Goal: Information Seeking & Learning: Find contact information

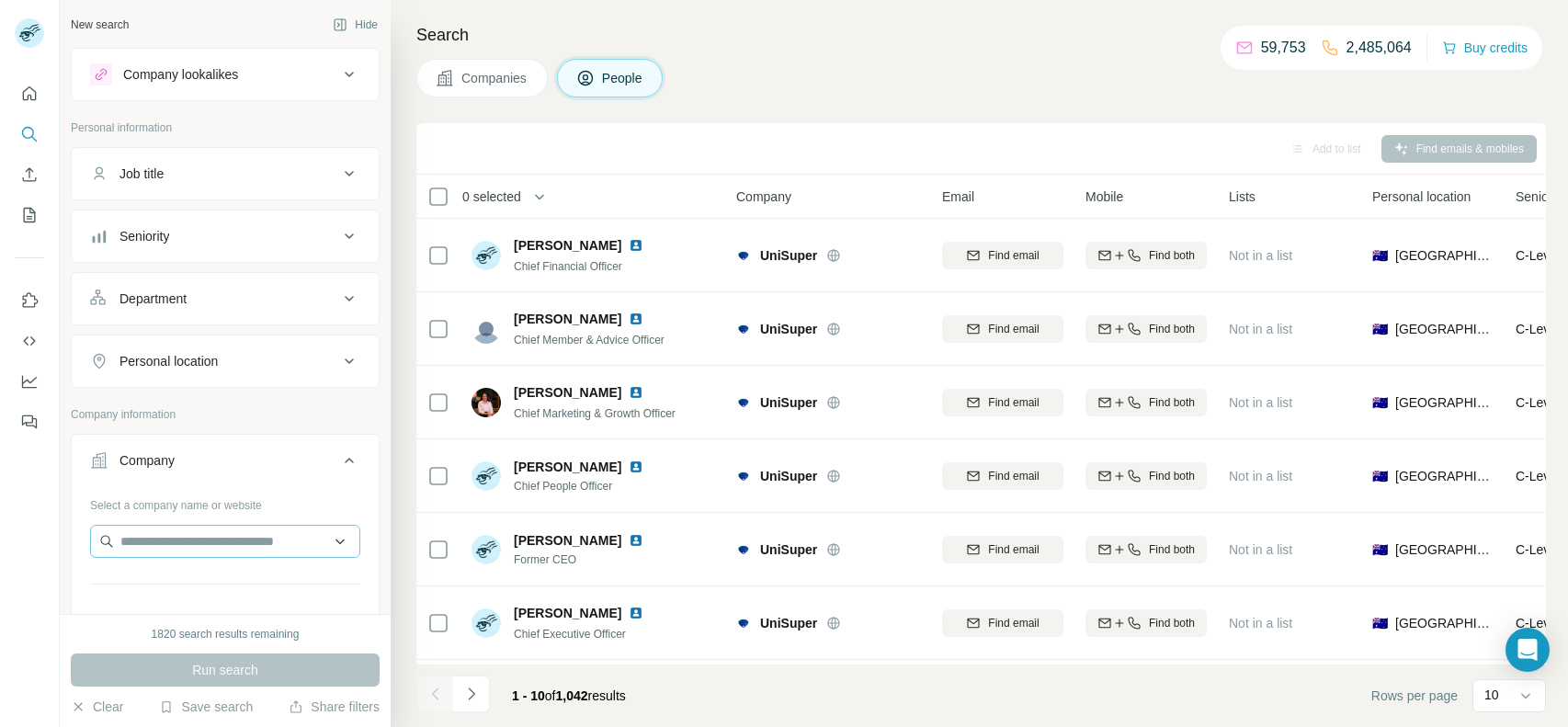
scroll to position [39, 0]
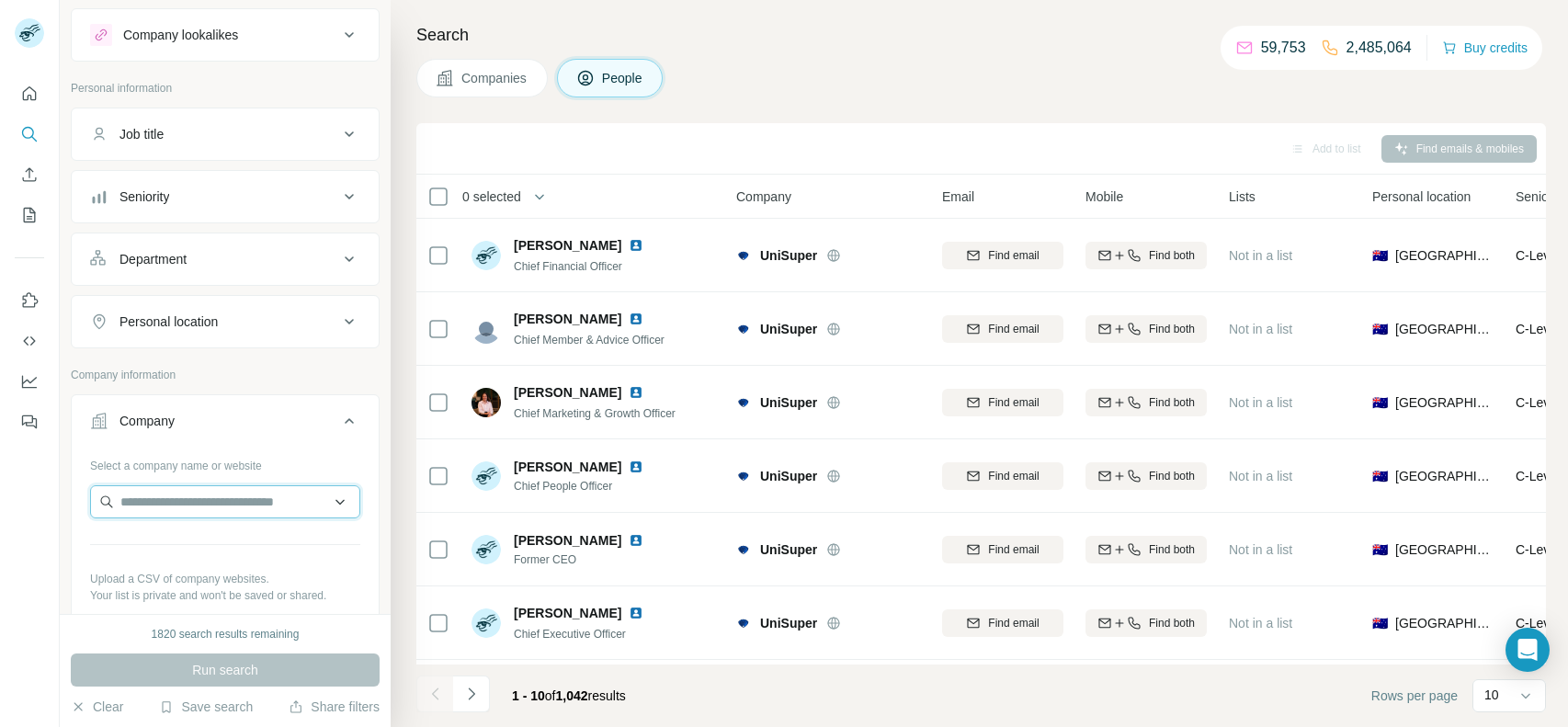
click at [206, 502] on input "text" at bounding box center [225, 501] width 271 height 33
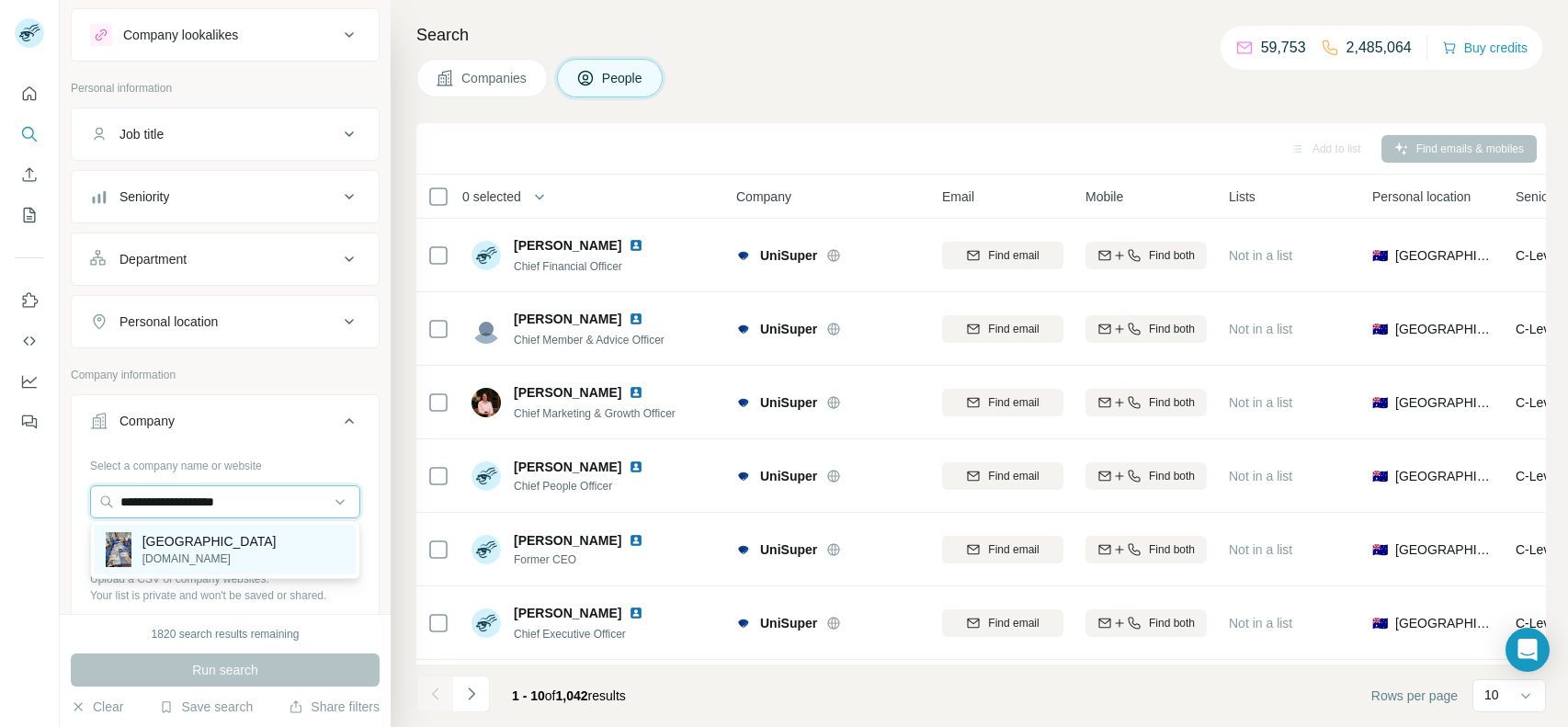
type input "**********"
click at [189, 546] on p "[GEOGRAPHIC_DATA]" at bounding box center [209, 542] width 134 height 19
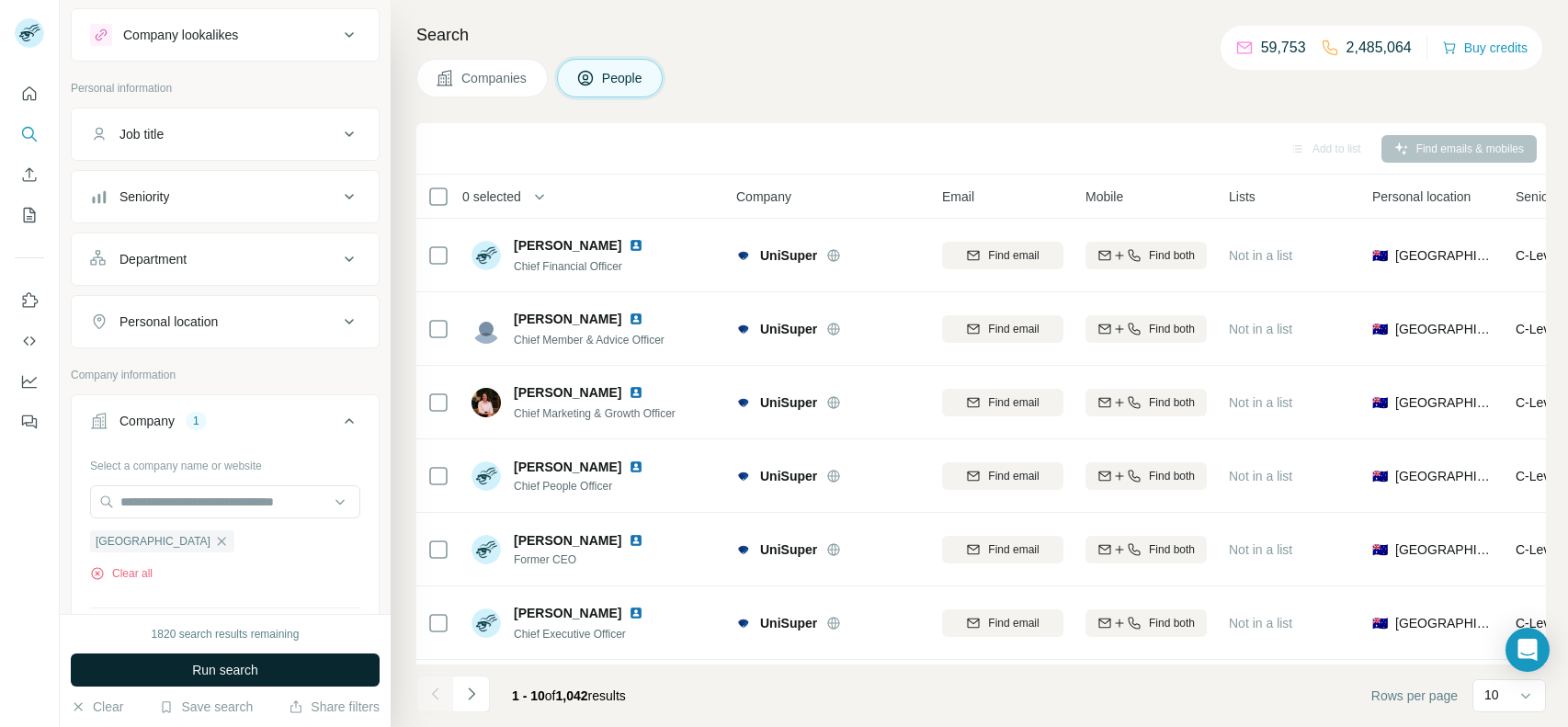
click at [252, 671] on span "Run search" at bounding box center [225, 671] width 67 height 19
click at [252, 671] on div "Run search" at bounding box center [226, 670] width 309 height 33
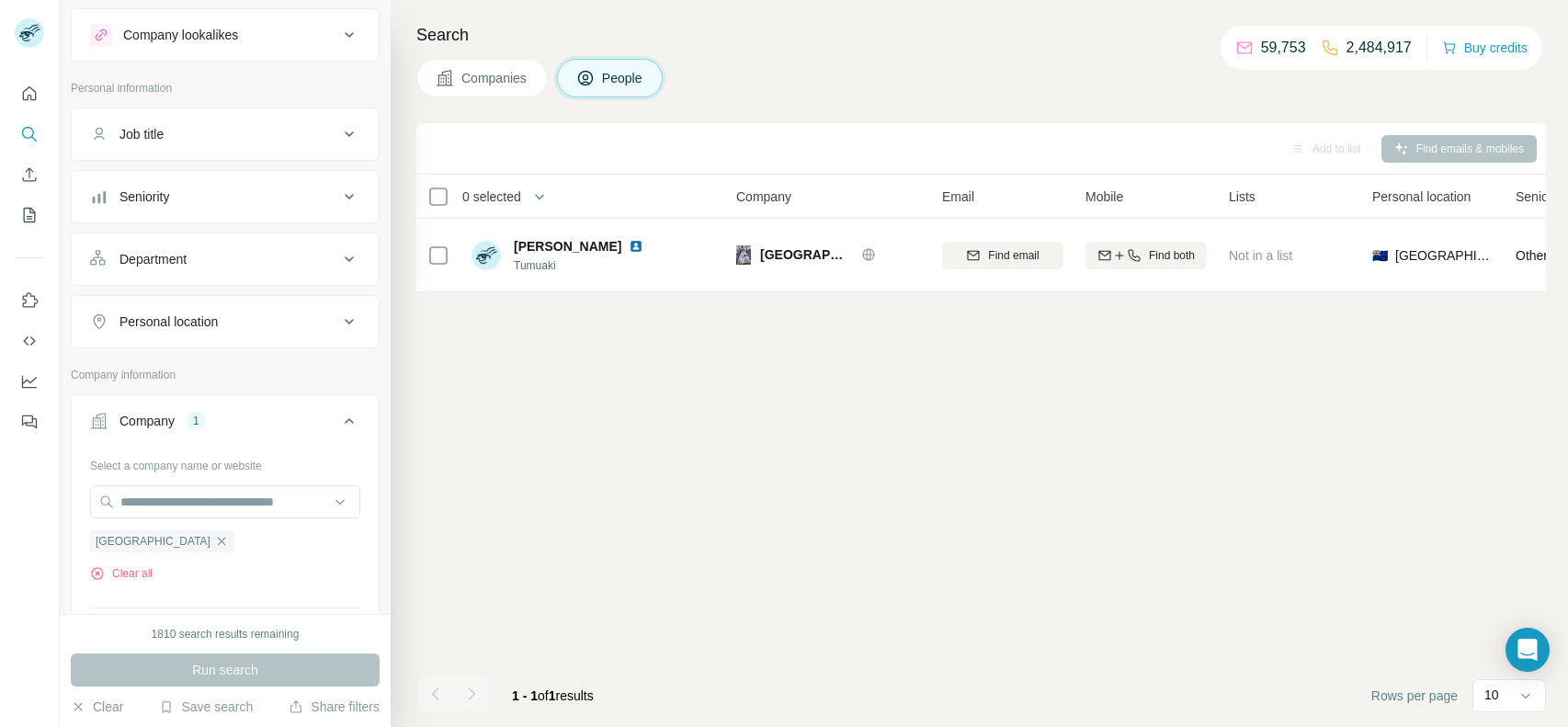
click at [138, 562] on div "[GEOGRAPHIC_DATA] Clear all" at bounding box center [225, 550] width 271 height 64
click at [131, 572] on button "Clear all" at bounding box center [121, 573] width 63 height 17
click at [208, 509] on input "text" at bounding box center [225, 501] width 271 height 33
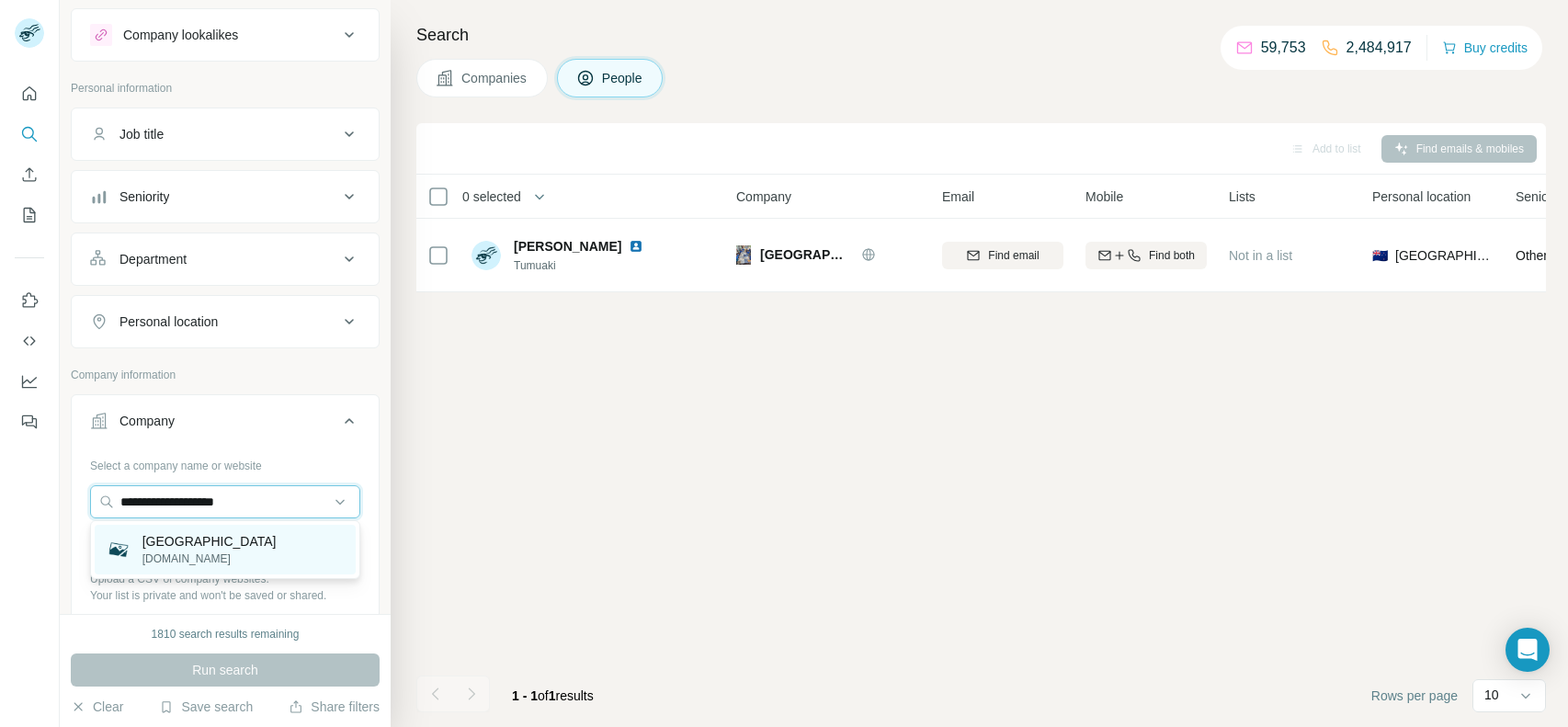
type input "**********"
click at [234, 542] on p "[GEOGRAPHIC_DATA]" at bounding box center [209, 542] width 134 height 19
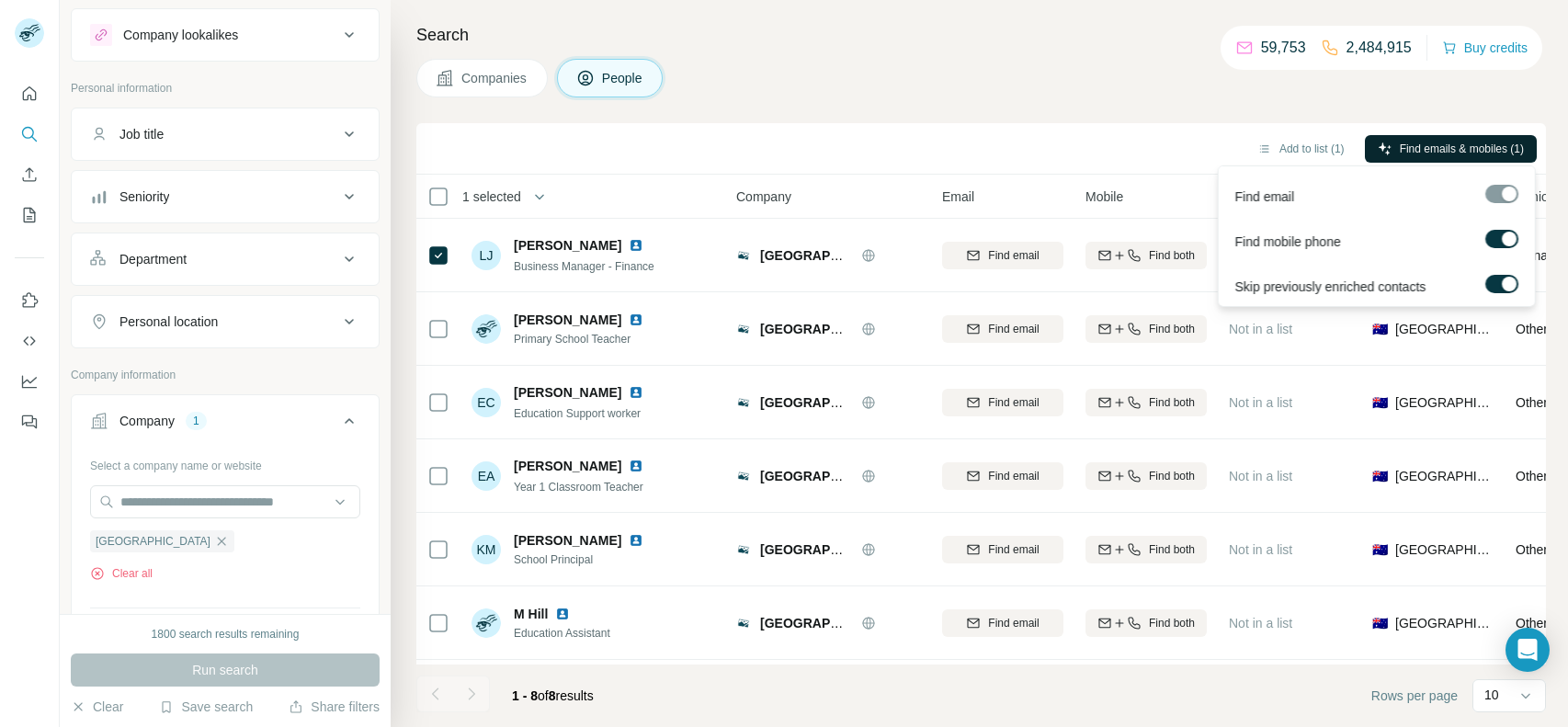
click at [1486, 145] on span "Find emails & mobiles (1)" at bounding box center [1462, 149] width 124 height 17
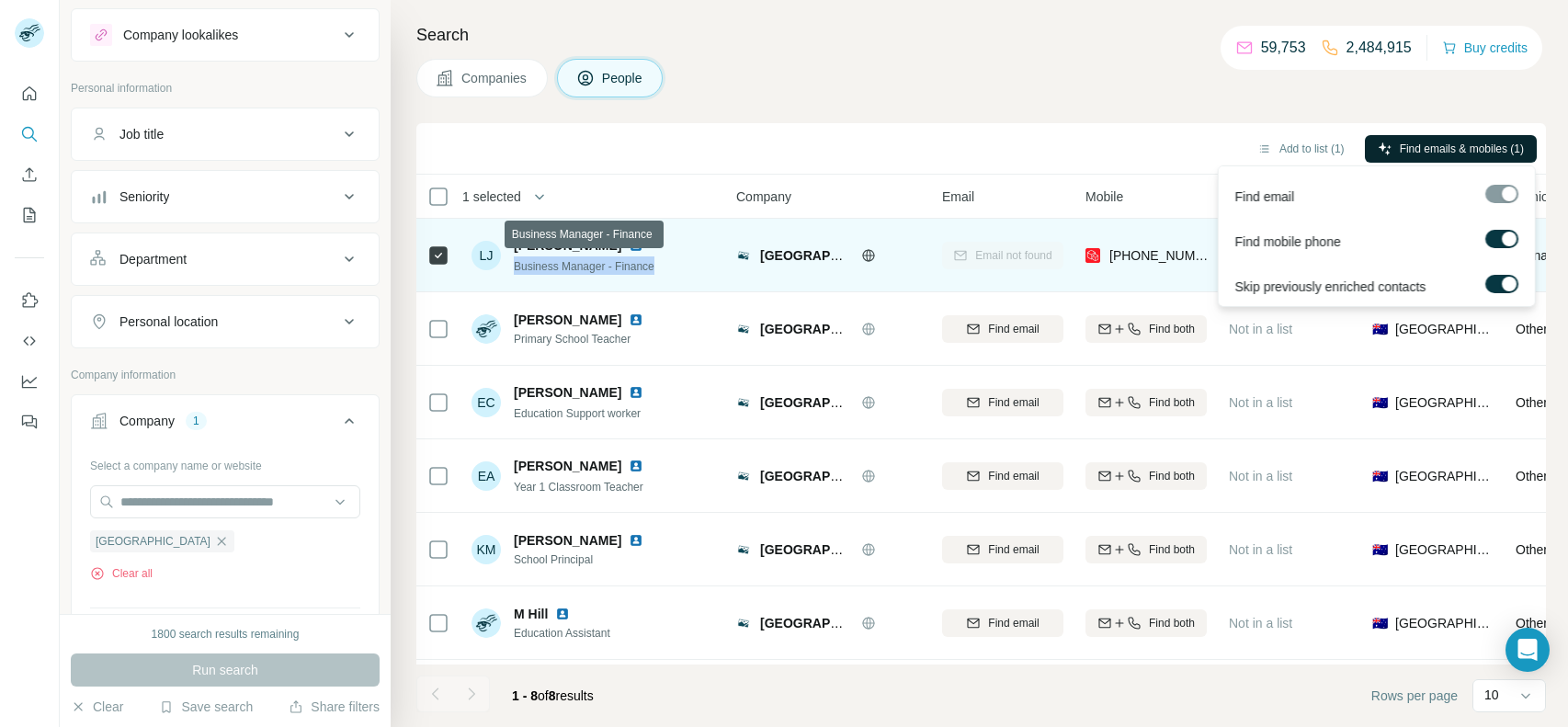
drag, startPoint x: 666, startPoint y: 265, endPoint x: 514, endPoint y: 264, distance: 152.0
click at [514, 264] on div "[PERSON_NAME] Business Manager - Finance" at bounding box center [593, 255] width 244 height 51
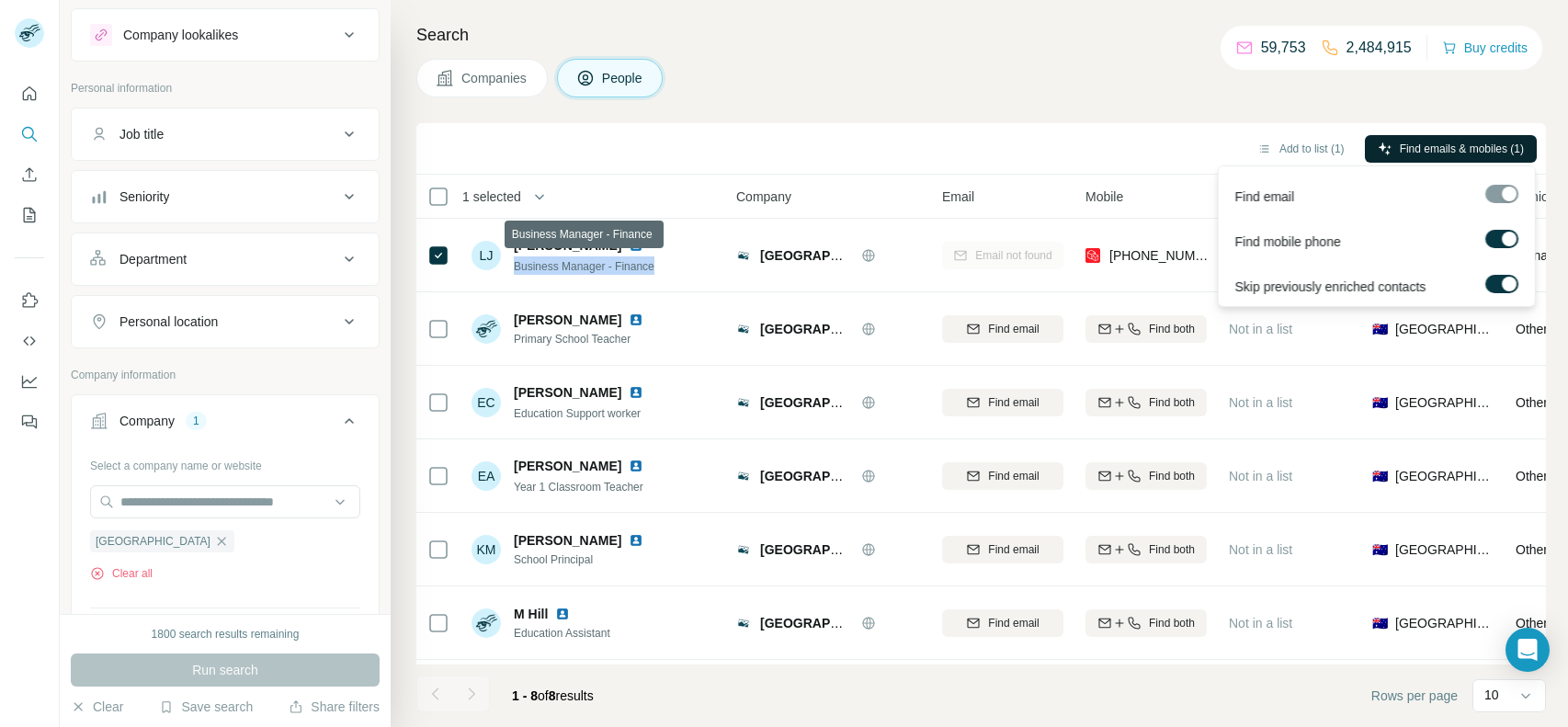
copy span "Business Manager - Finance"
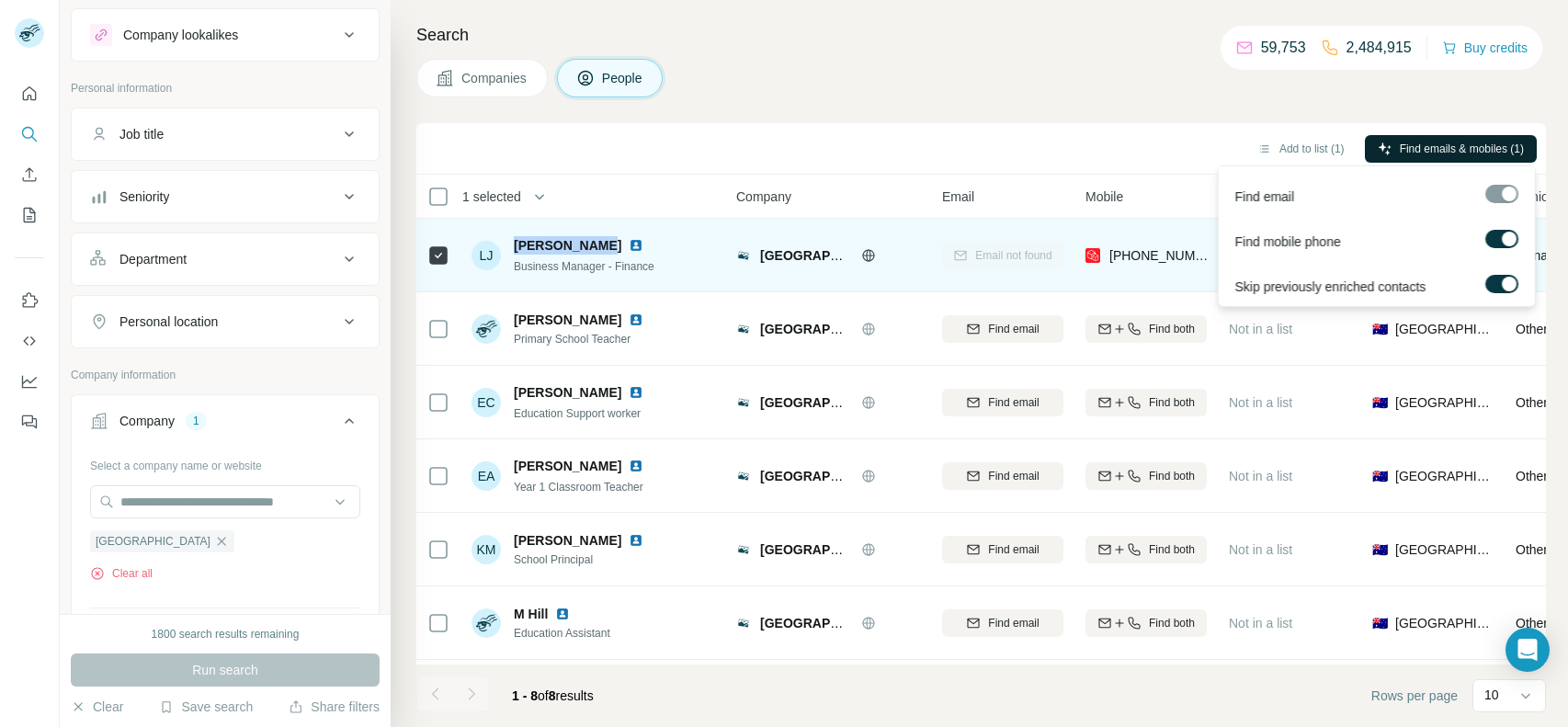
drag, startPoint x: 513, startPoint y: 240, endPoint x: 596, endPoint y: 245, distance: 83.2
click at [596, 245] on div "[PERSON_NAME]" at bounding box center [590, 245] width 152 height 19
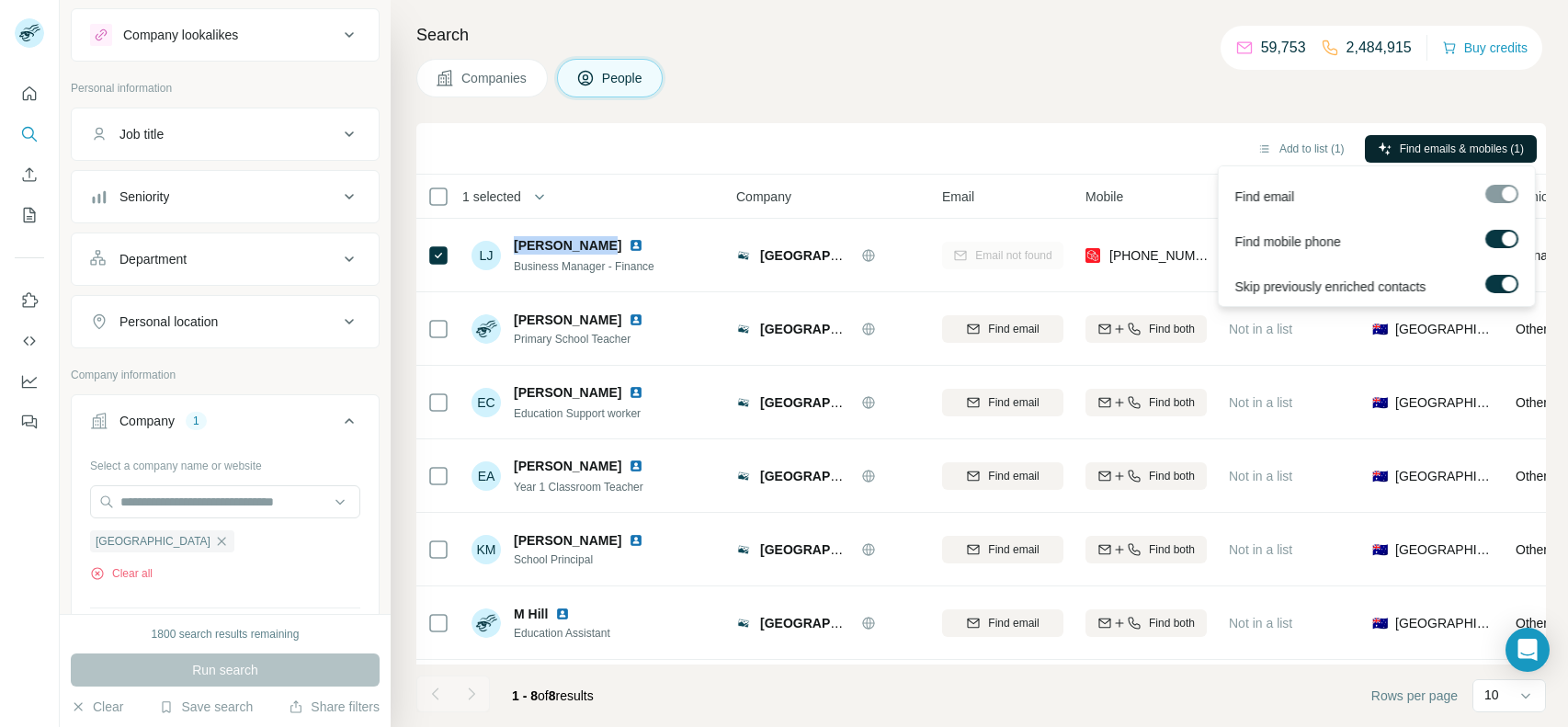
copy span "[PERSON_NAME]"
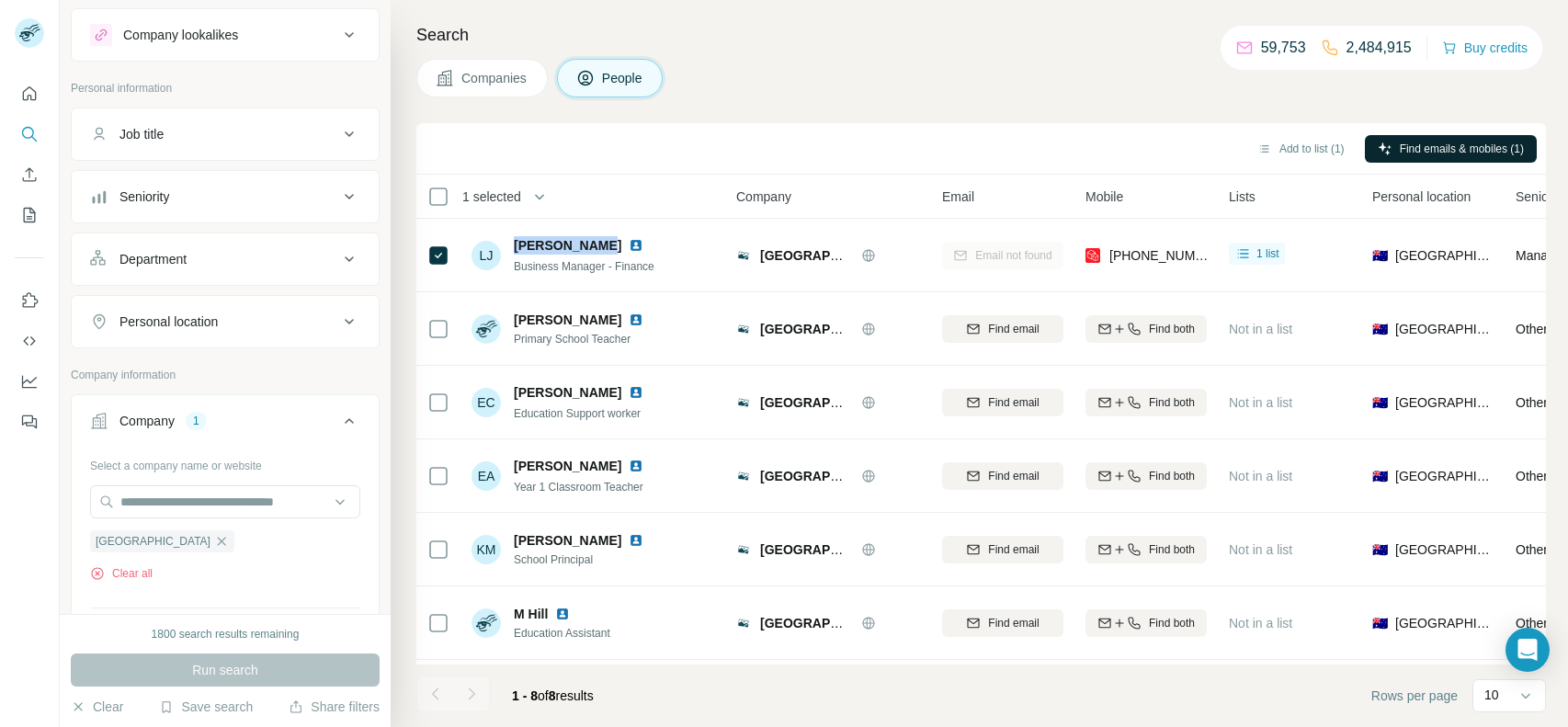
click at [1032, 155] on div "Add to list (1) Find emails & mobiles (1)" at bounding box center [981, 148] width 1111 height 32
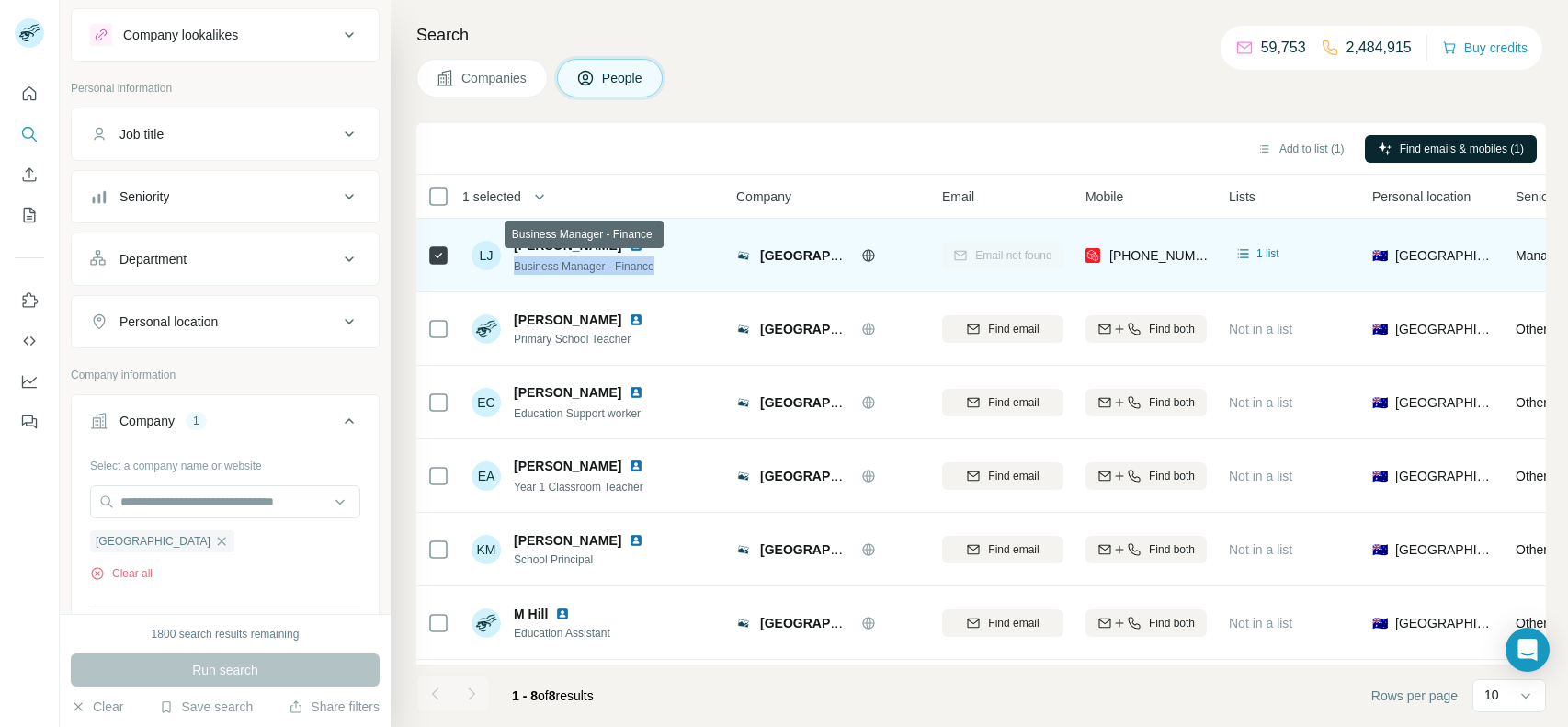
drag, startPoint x: 660, startPoint y: 266, endPoint x: 514, endPoint y: 269, distance: 146.0
click at [514, 269] on span "Business Manager - Finance" at bounding box center [584, 267] width 141 height 13
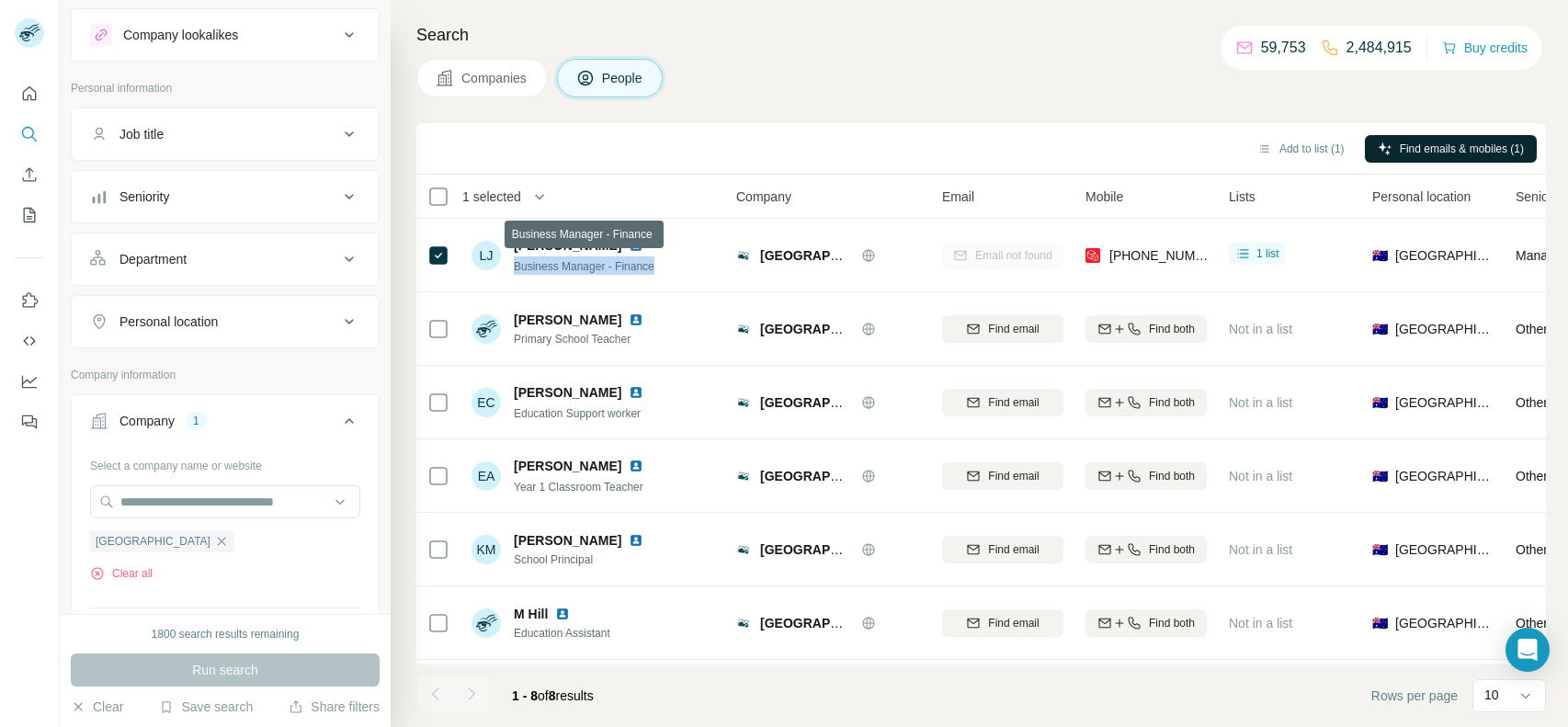
copy span "Business Manager - Finance"
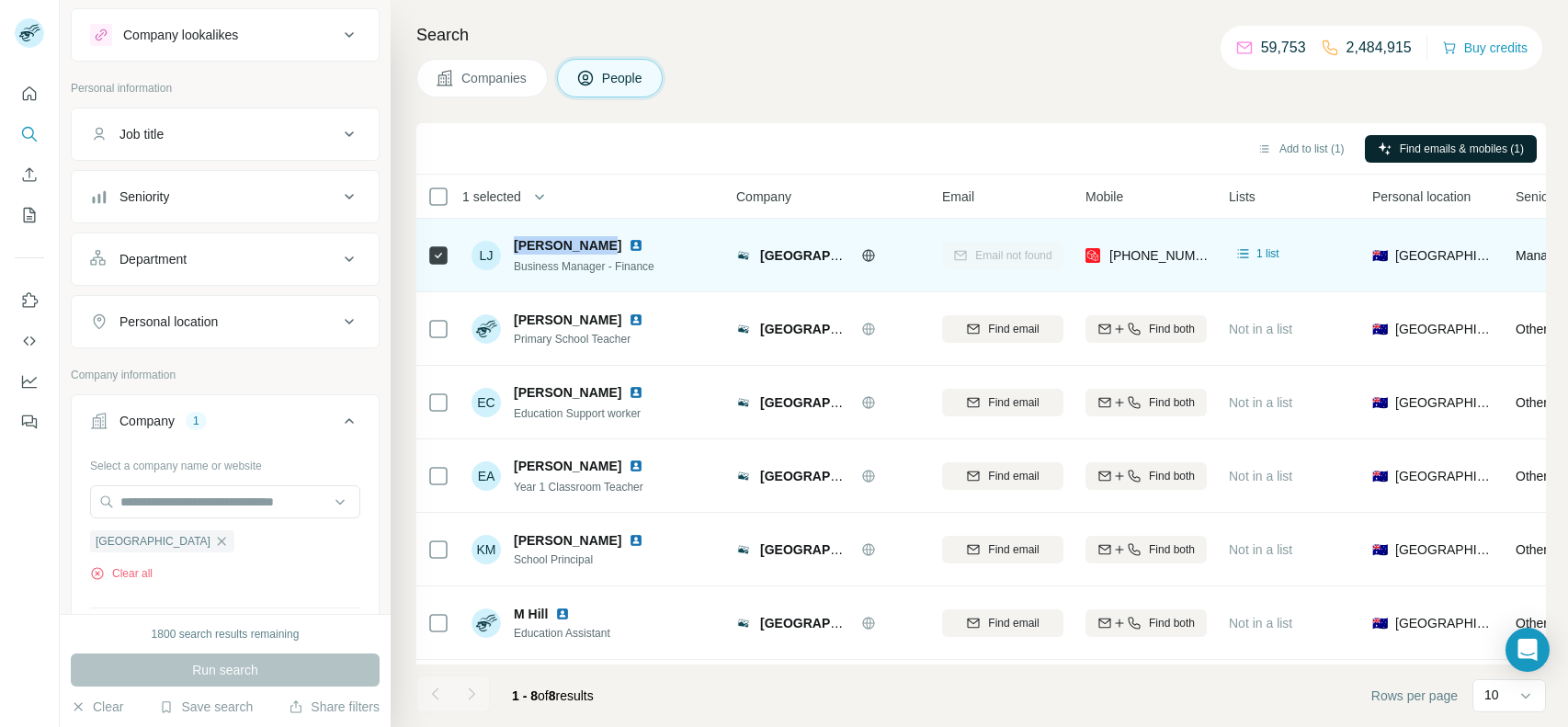
drag, startPoint x: 511, startPoint y: 240, endPoint x: 592, endPoint y: 248, distance: 81.4
click at [592, 248] on div "[PERSON_NAME] Business Manager - Finance" at bounding box center [568, 255] width 194 height 38
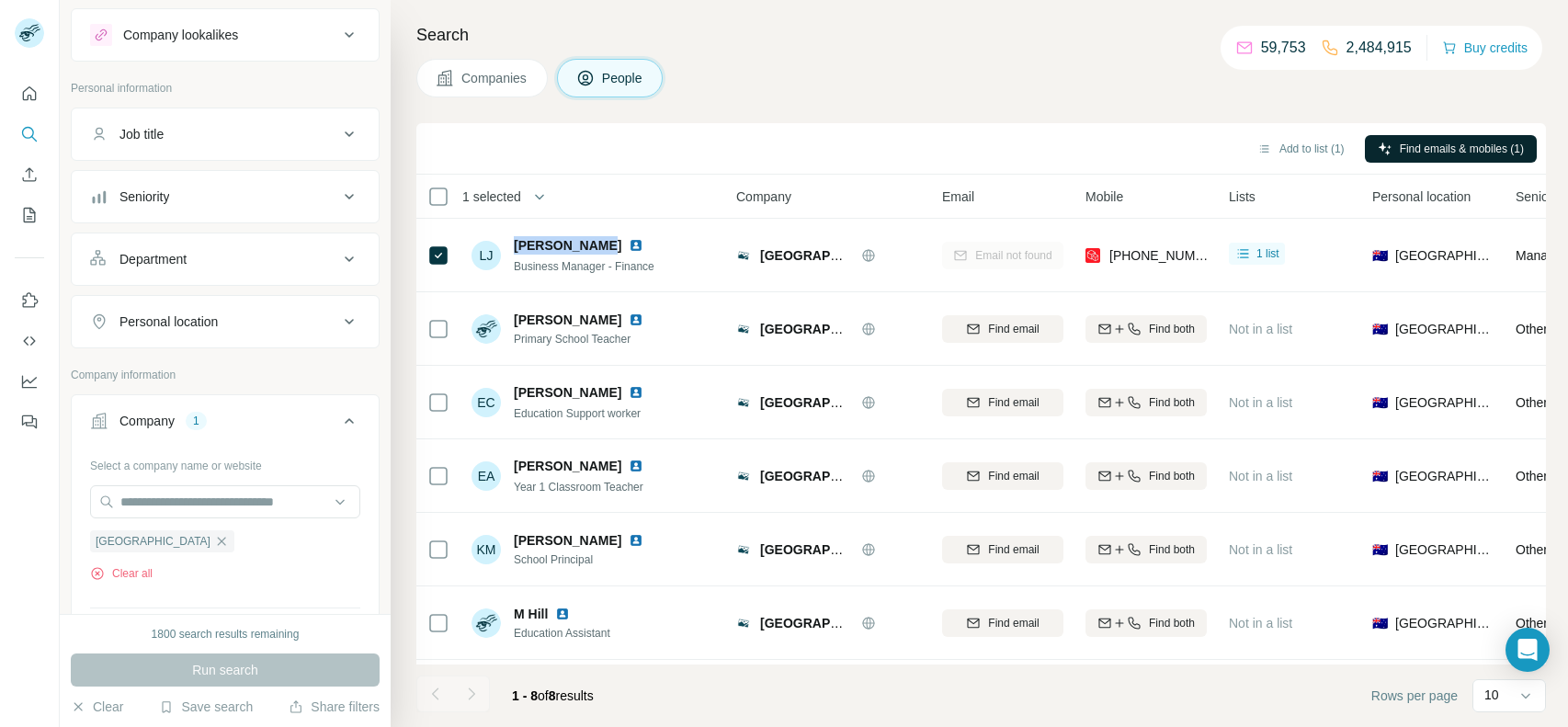
copy span "[PERSON_NAME]"
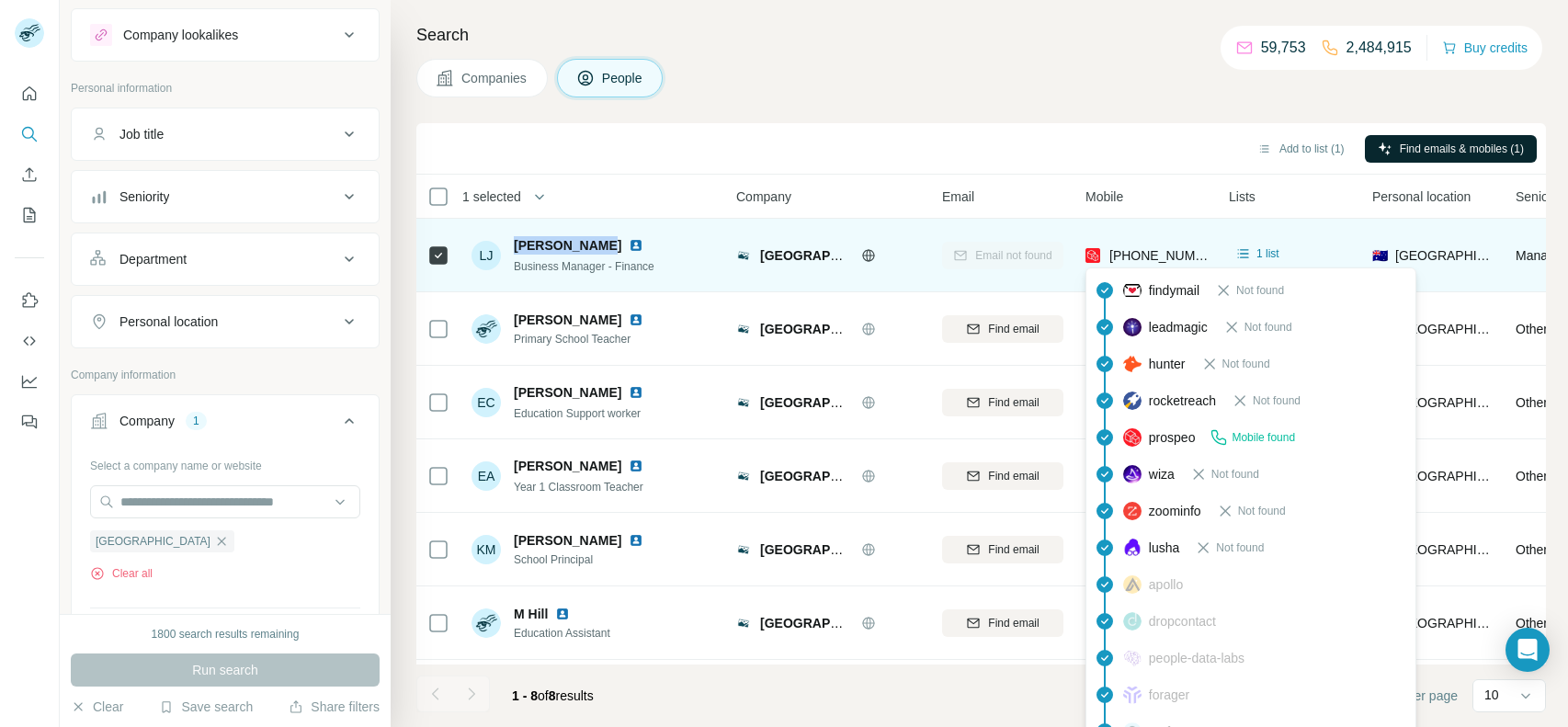
click at [1154, 255] on span "[PHONE_NUMBER]" at bounding box center [1167, 256] width 116 height 15
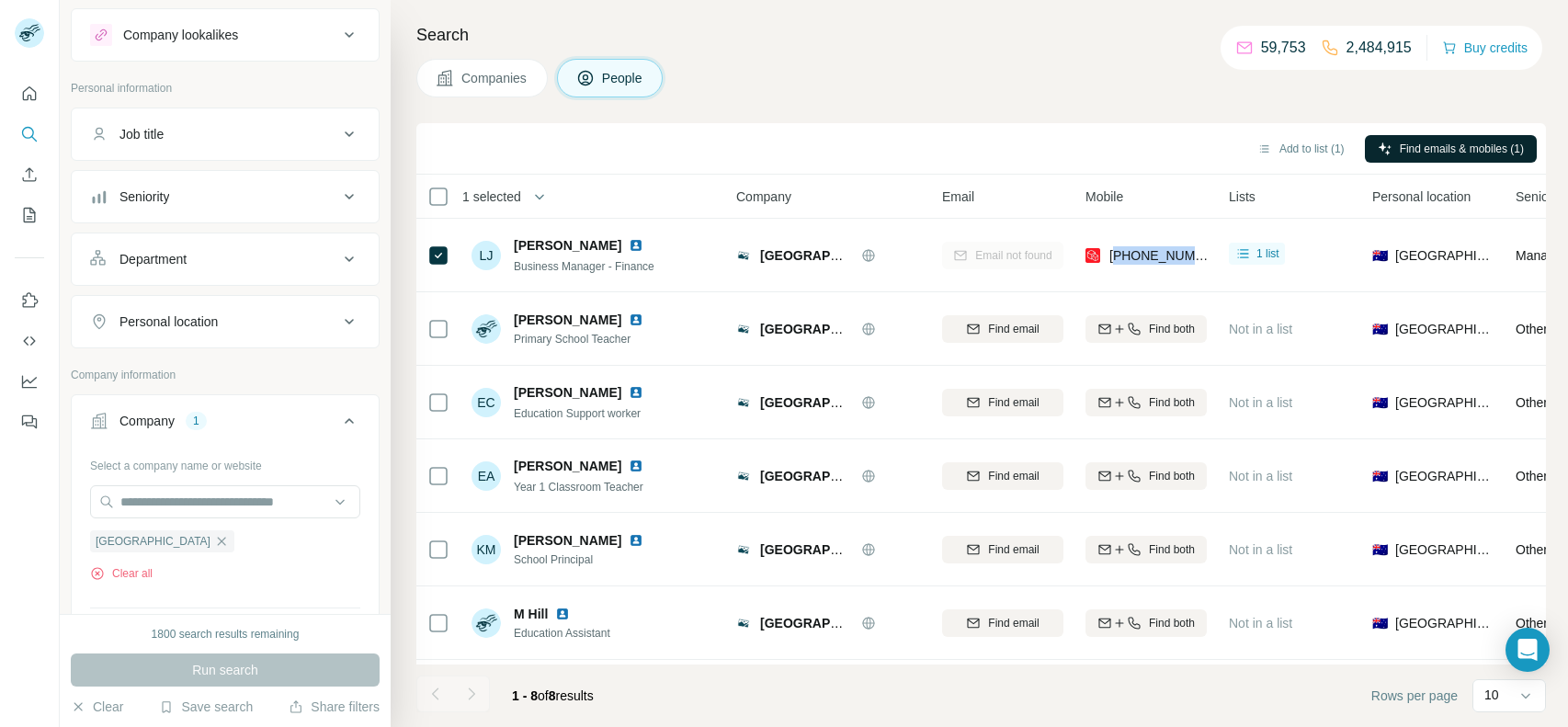
copy span "61407722284"
click at [116, 565] on button "Clear all" at bounding box center [121, 573] width 63 height 17
click at [207, 507] on input "text" at bounding box center [225, 501] width 271 height 33
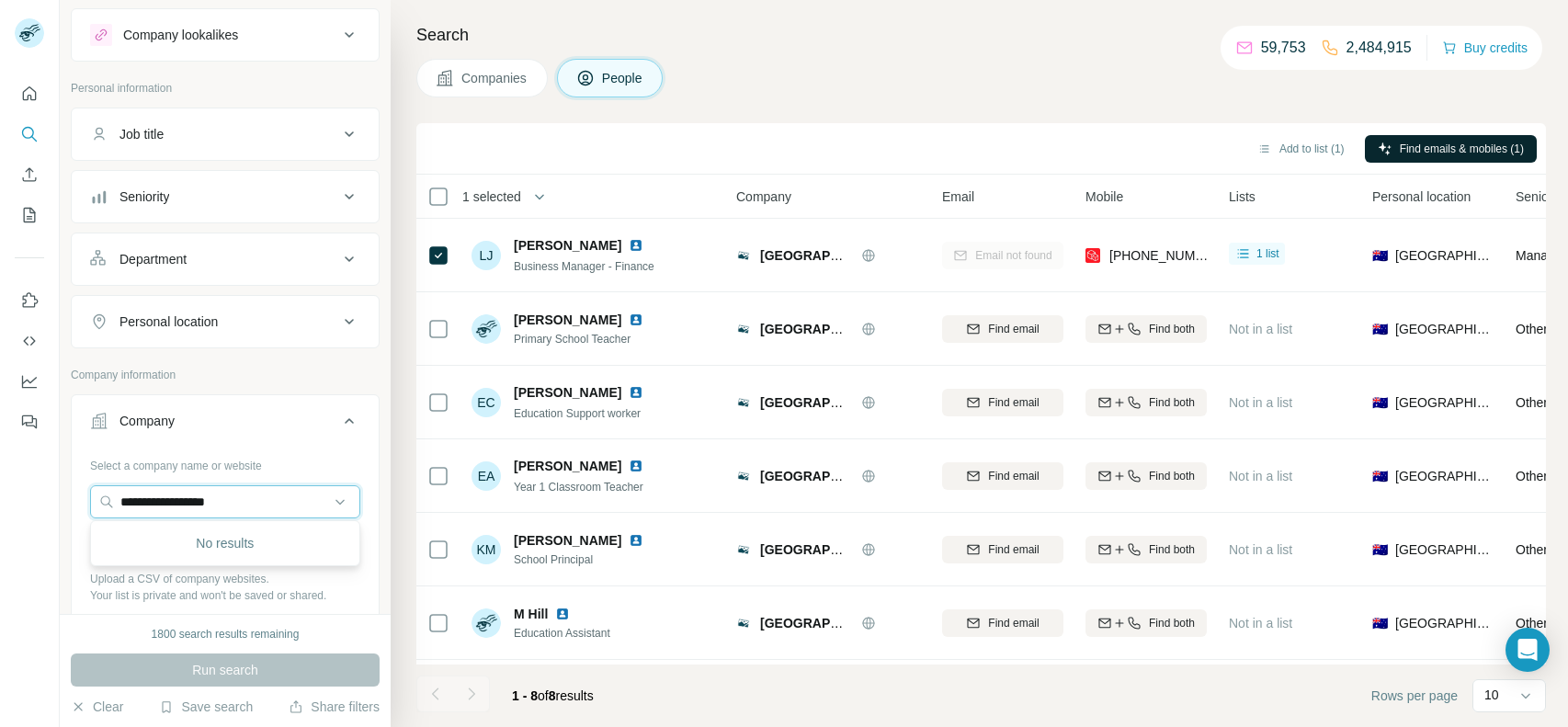
type input "**********"
drag, startPoint x: 266, startPoint y: 487, endPoint x: 81, endPoint y: 507, distance: 186.1
click at [81, 507] on div "**********" at bounding box center [226, 558] width 307 height 216
paste input "**********"
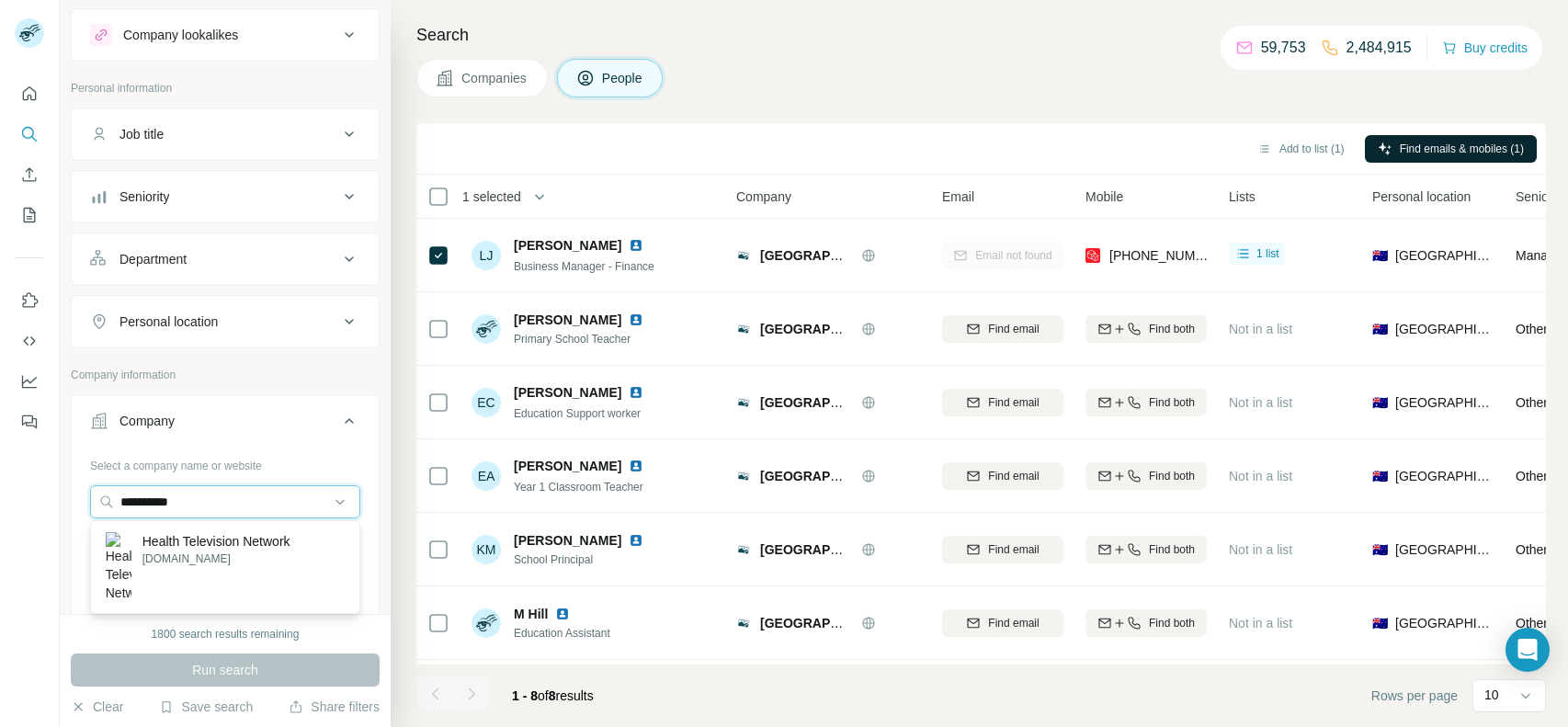
type input "**********"
click at [219, 533] on p "Health Television Network" at bounding box center [216, 542] width 148 height 19
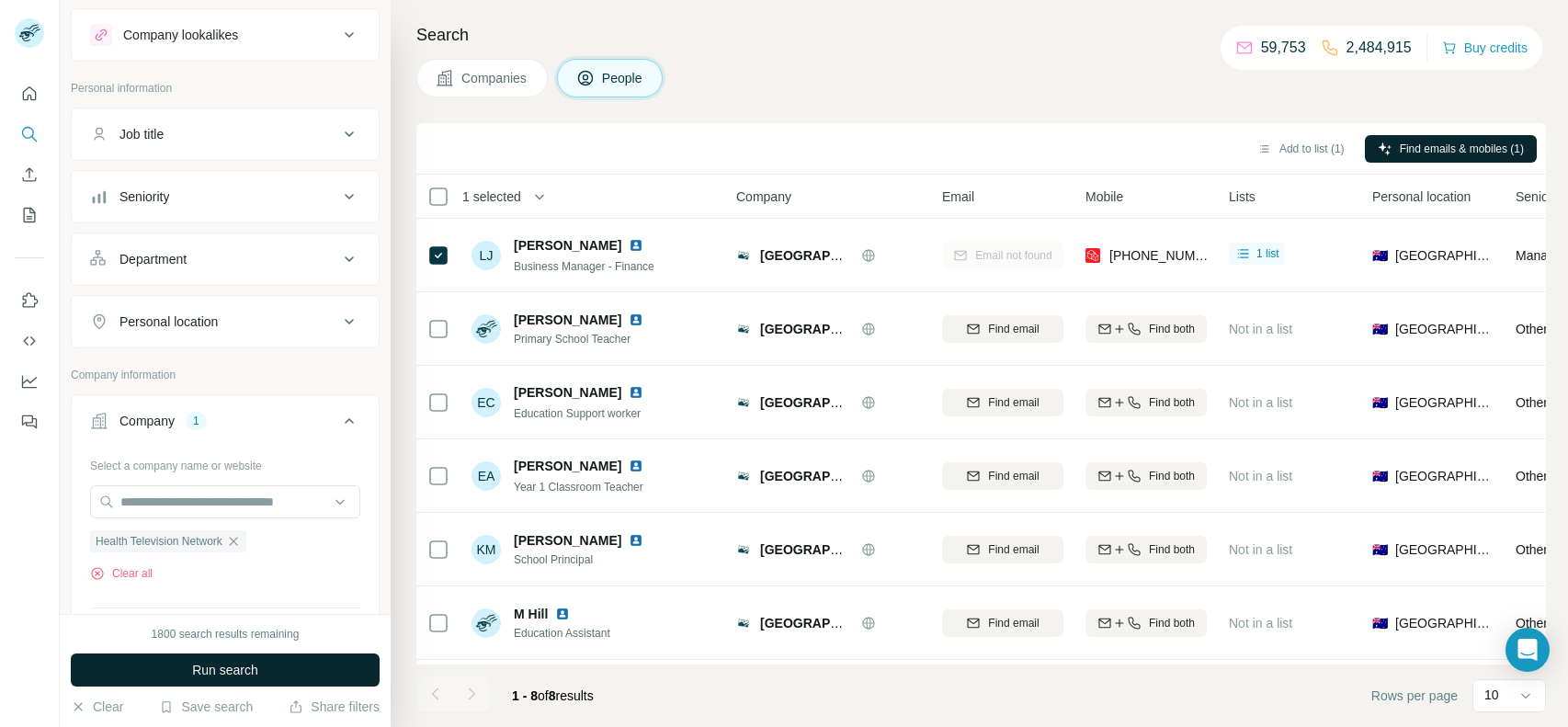
click at [214, 663] on span "Run search" at bounding box center [225, 671] width 67 height 19
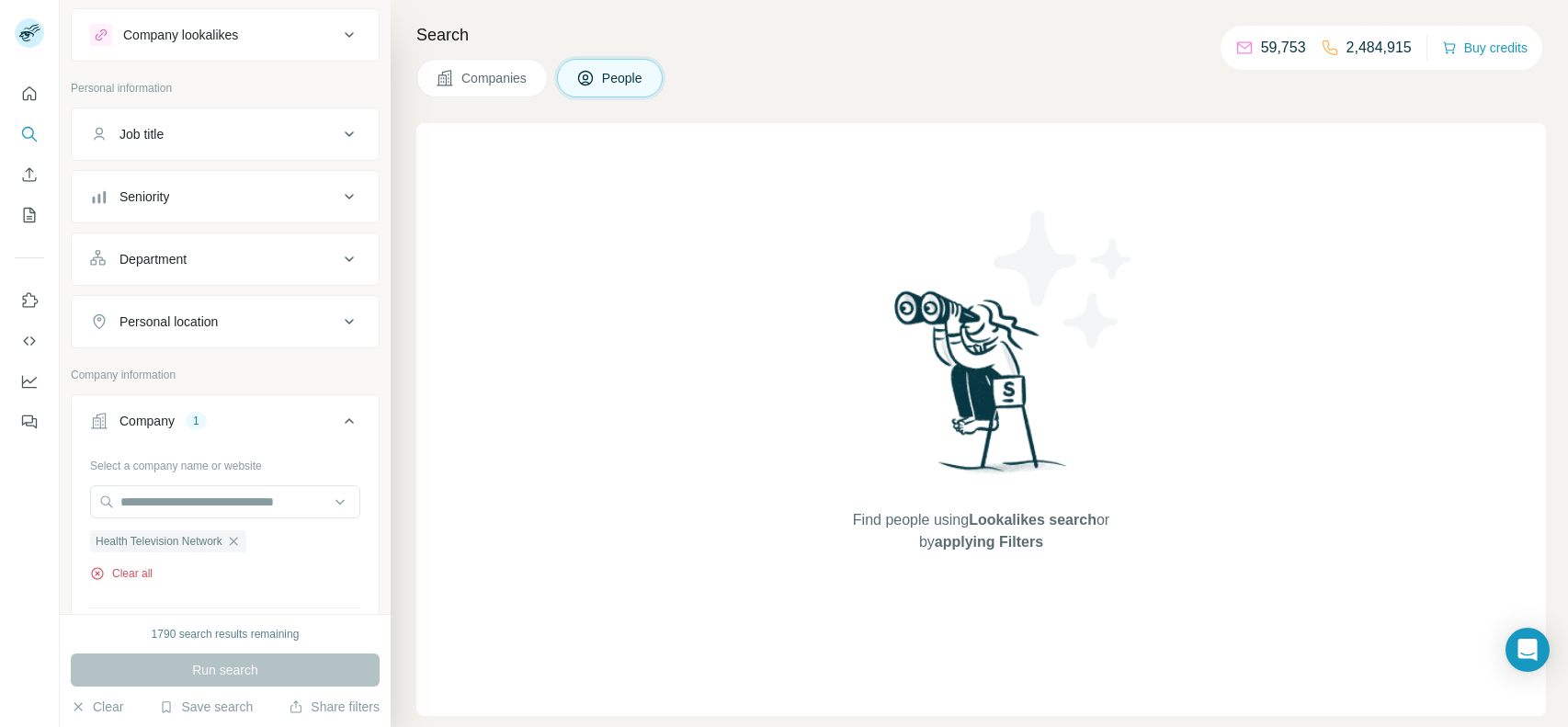
click at [106, 569] on button "Clear all" at bounding box center [121, 573] width 63 height 17
click at [225, 494] on input "text" at bounding box center [225, 501] width 271 height 33
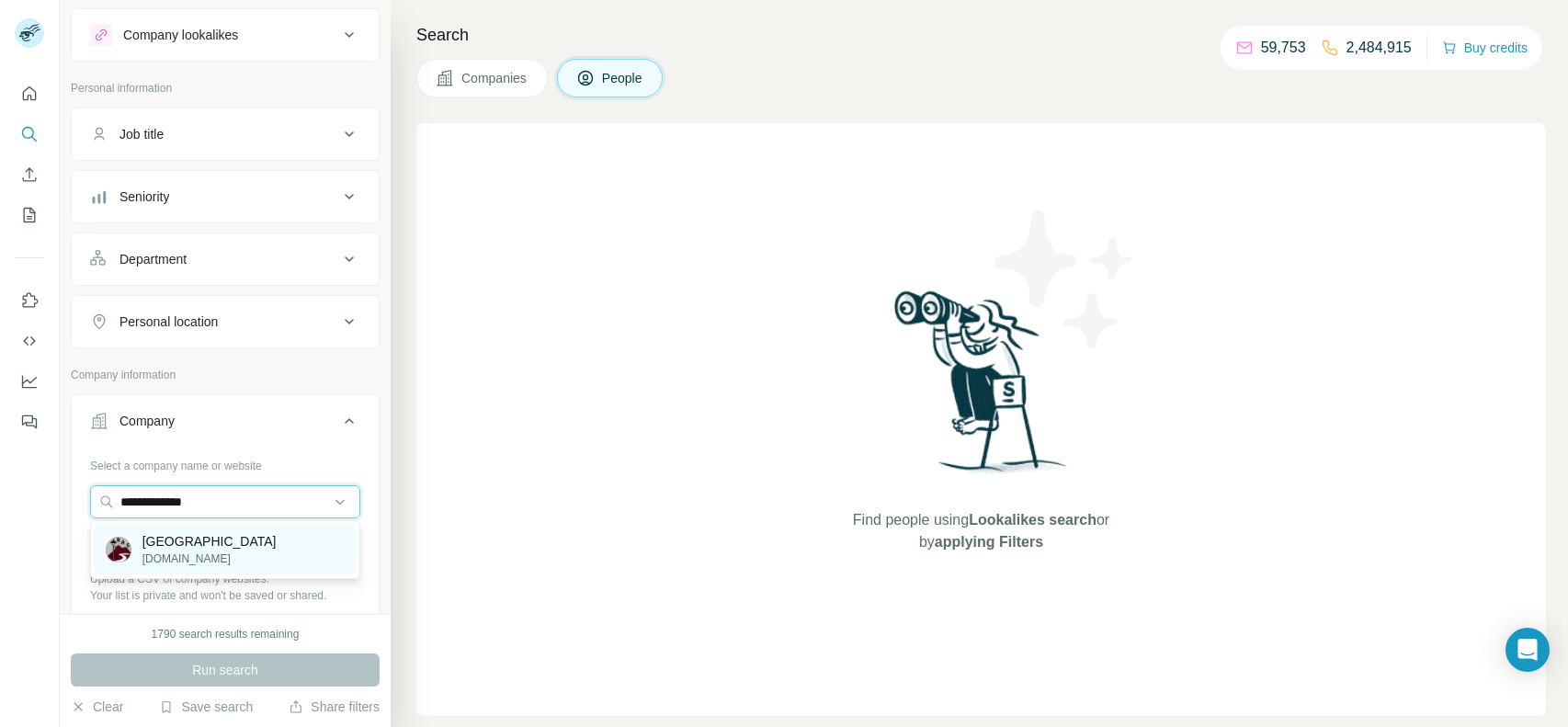
type input "**********"
click at [219, 545] on p "[GEOGRAPHIC_DATA]" at bounding box center [209, 542] width 134 height 19
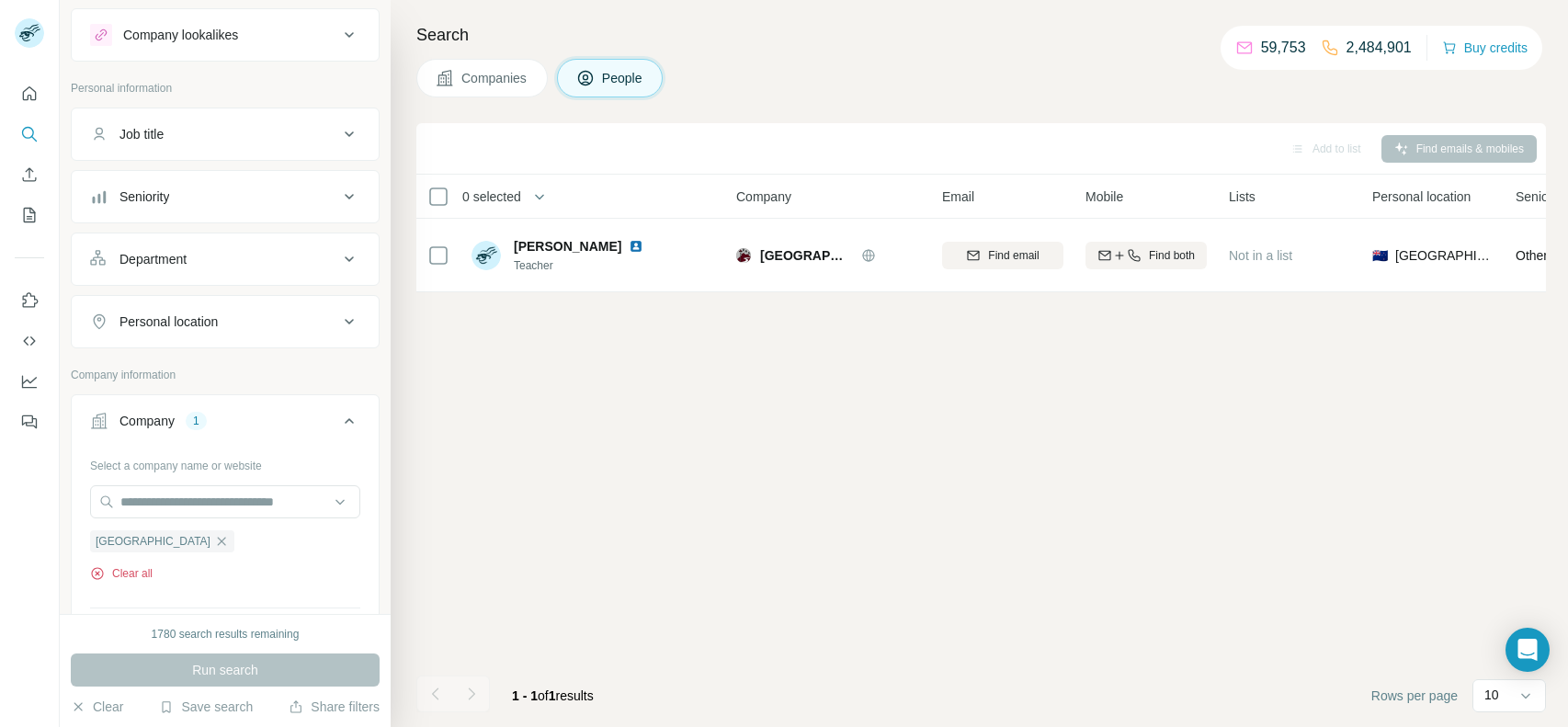
click at [132, 565] on button "Clear all" at bounding box center [121, 573] width 63 height 17
click at [234, 519] on div at bounding box center [225, 503] width 271 height 37
click at [216, 504] on input "text" at bounding box center [225, 501] width 271 height 33
paste input "**********"
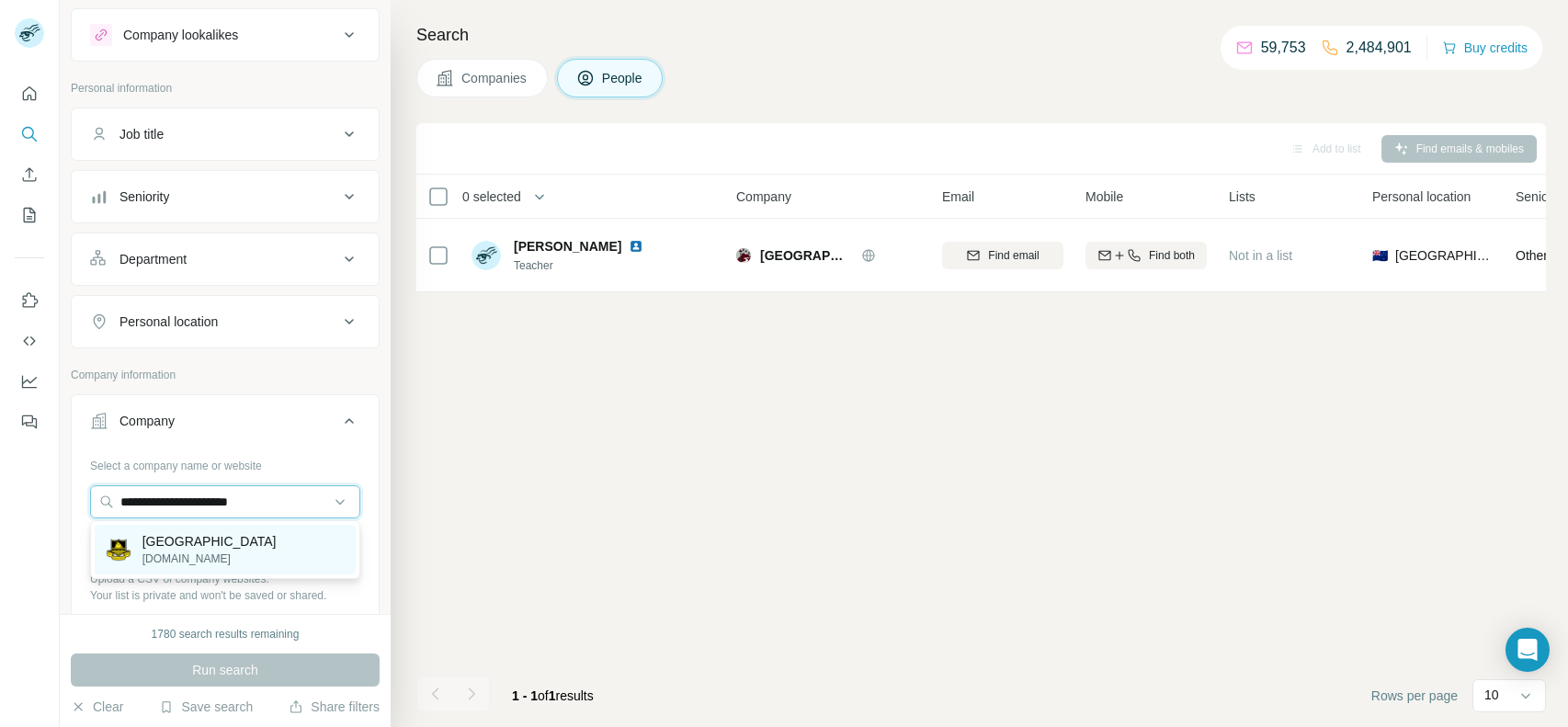
type input "**********"
click at [225, 544] on p "[GEOGRAPHIC_DATA]" at bounding box center [209, 542] width 134 height 19
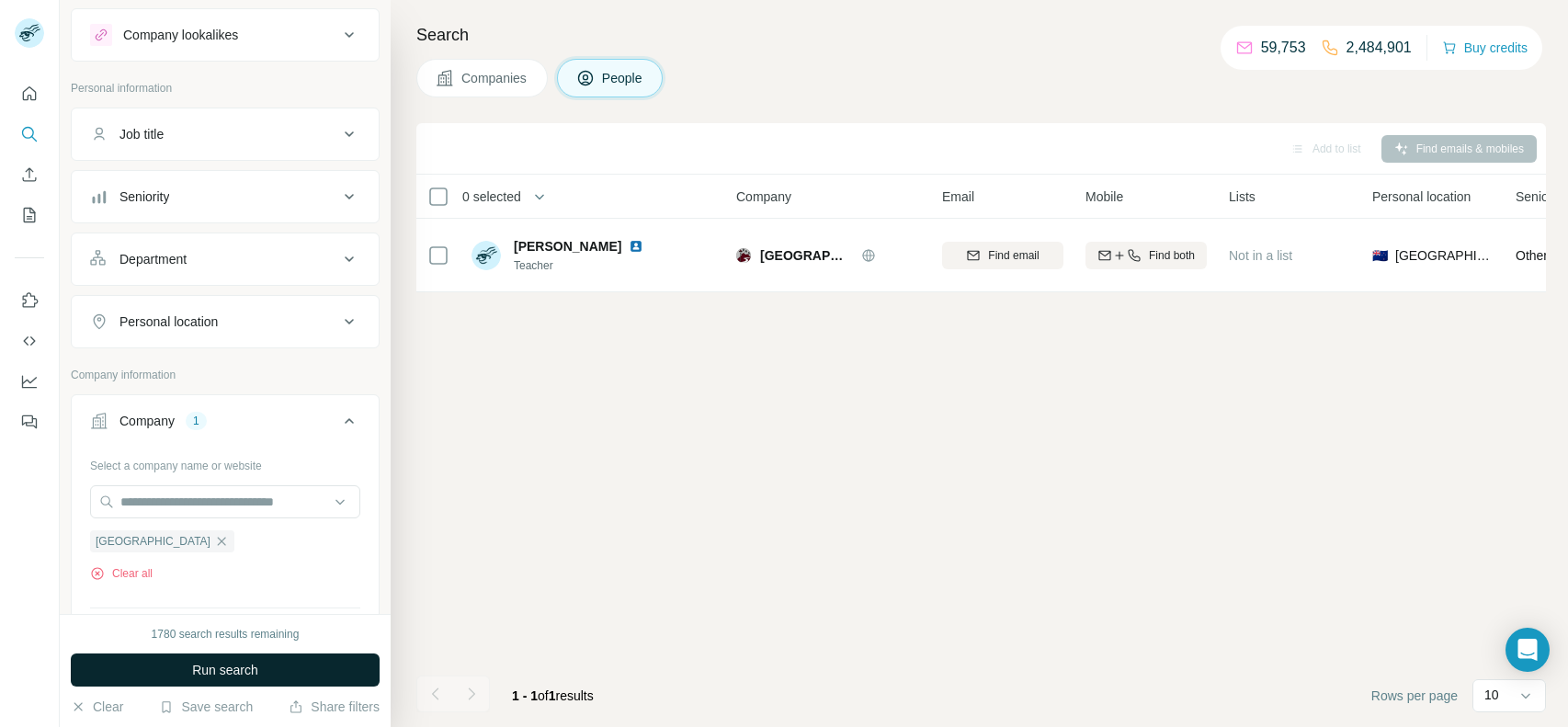
click at [231, 660] on button "Run search" at bounding box center [226, 670] width 309 height 33
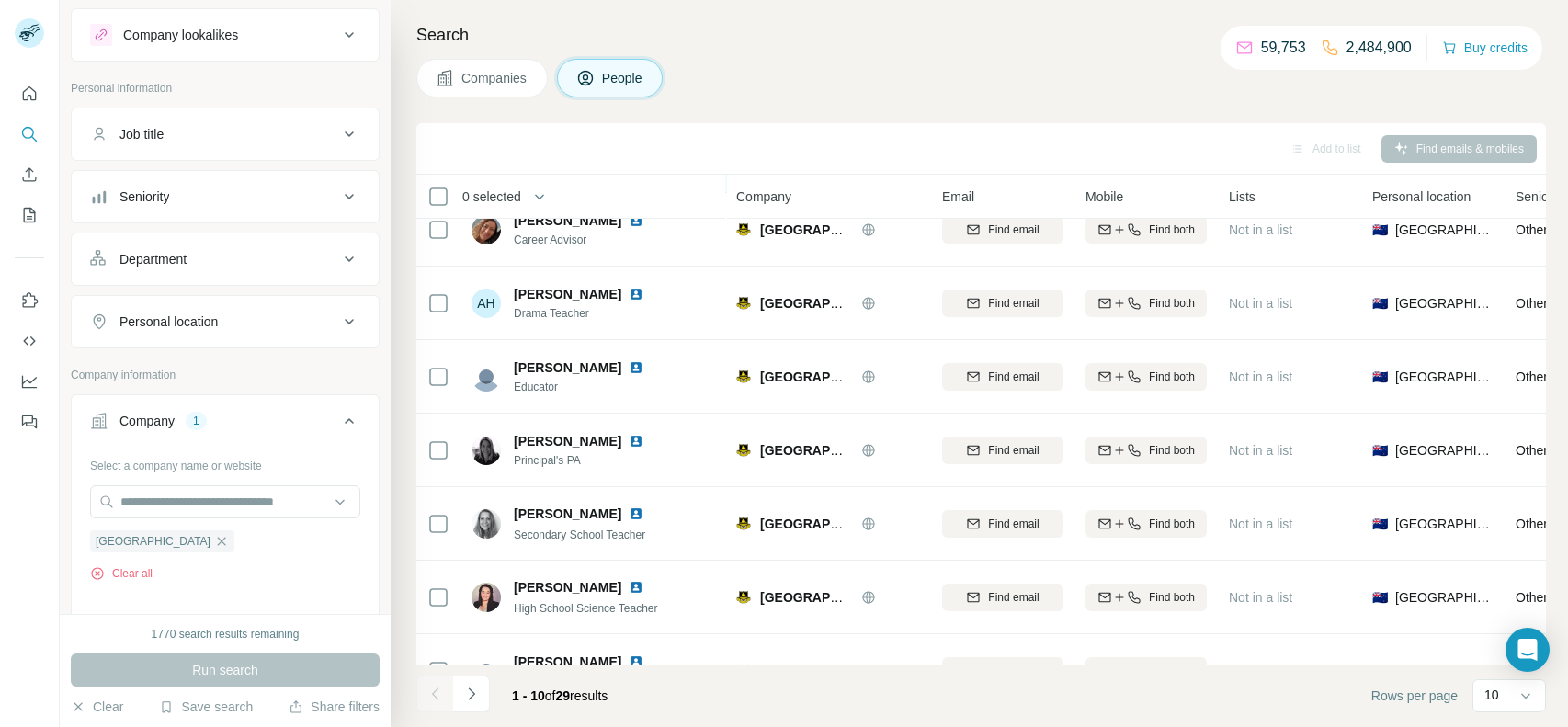
scroll to position [289, 0]
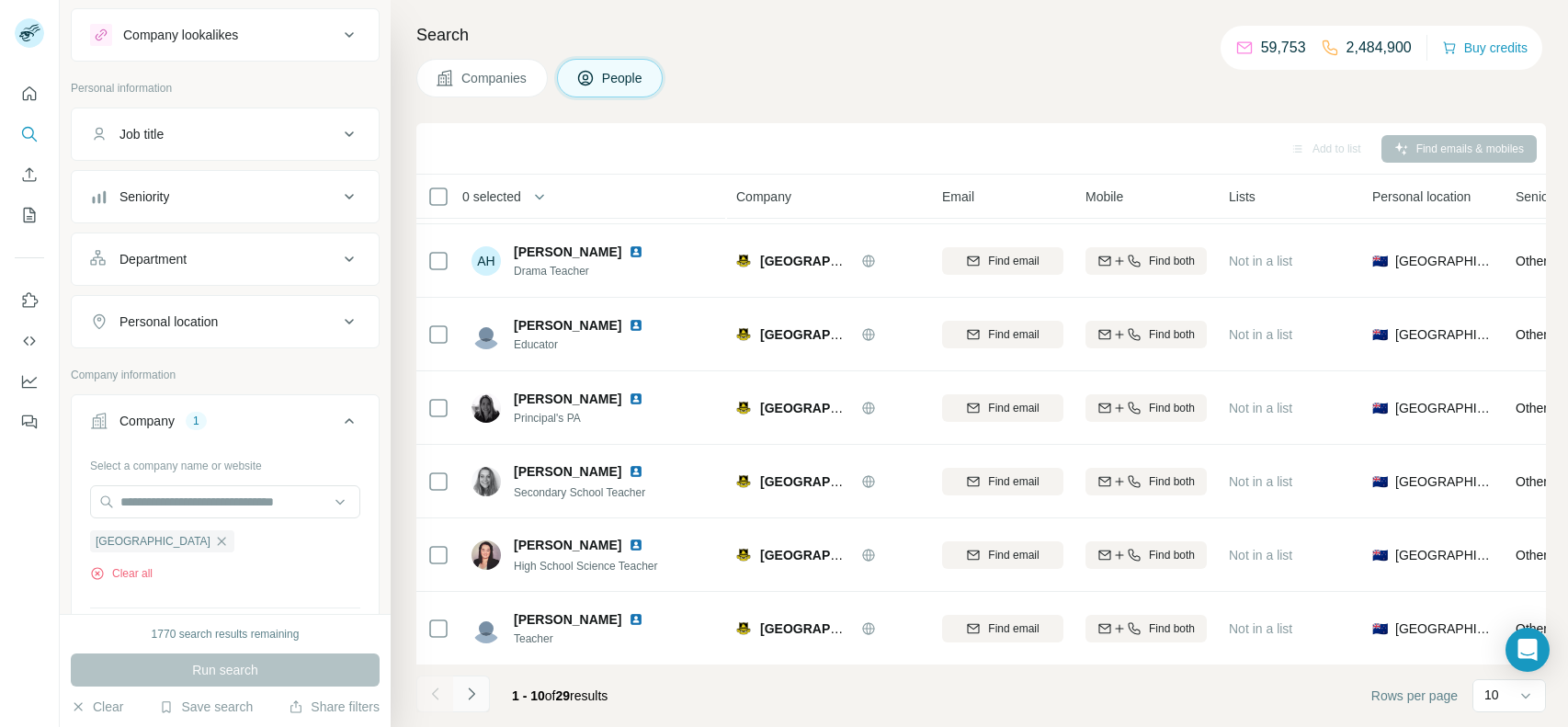
click at [476, 700] on icon "Navigate to next page" at bounding box center [472, 694] width 19 height 19
click at [476, 683] on button "Navigate to next page" at bounding box center [471, 693] width 37 height 37
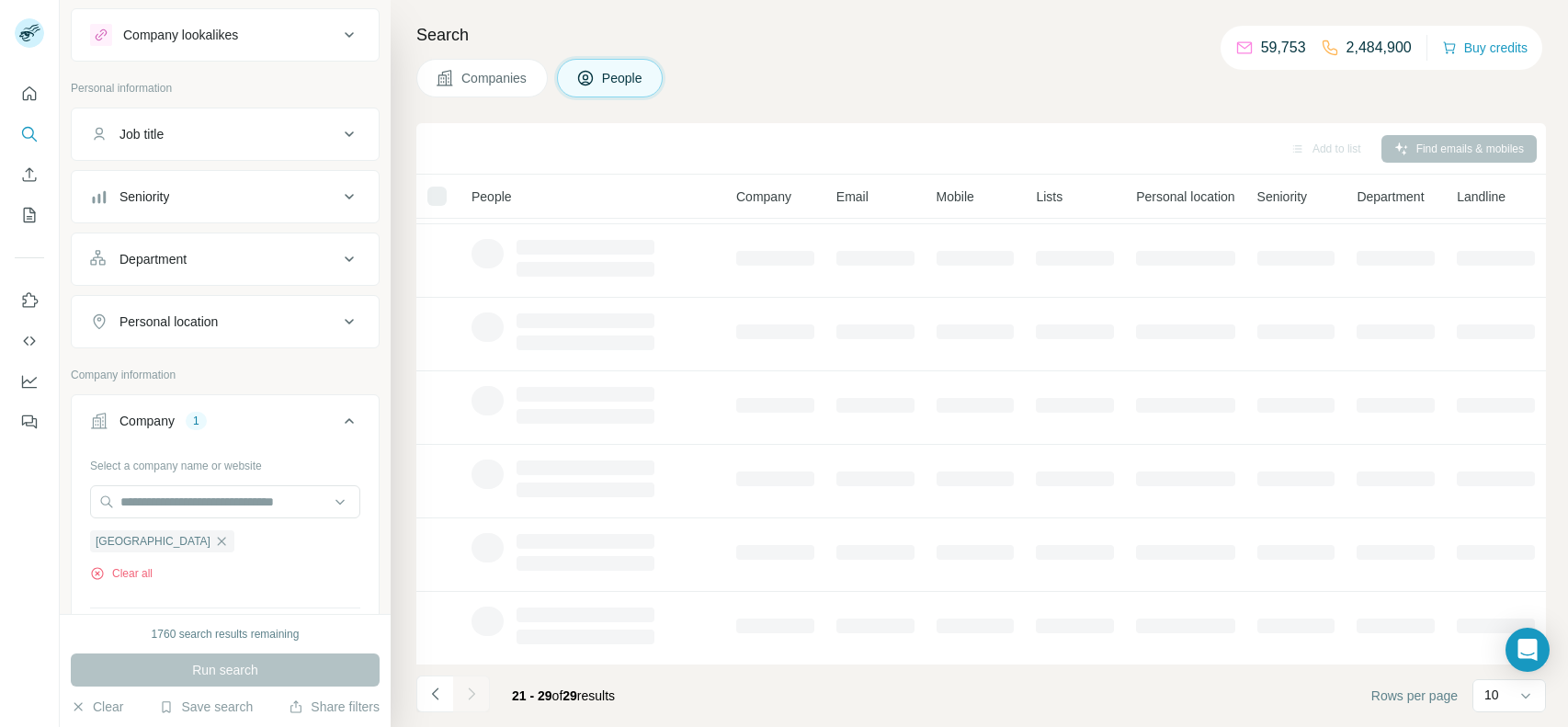
scroll to position [0, 0]
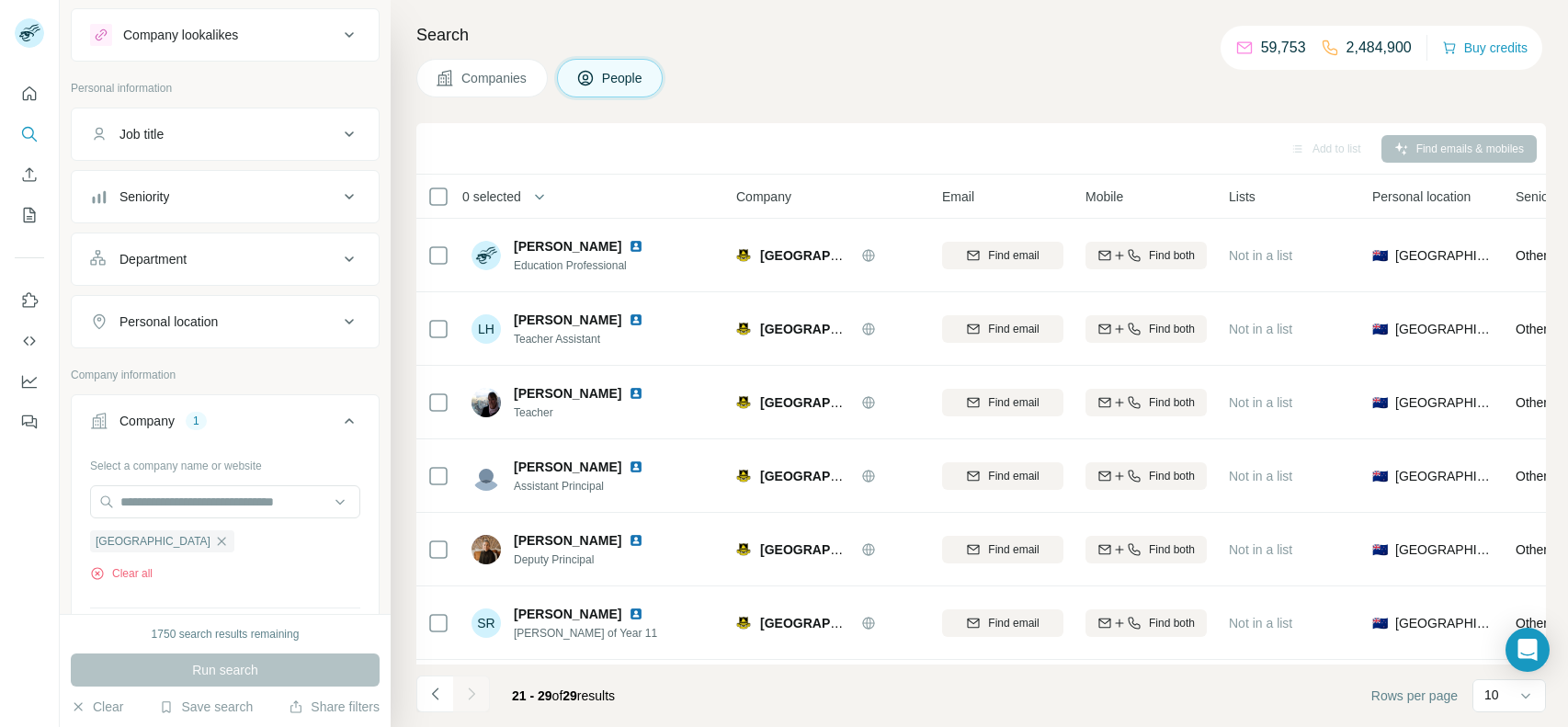
click at [130, 556] on div "[GEOGRAPHIC_DATA] Clear all" at bounding box center [225, 550] width 271 height 64
click at [126, 561] on div "[GEOGRAPHIC_DATA] Clear all" at bounding box center [225, 550] width 271 height 64
click at [123, 566] on button "Clear all" at bounding box center [121, 573] width 63 height 17
click at [208, 506] on input "text" at bounding box center [225, 501] width 271 height 33
paste input "**********"
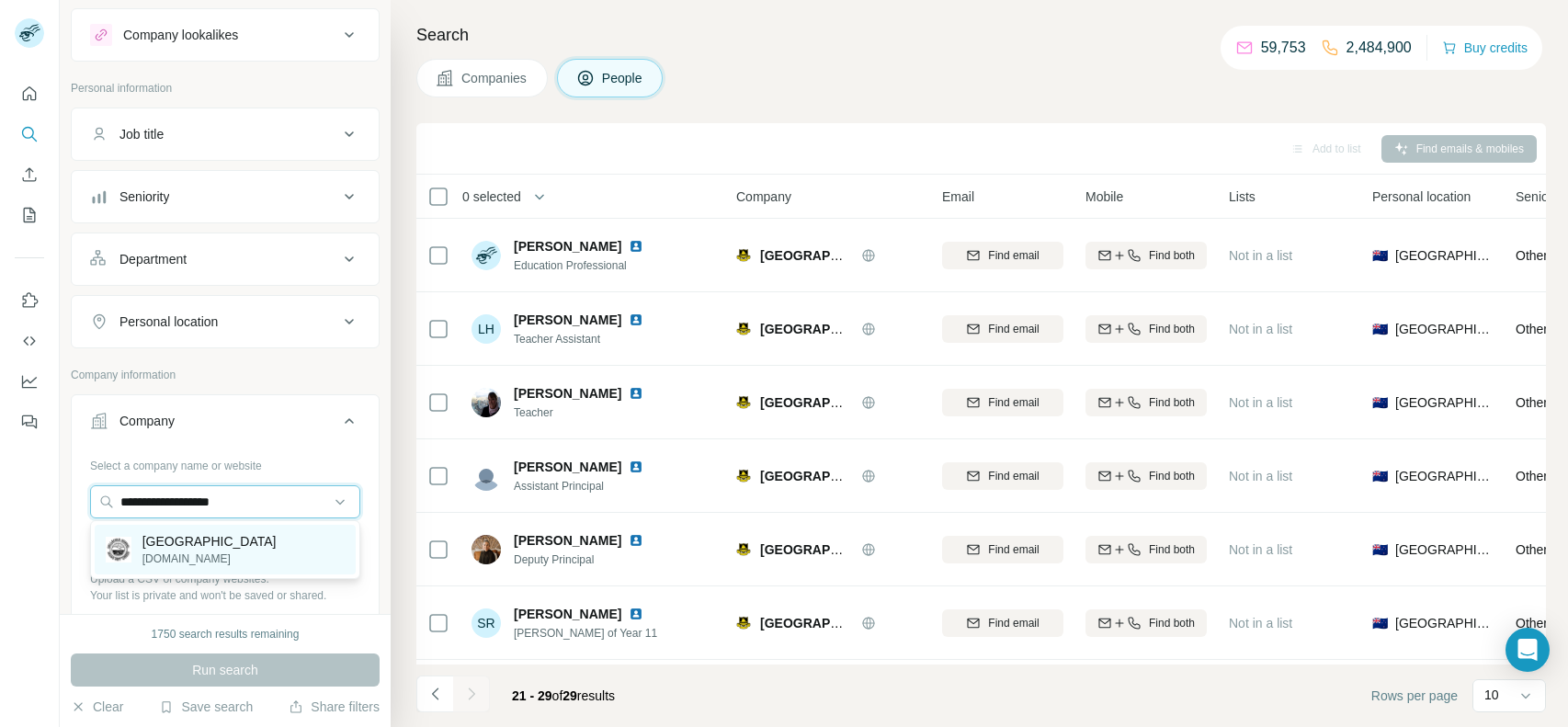
type input "**********"
click at [202, 551] on p "[DOMAIN_NAME]" at bounding box center [209, 559] width 134 height 17
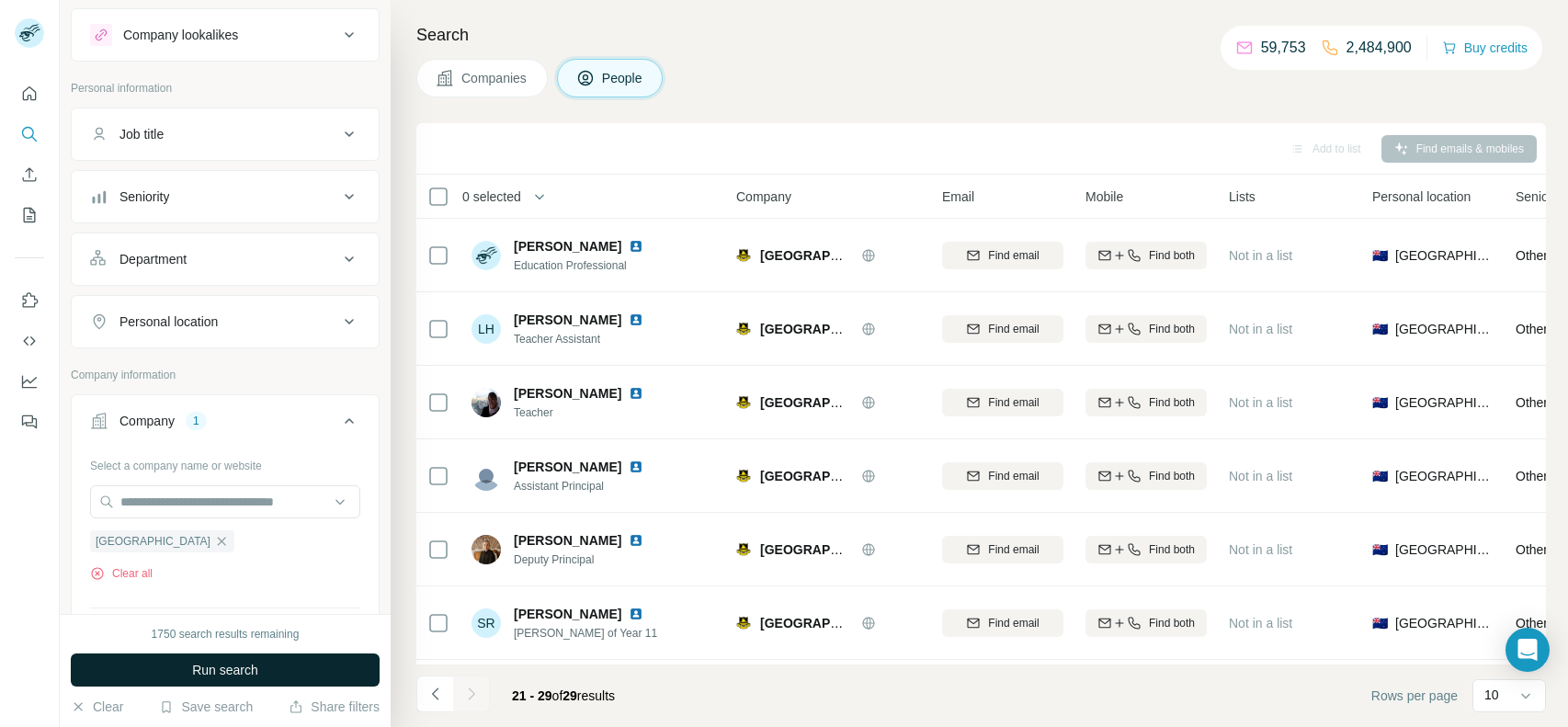
click at [250, 672] on span "Run search" at bounding box center [225, 671] width 67 height 19
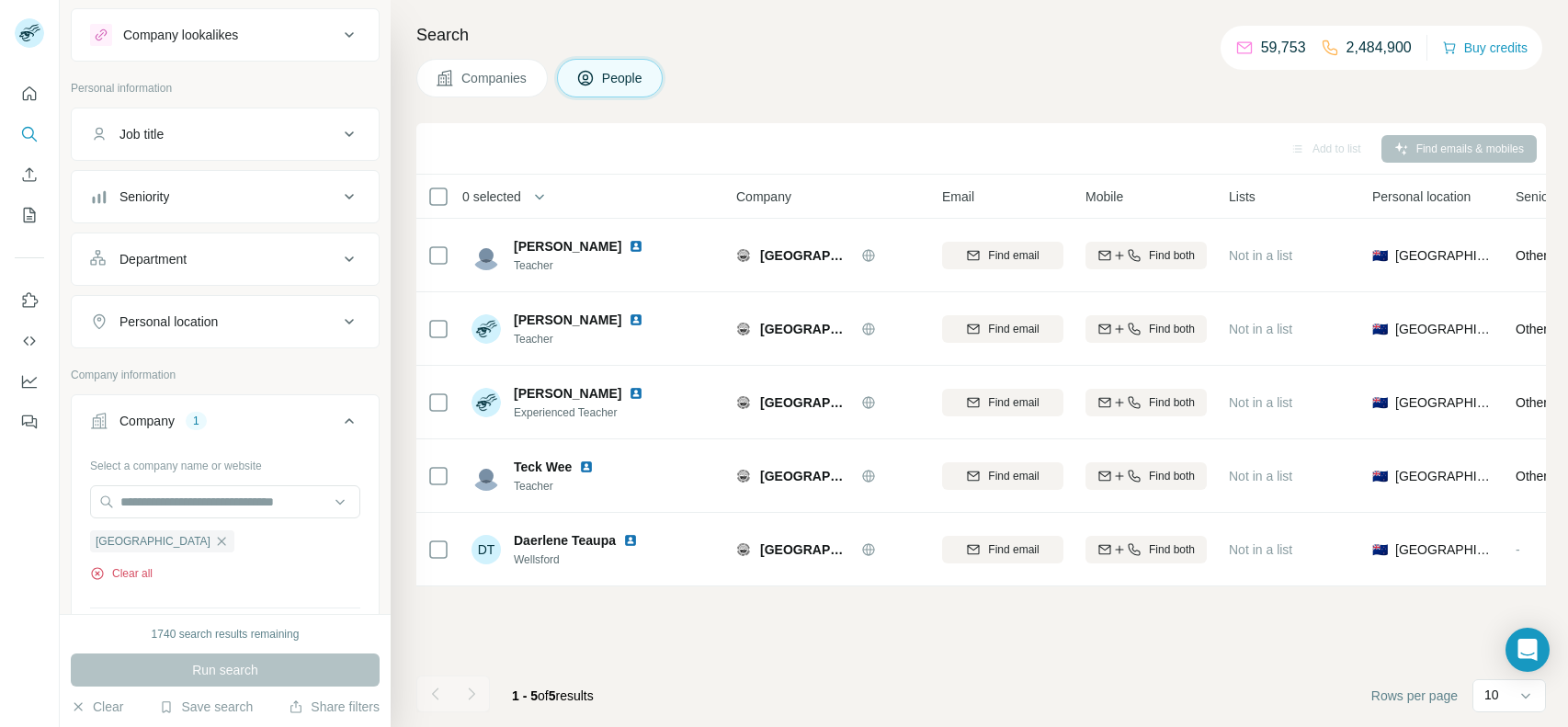
click at [132, 577] on button "Clear all" at bounding box center [121, 573] width 63 height 17
click at [269, 500] on input "text" at bounding box center [225, 501] width 271 height 33
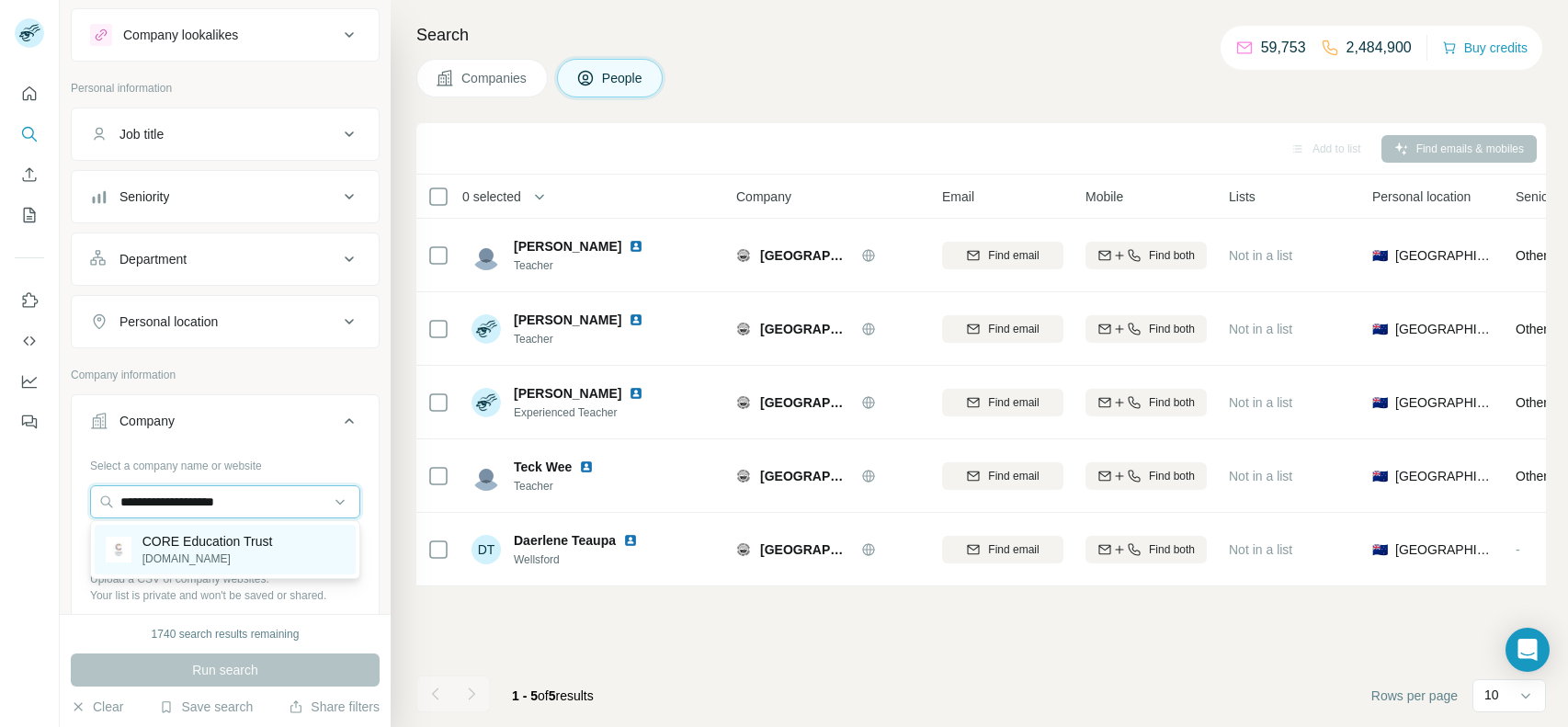
type input "**********"
click at [196, 558] on p "[DOMAIN_NAME]" at bounding box center [207, 559] width 130 height 17
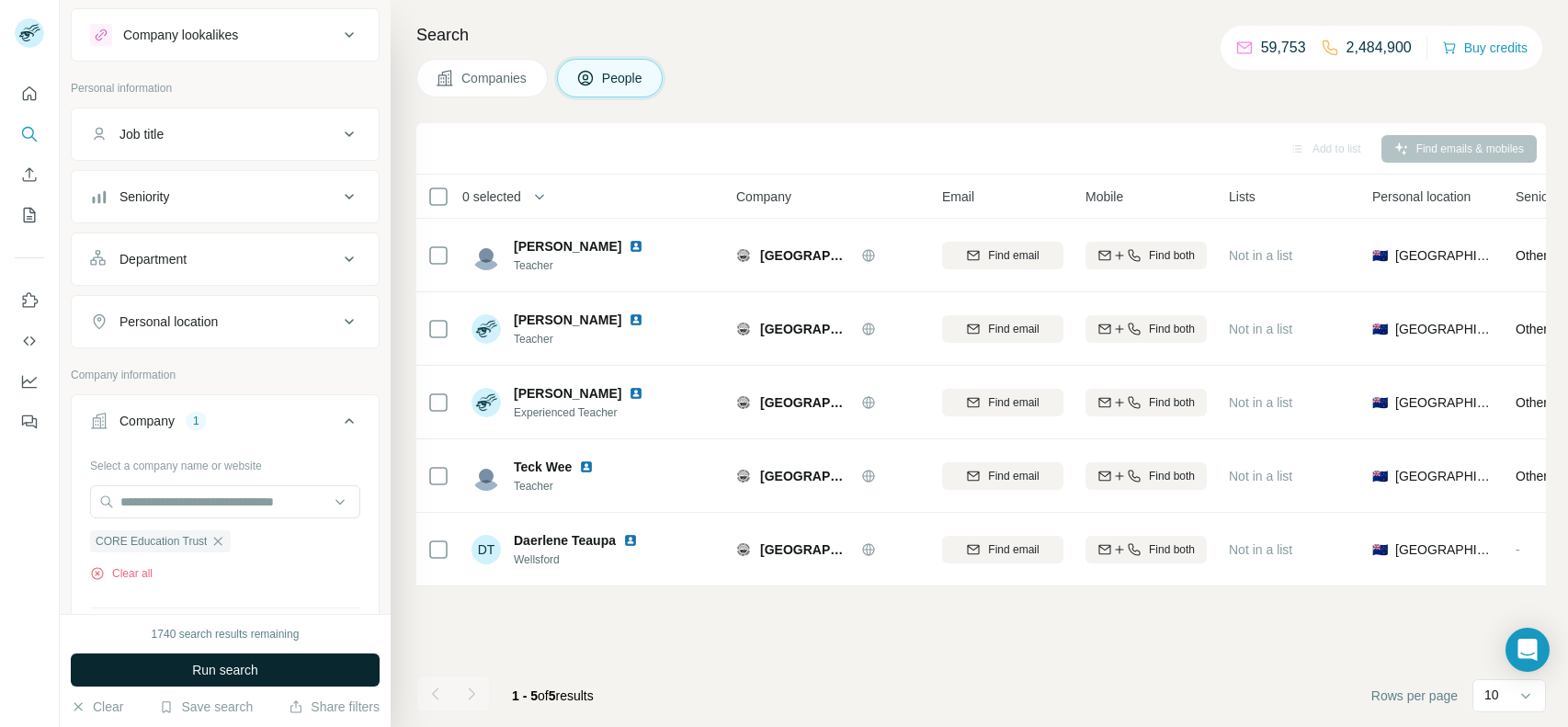
click at [203, 660] on button "Run search" at bounding box center [226, 670] width 309 height 33
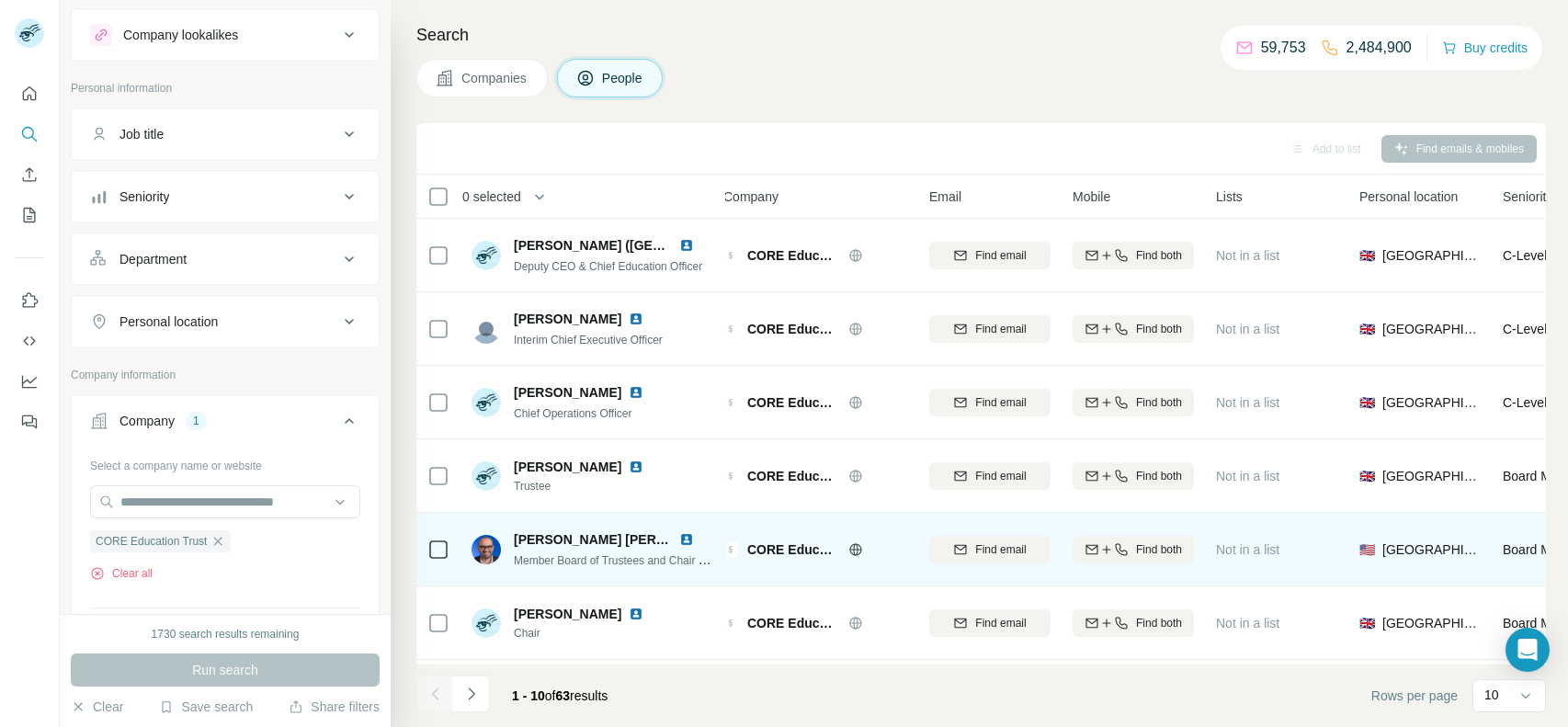
scroll to position [289, 13]
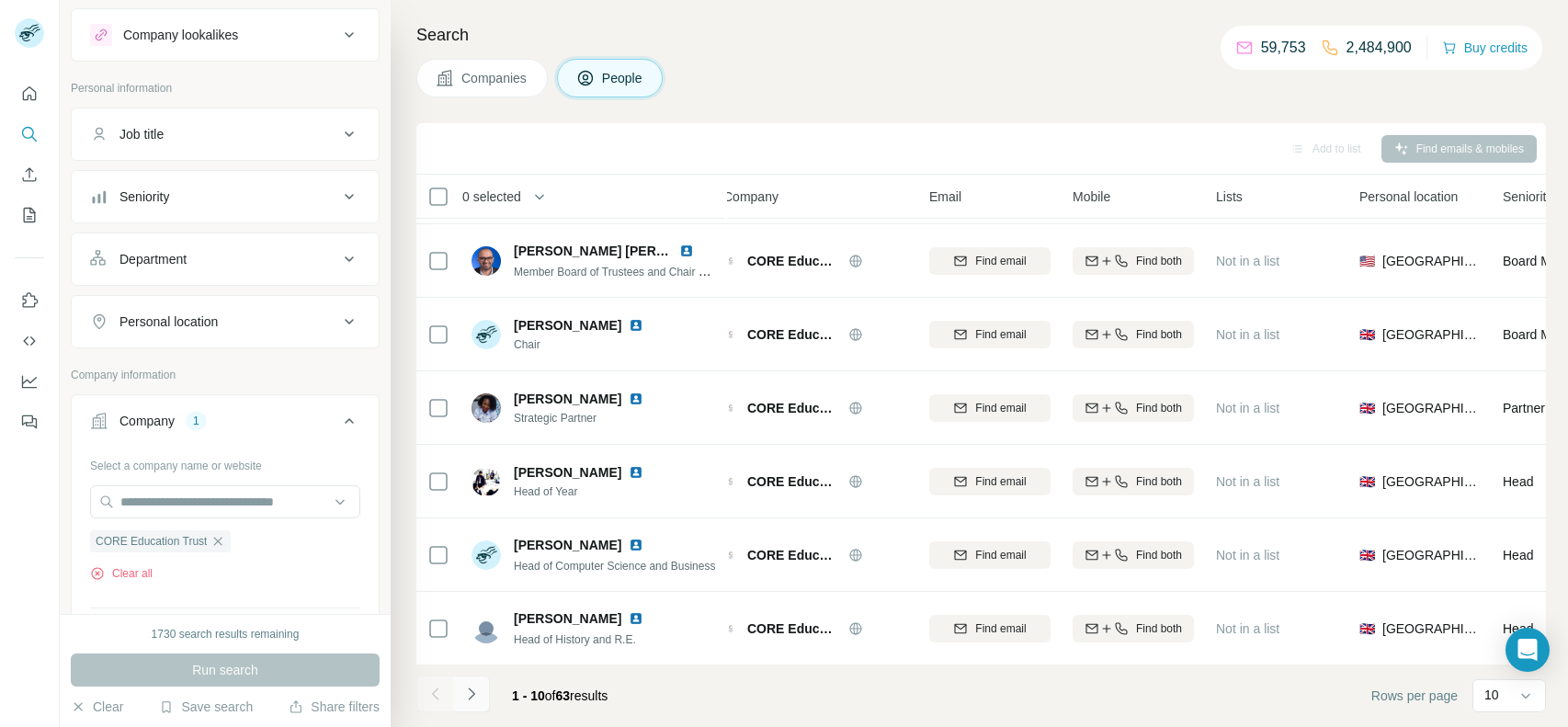
click at [479, 695] on icon "Navigate to next page" at bounding box center [472, 694] width 19 height 19
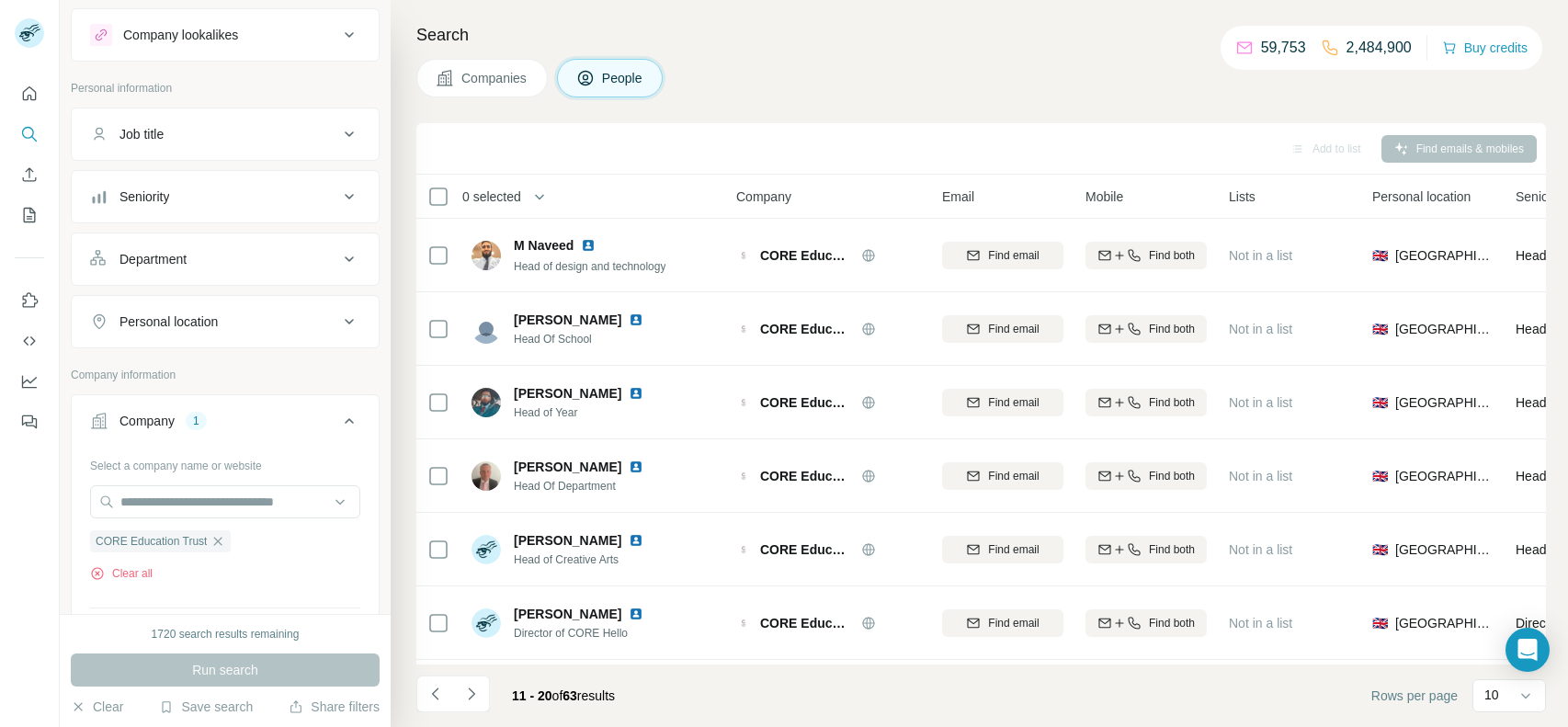
scroll to position [289, 0]
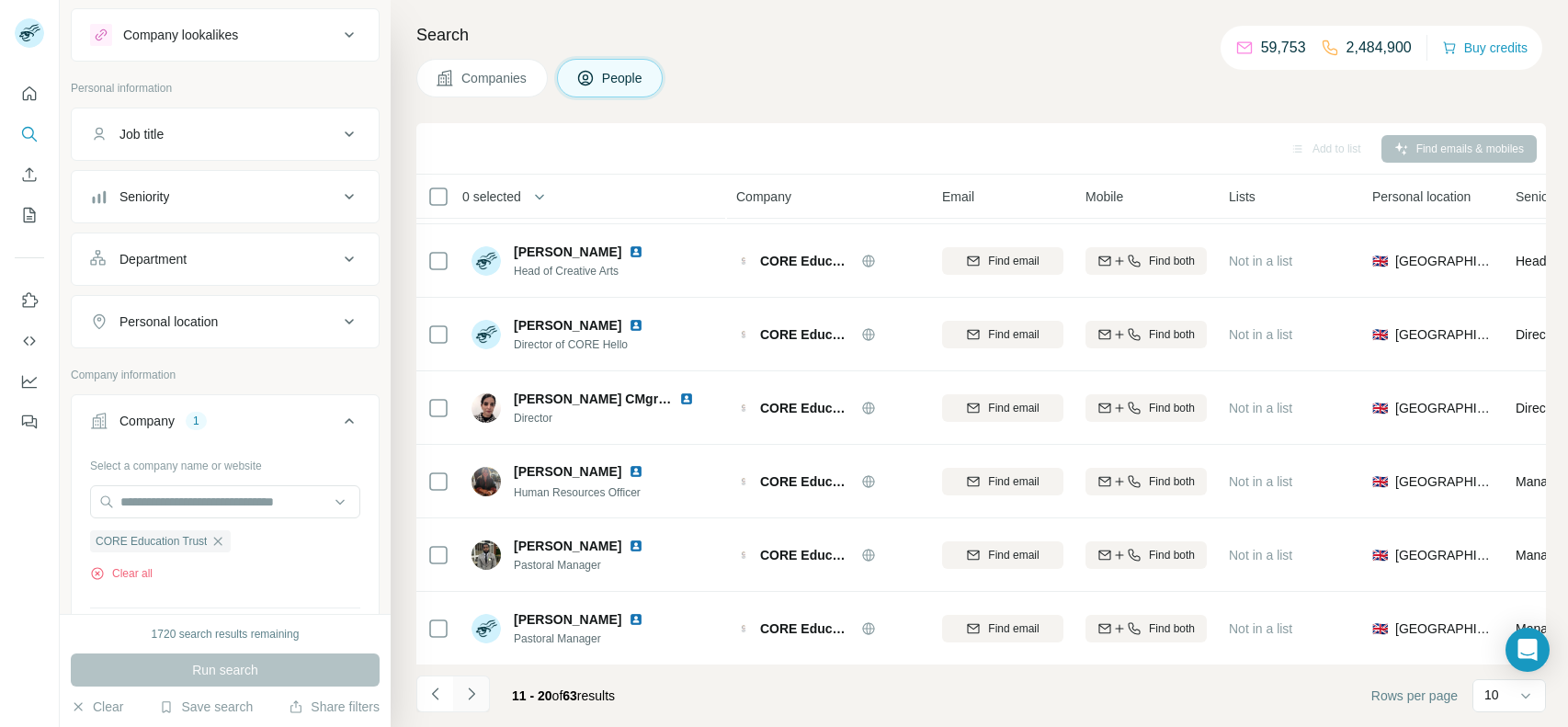
click at [480, 688] on button "Navigate to next page" at bounding box center [471, 693] width 37 height 37
click at [472, 696] on icon "Navigate to next page" at bounding box center [472, 694] width 19 height 19
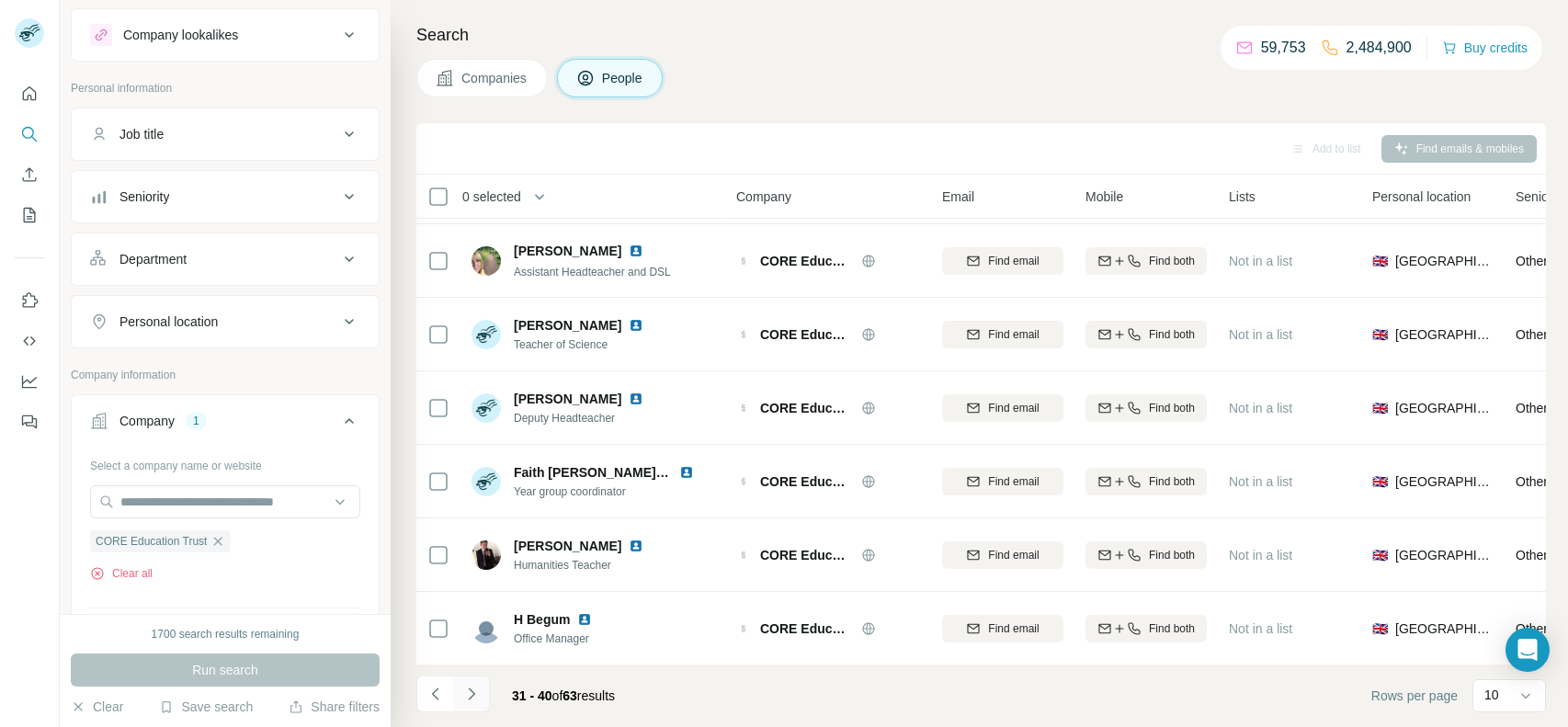
click at [456, 707] on button "Navigate to next page" at bounding box center [471, 693] width 37 height 37
click at [466, 690] on icon "Navigate to next page" at bounding box center [472, 694] width 19 height 19
click at [460, 697] on button "Navigate to next page" at bounding box center [471, 693] width 37 height 37
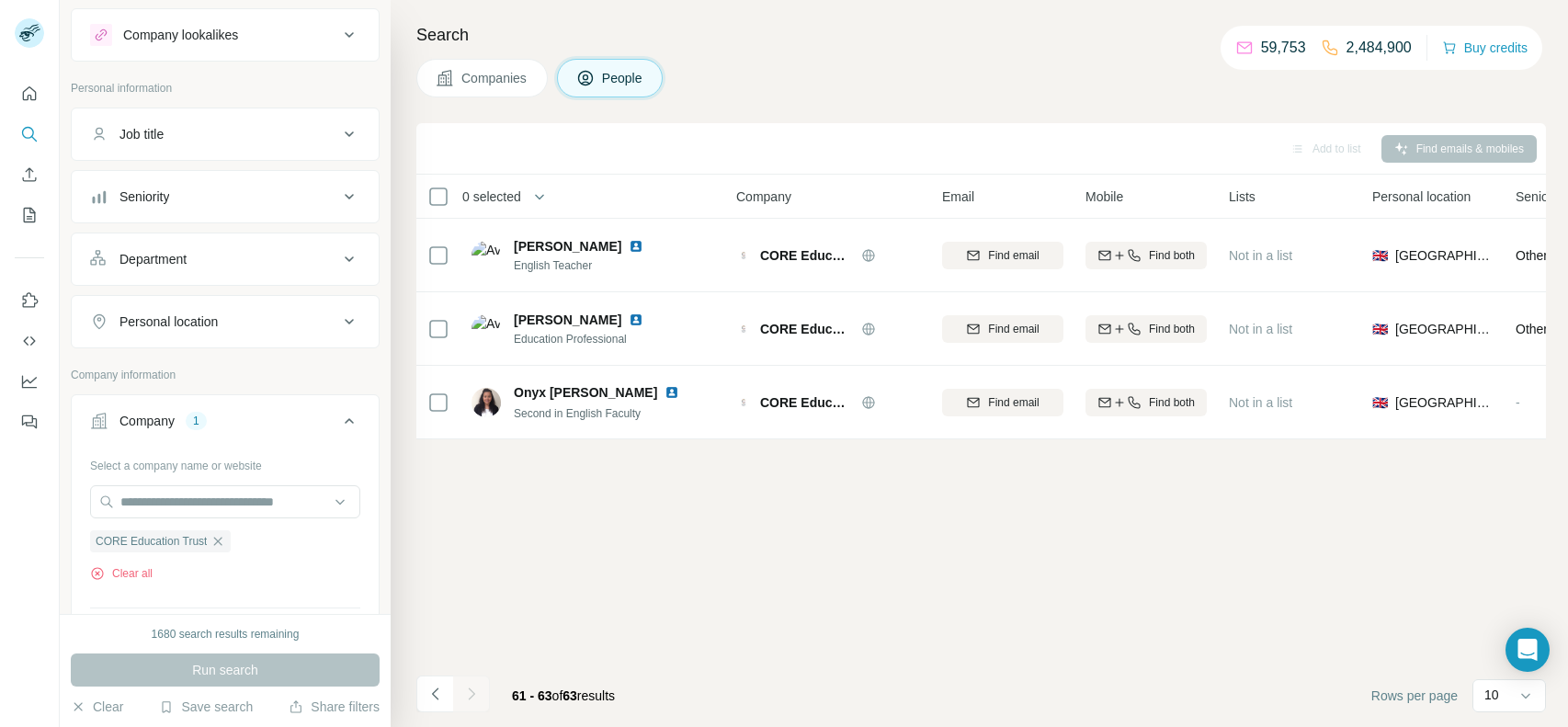
scroll to position [0, 0]
click at [436, 697] on icon "Navigate to previous page" at bounding box center [436, 694] width 19 height 19
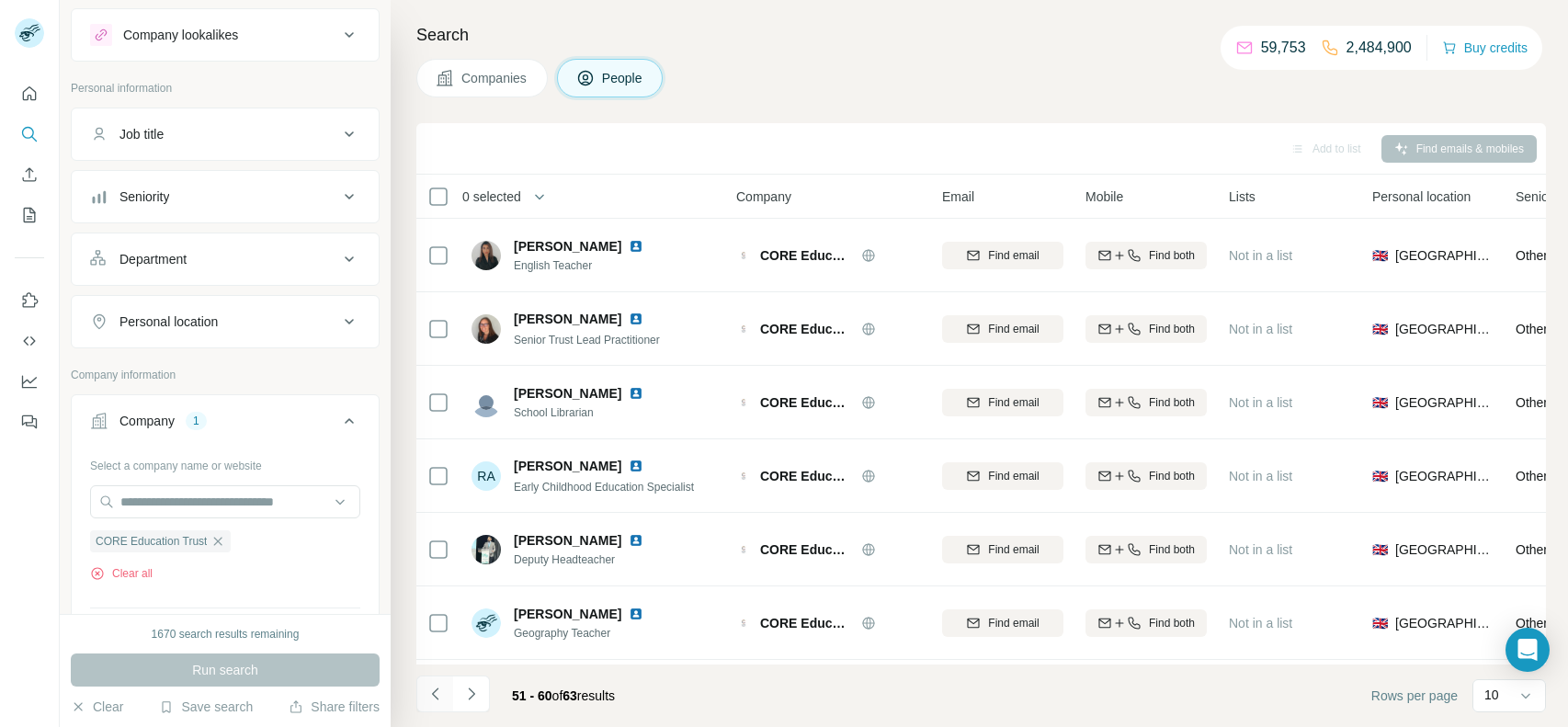
click at [436, 697] on icon "Navigate to previous page" at bounding box center [436, 694] width 19 height 19
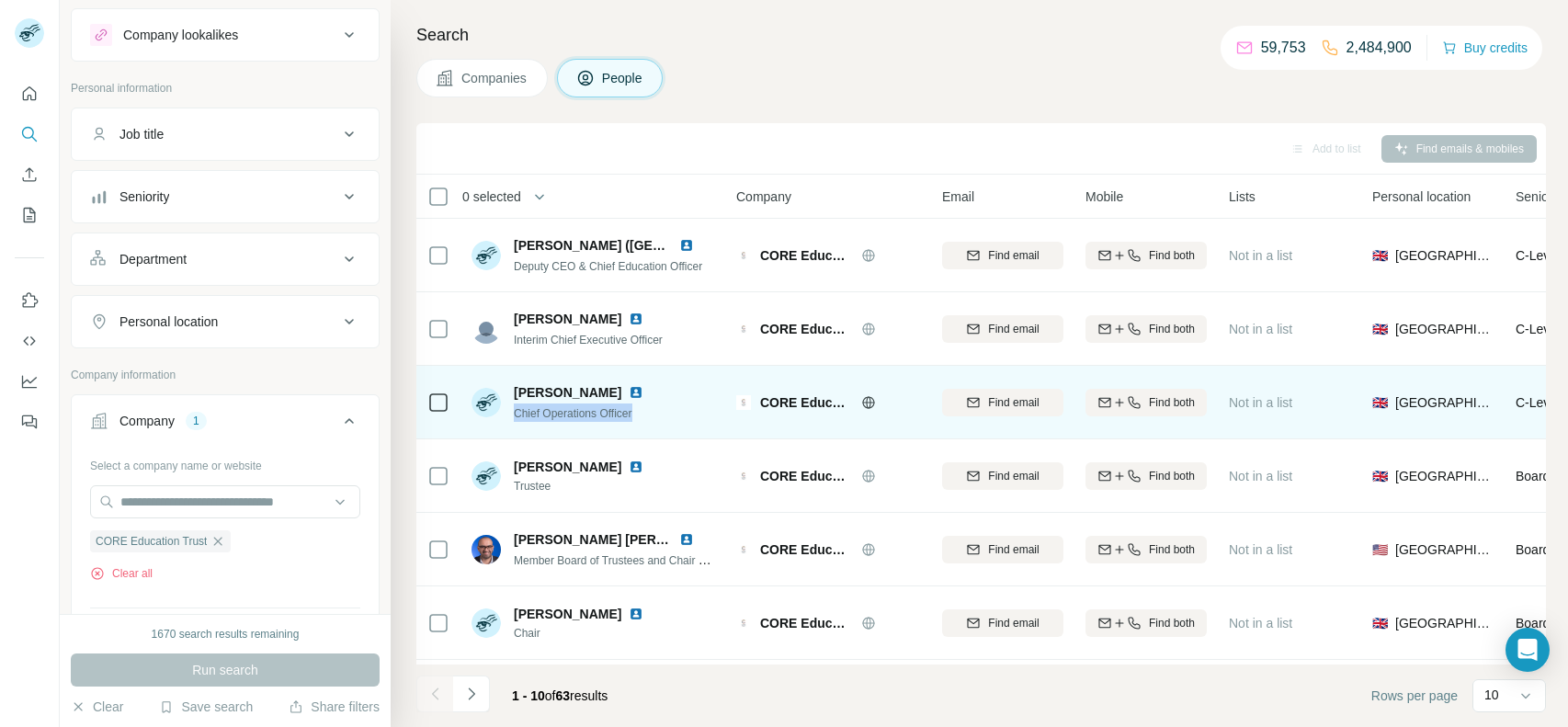
drag, startPoint x: 514, startPoint y: 409, endPoint x: 651, endPoint y: 410, distance: 137.0
click at [651, 410] on div "[PERSON_NAME] Chief Operations Officer" at bounding box center [593, 402] width 244 height 51
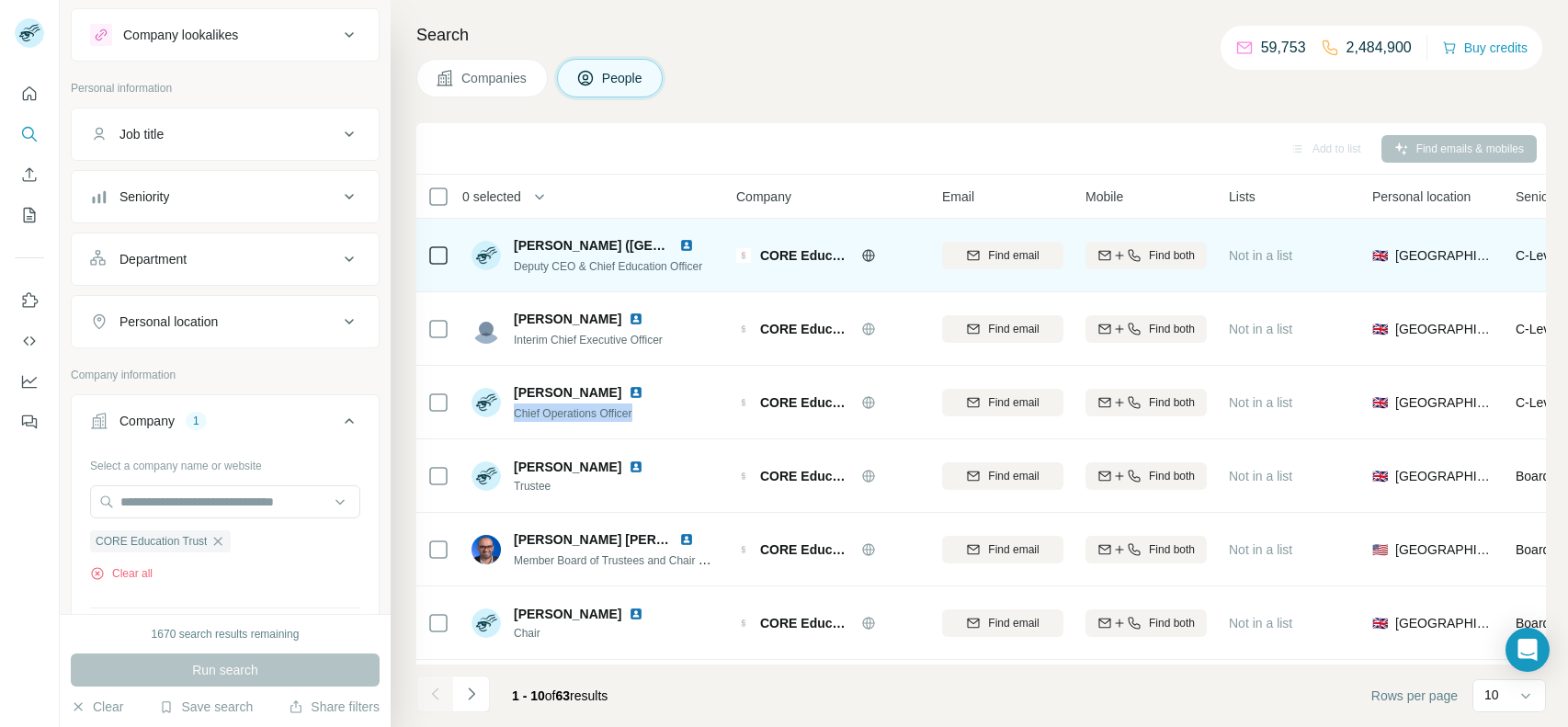
copy span "Chief Operations Officer"
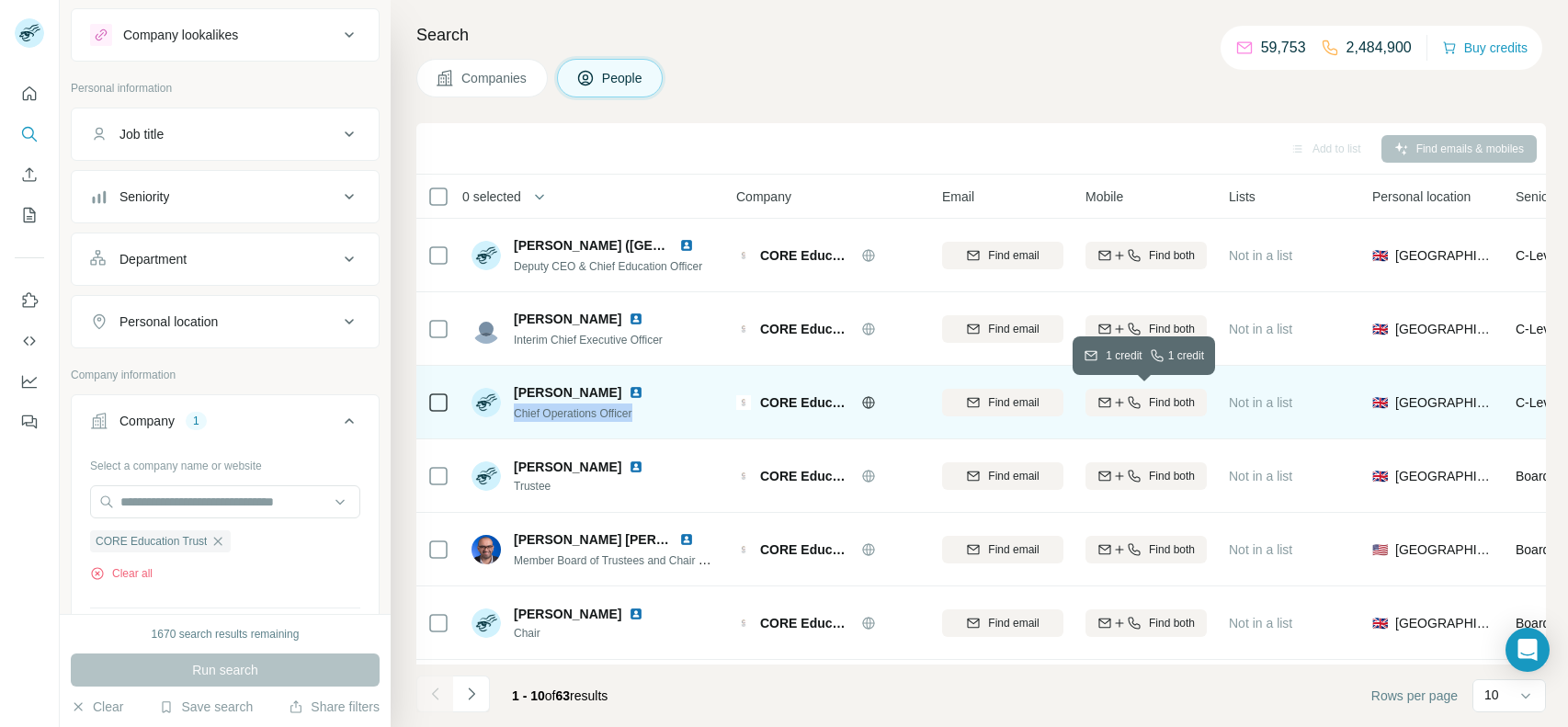
click at [1121, 395] on icon "button" at bounding box center [1119, 403] width 15 height 15
click at [139, 570] on button "Clear all" at bounding box center [121, 573] width 63 height 17
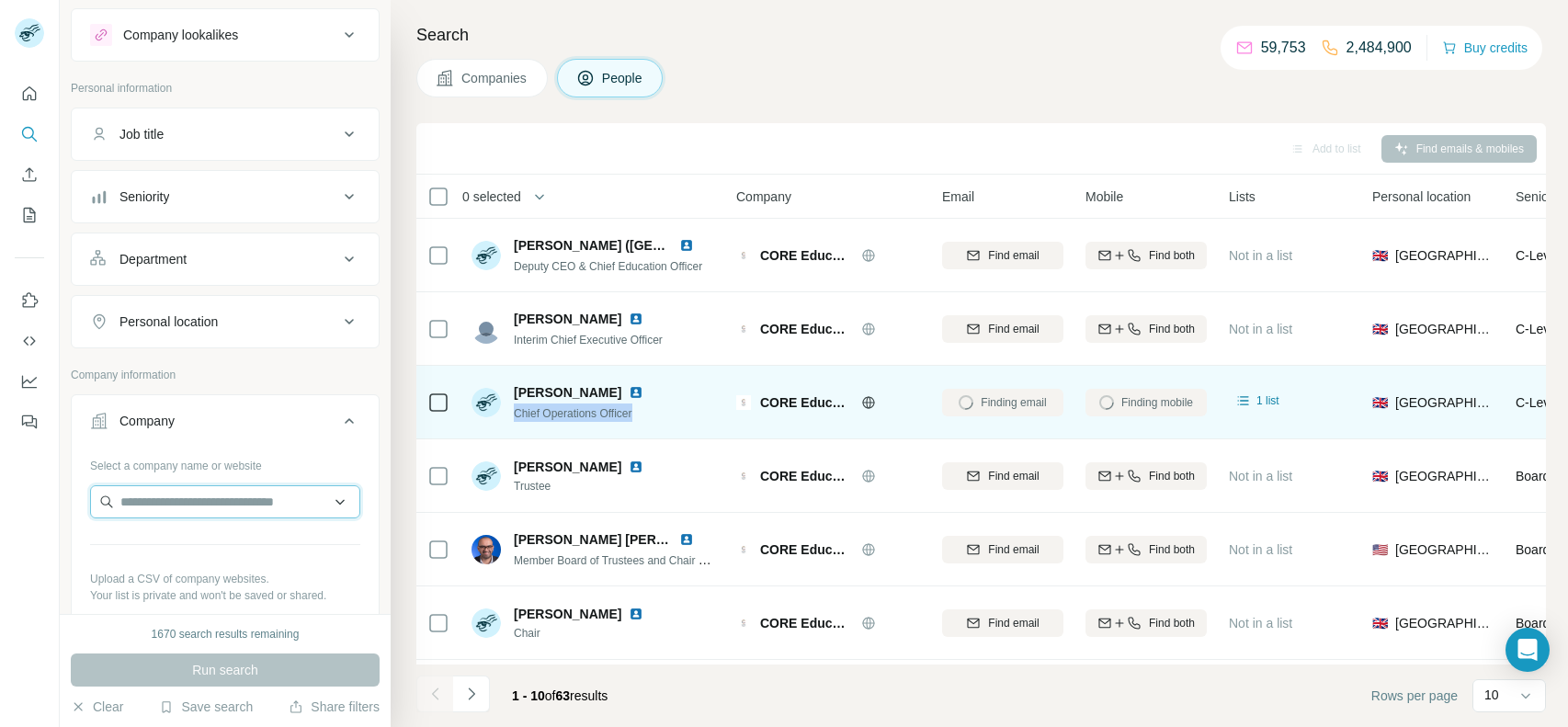
click at [250, 502] on input "text" at bounding box center [225, 501] width 271 height 33
paste input "**********"
type input "**********"
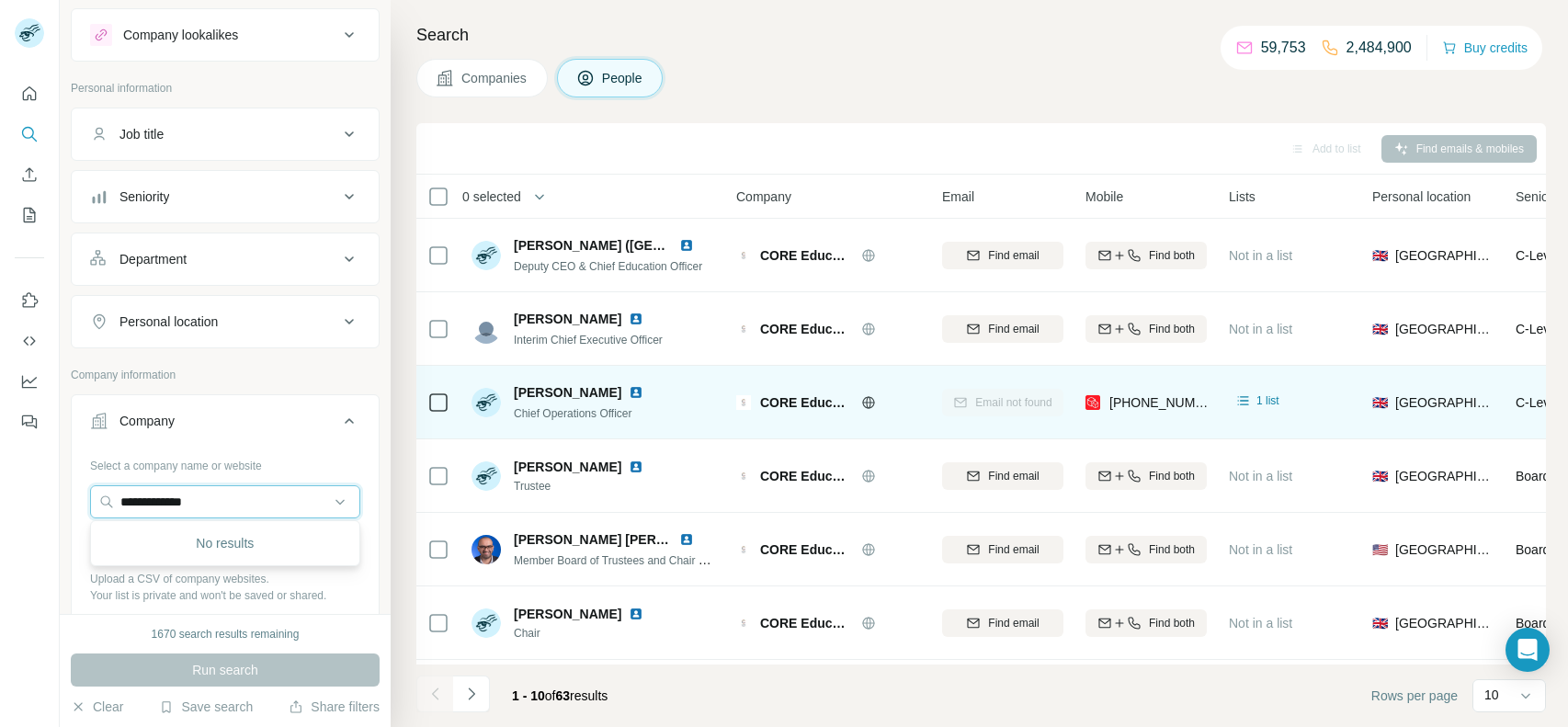
drag, startPoint x: 234, startPoint y: 493, endPoint x: 76, endPoint y: 502, distance: 158.3
click at [76, 502] on div "**********" at bounding box center [226, 558] width 307 height 216
paste input "**********"
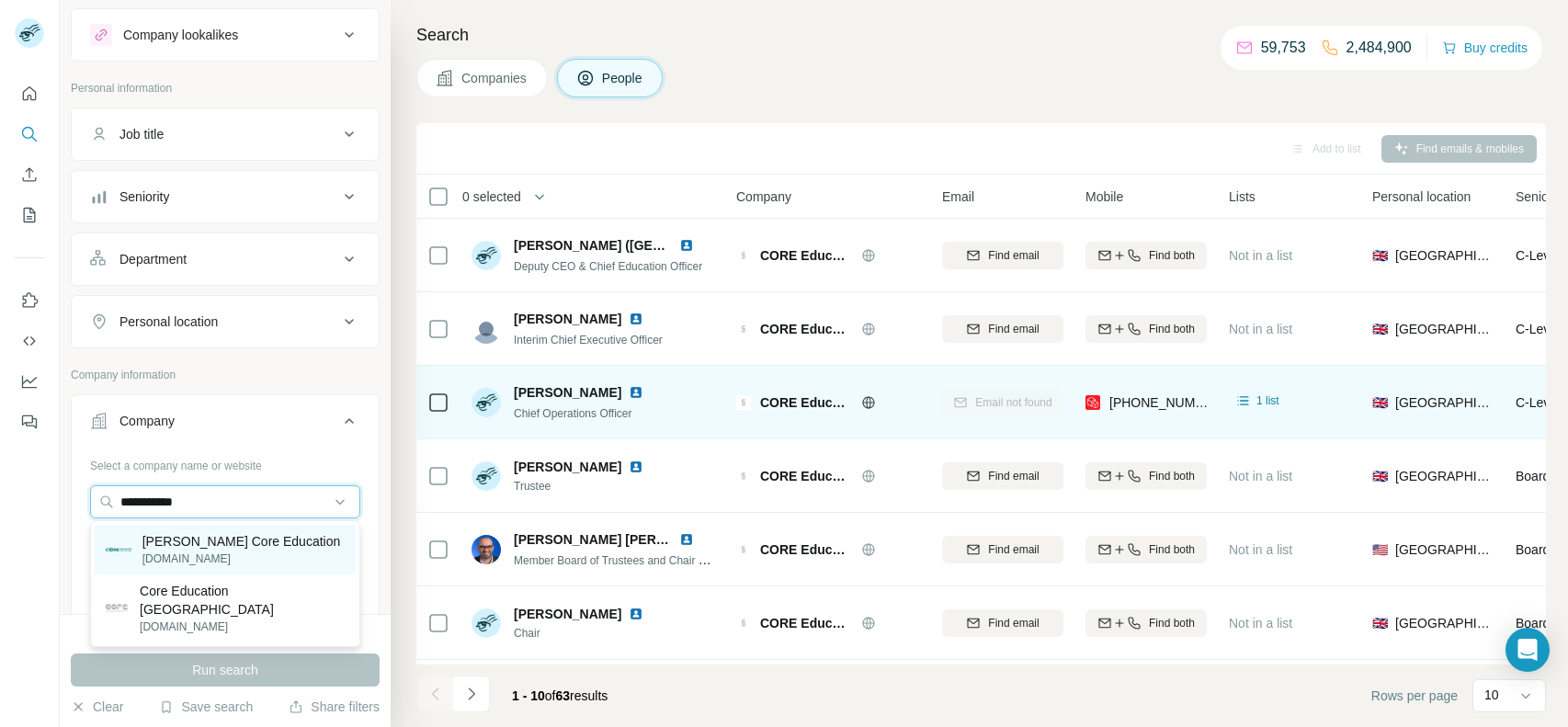
type input "**********"
click at [244, 551] on p "[DOMAIN_NAME]" at bounding box center [242, 559] width 199 height 17
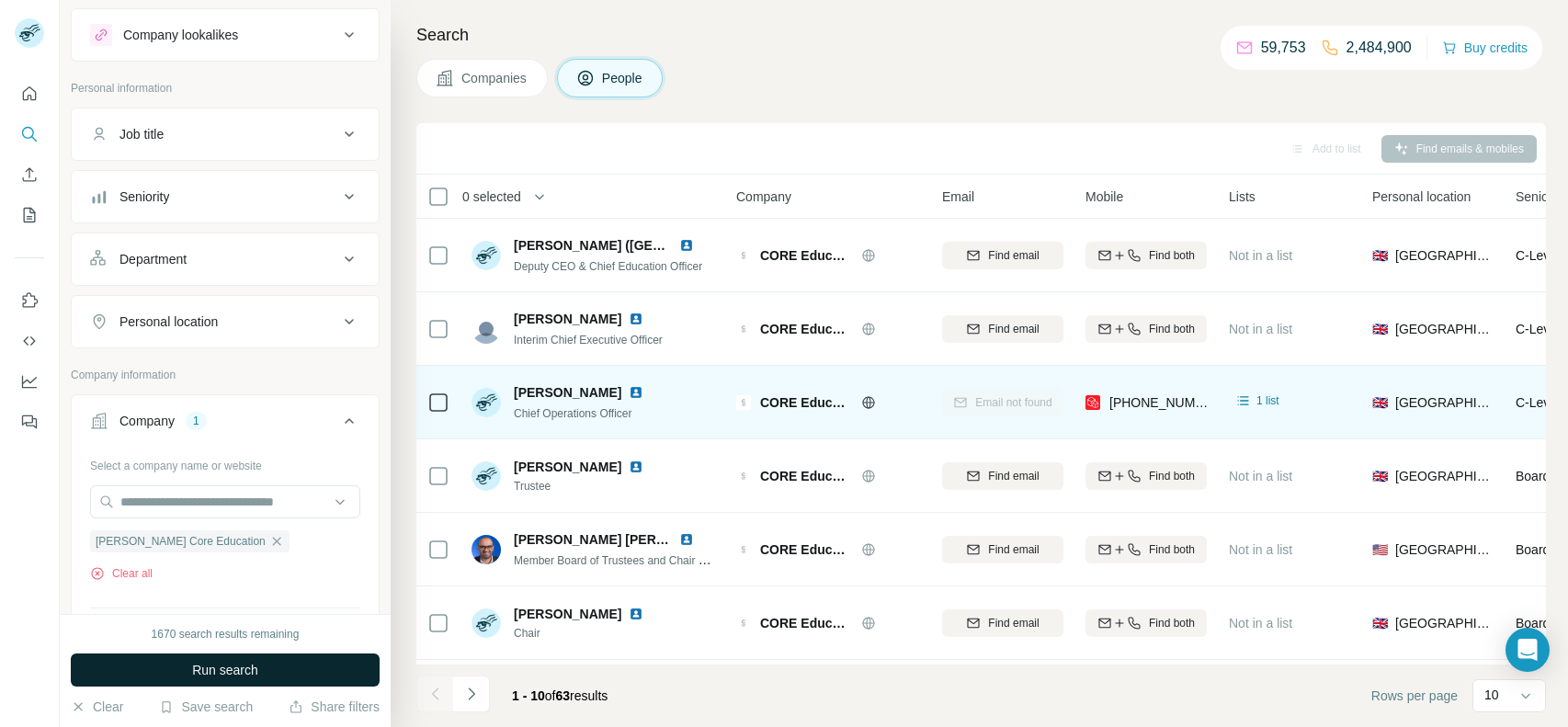
click at [187, 668] on button "Run search" at bounding box center [226, 670] width 309 height 33
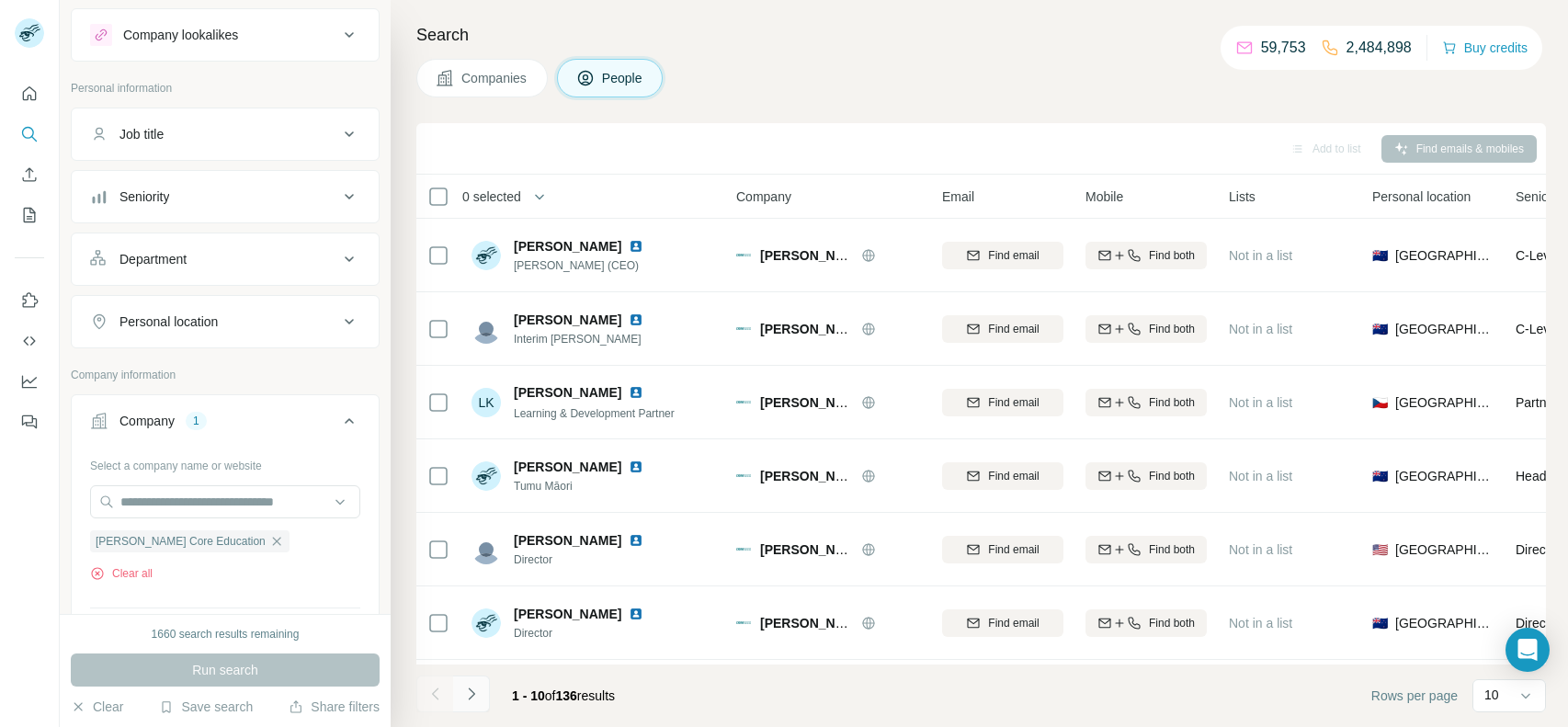
click at [472, 703] on icon "Navigate to next page" at bounding box center [472, 694] width 19 height 19
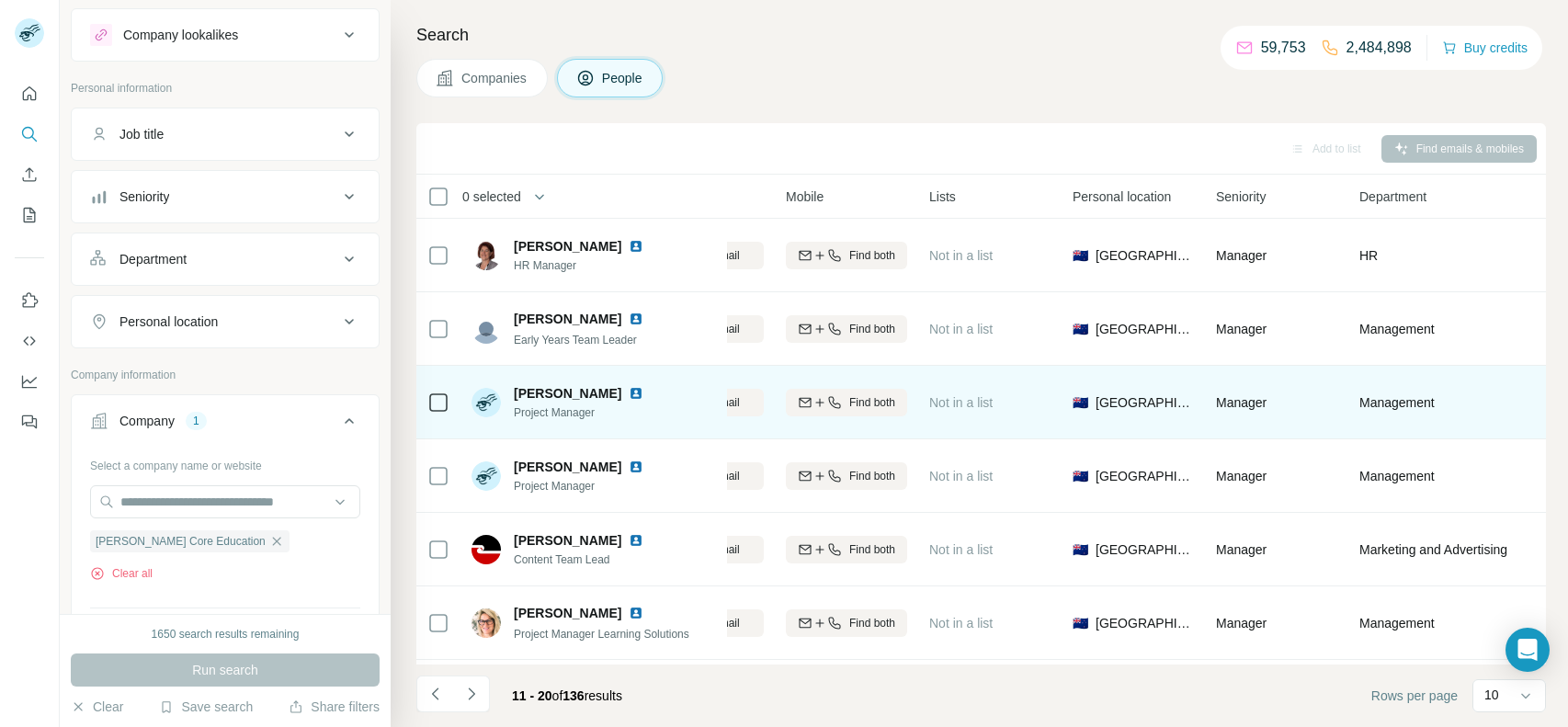
scroll to position [0, 122]
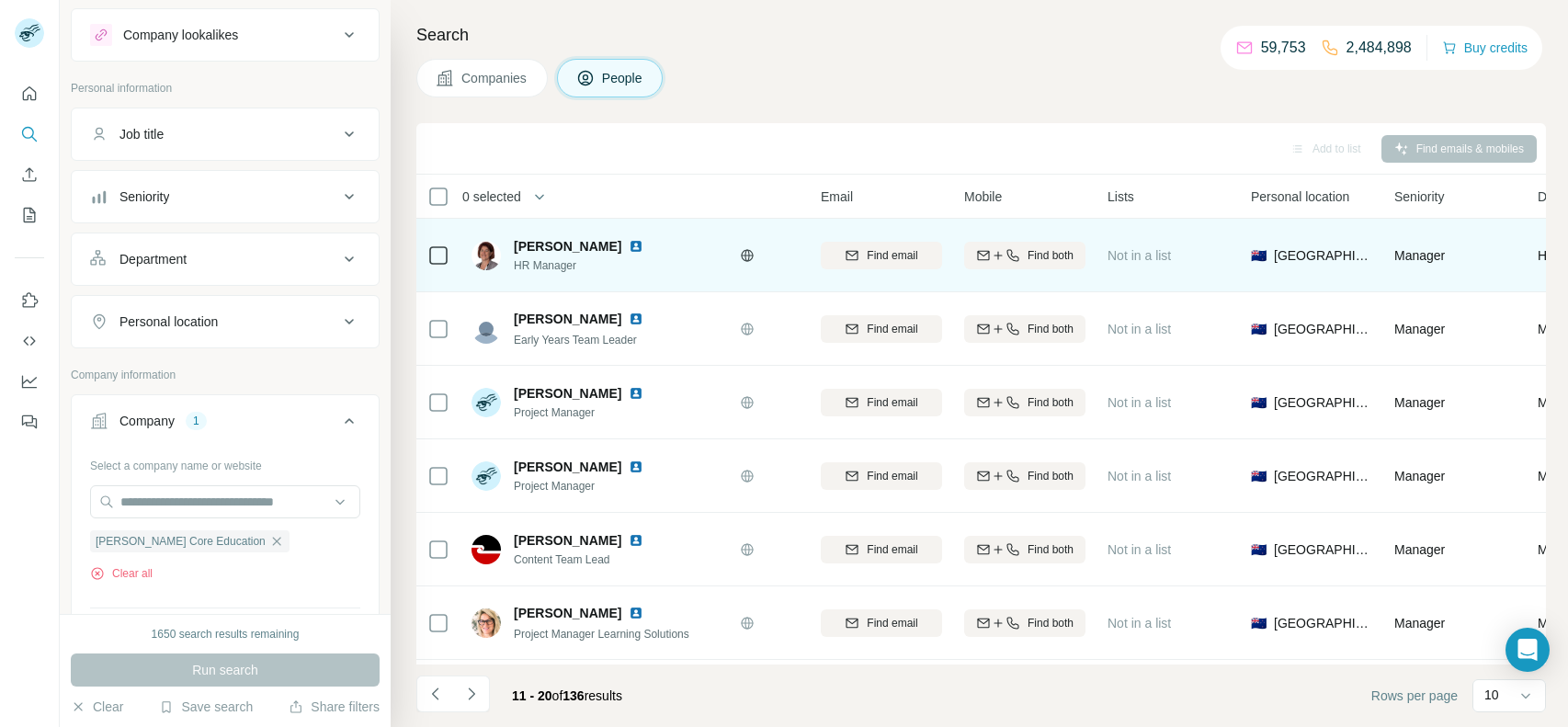
click at [424, 257] on td at bounding box center [438, 256] width 44 height 74
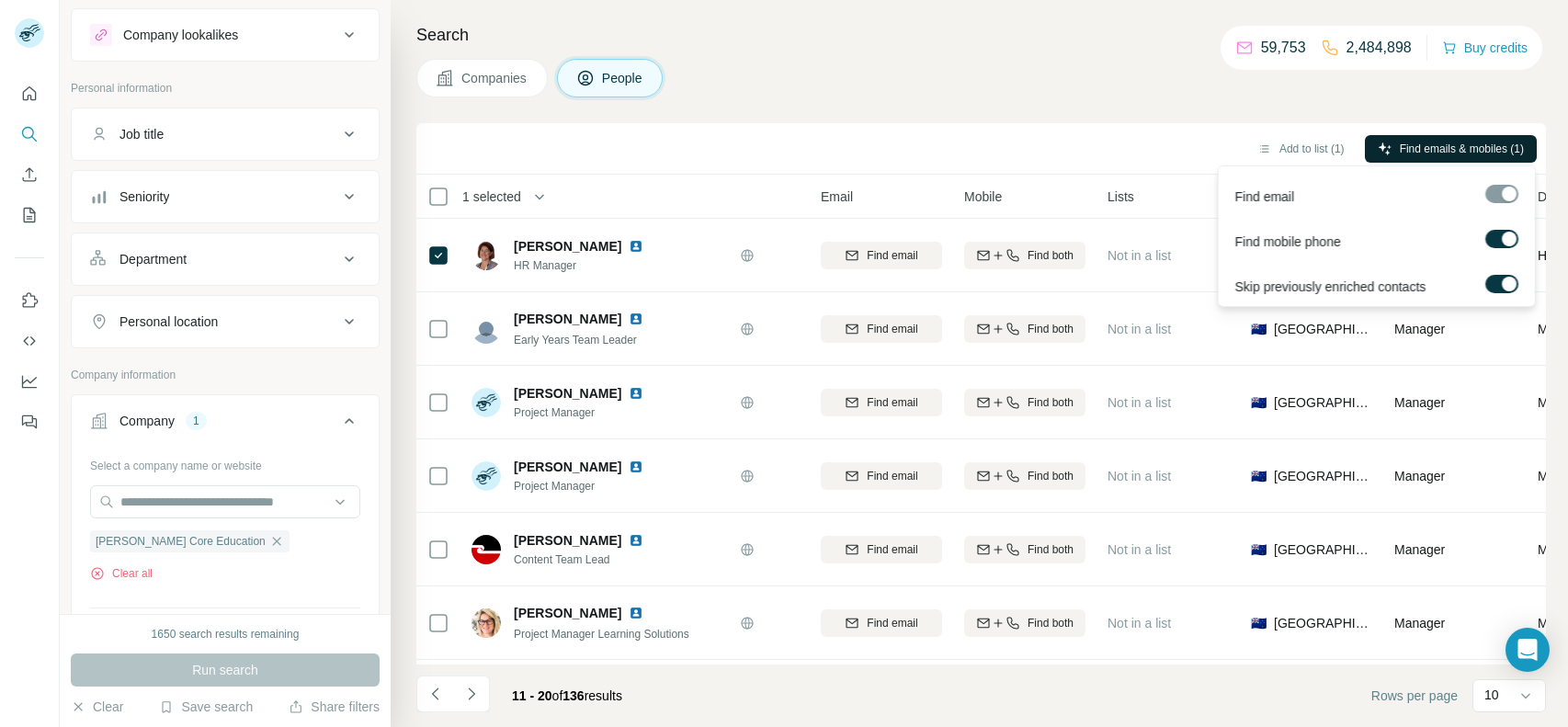
click at [1463, 146] on span "Find emails & mobiles (1)" at bounding box center [1462, 149] width 124 height 17
click at [1412, 157] on button "Find emails & mobiles (1)" at bounding box center [1451, 148] width 172 height 27
click at [1403, 150] on span "Find emails & mobiles (1)" at bounding box center [1462, 149] width 124 height 17
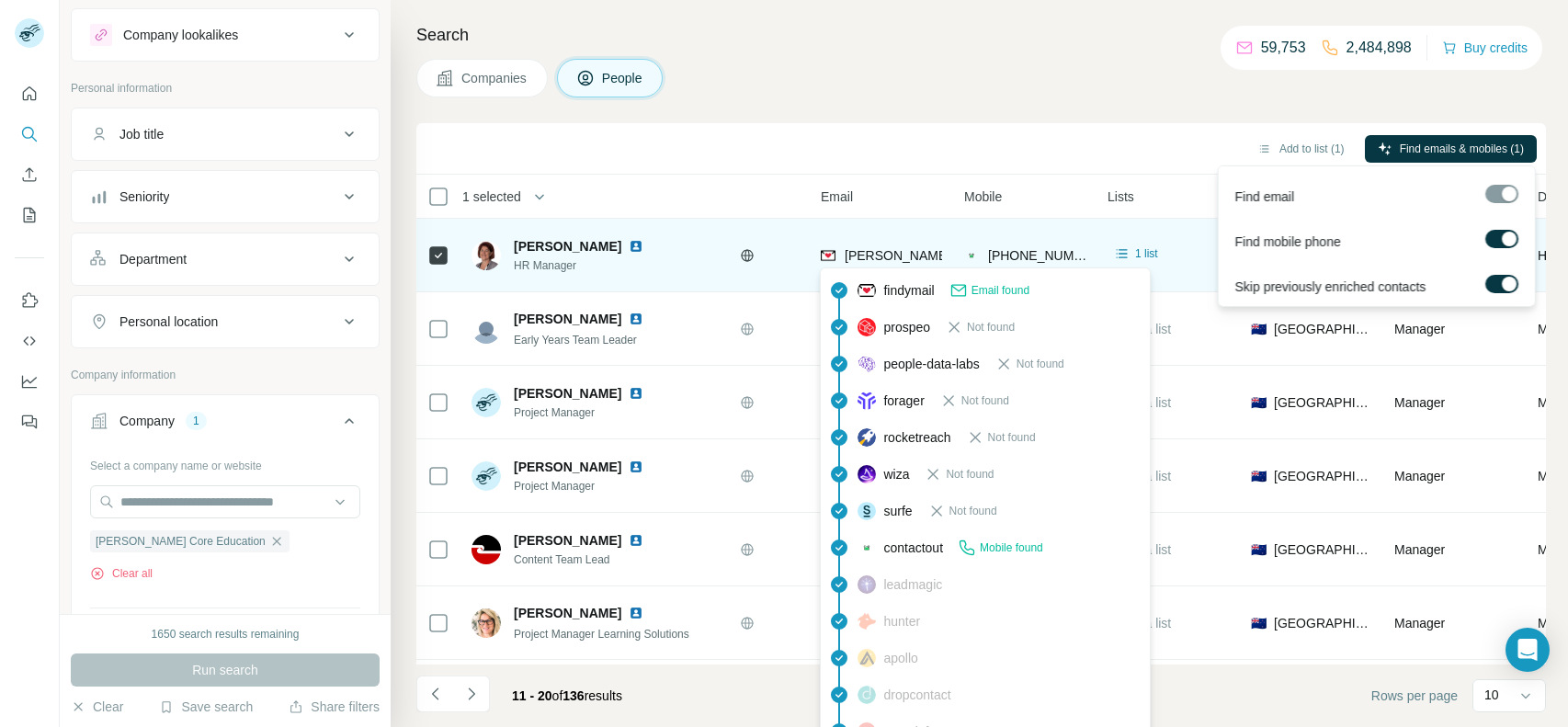
click at [885, 260] on span "[PERSON_NAME][EMAIL_ADDRESS][PERSON_NAME][DOMAIN_NAME]" at bounding box center [1059, 256] width 430 height 15
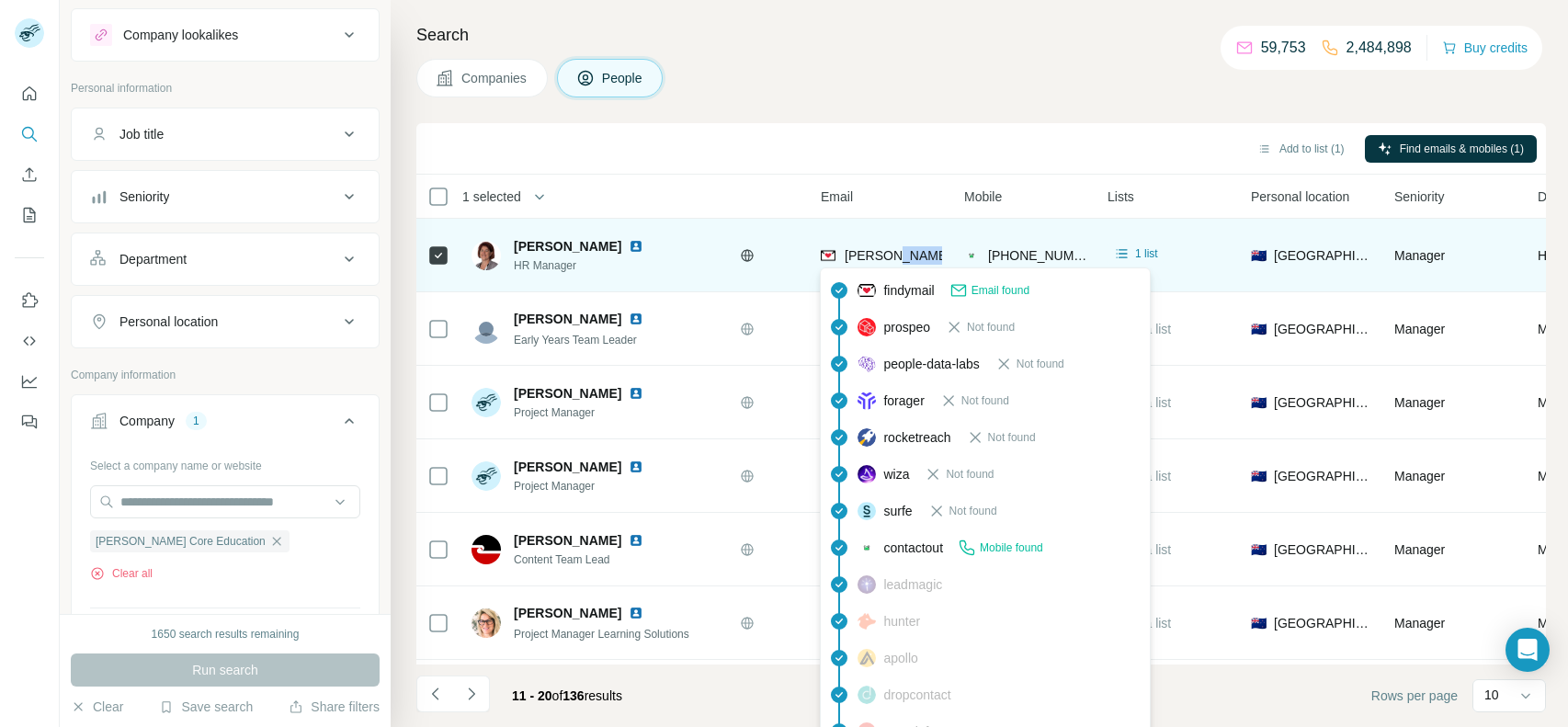
click at [885, 260] on span "[PERSON_NAME][EMAIL_ADDRESS][PERSON_NAME][DOMAIN_NAME]" at bounding box center [1059, 256] width 430 height 15
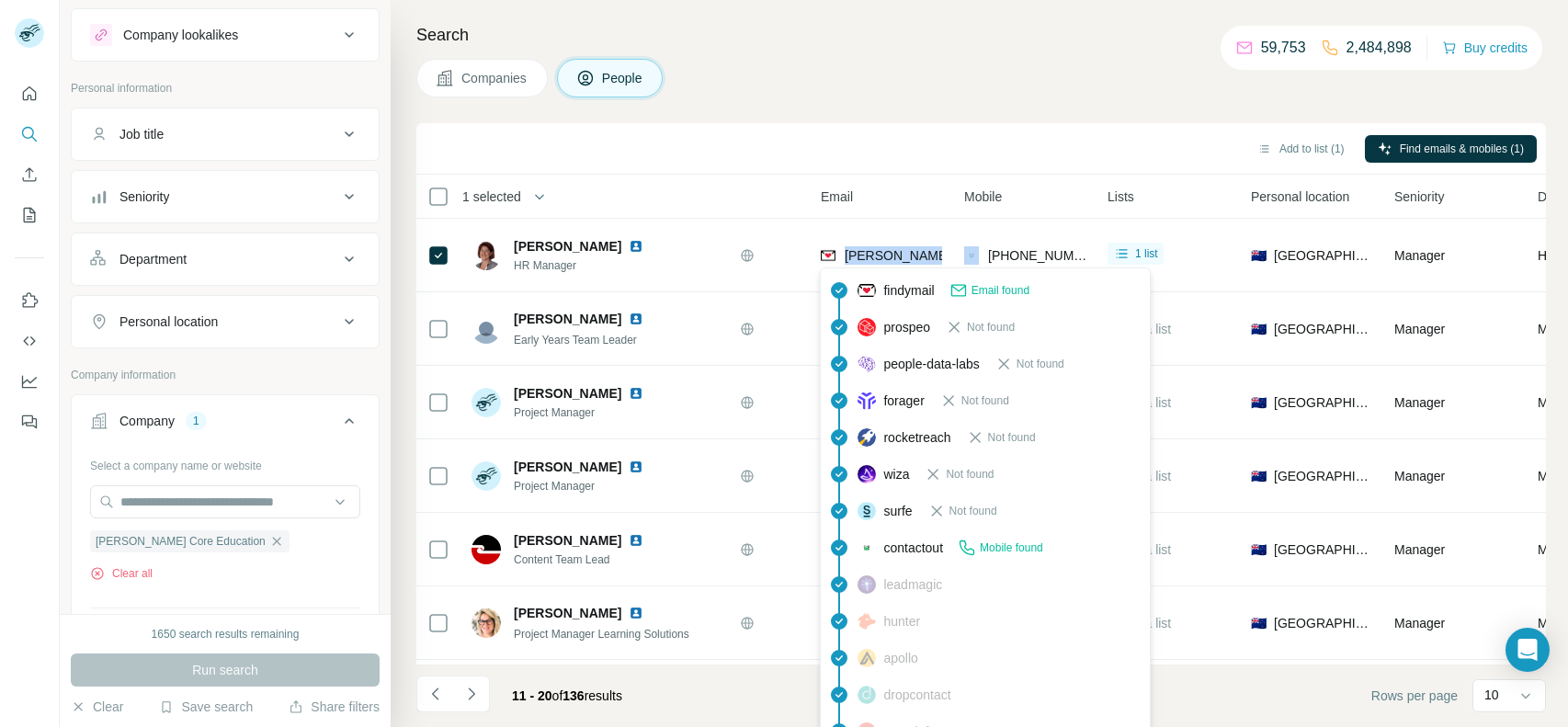
copy span "[PERSON_NAME][EMAIL_ADDRESS][PERSON_NAME][DOMAIN_NAME]"
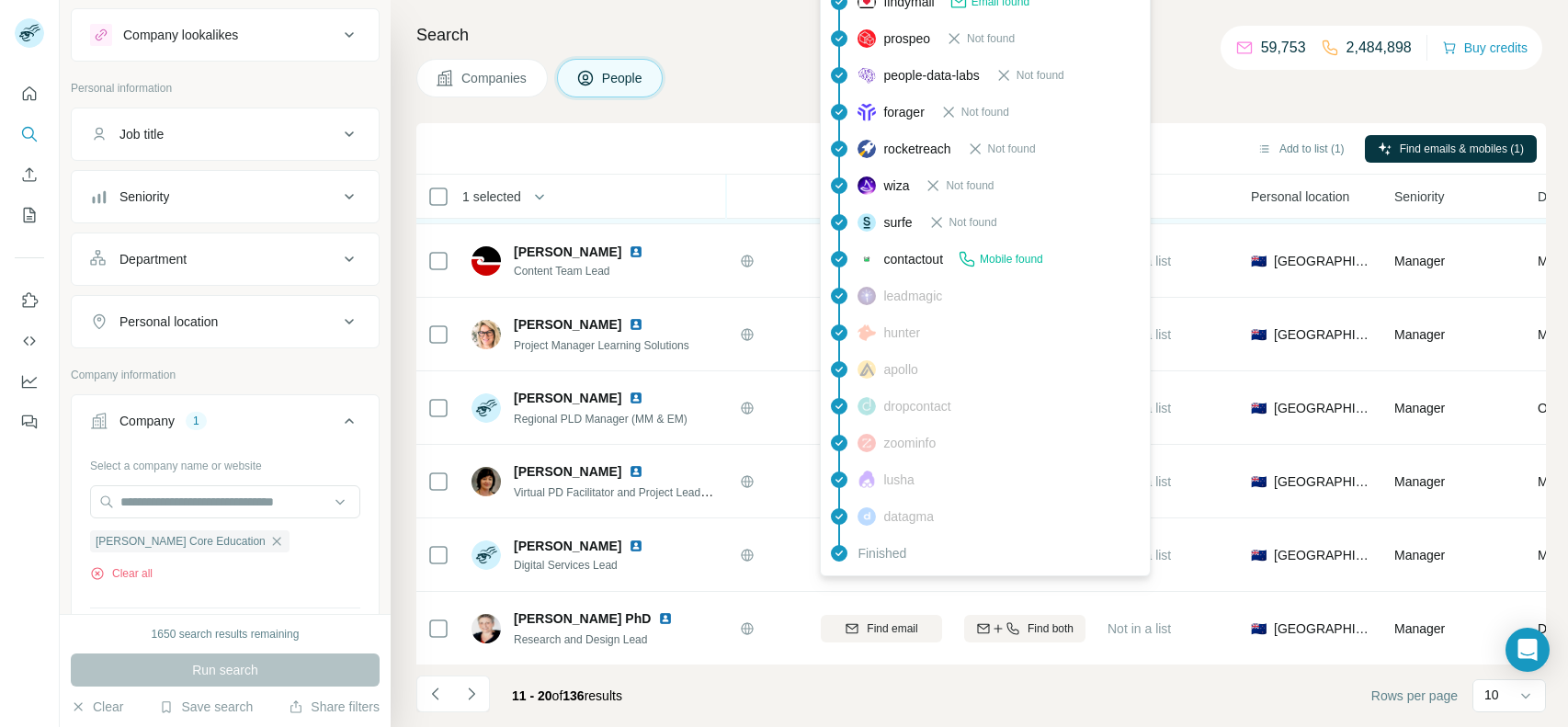
scroll to position [289, 119]
click at [470, 698] on icon "Navigate to next page" at bounding box center [472, 694] width 19 height 19
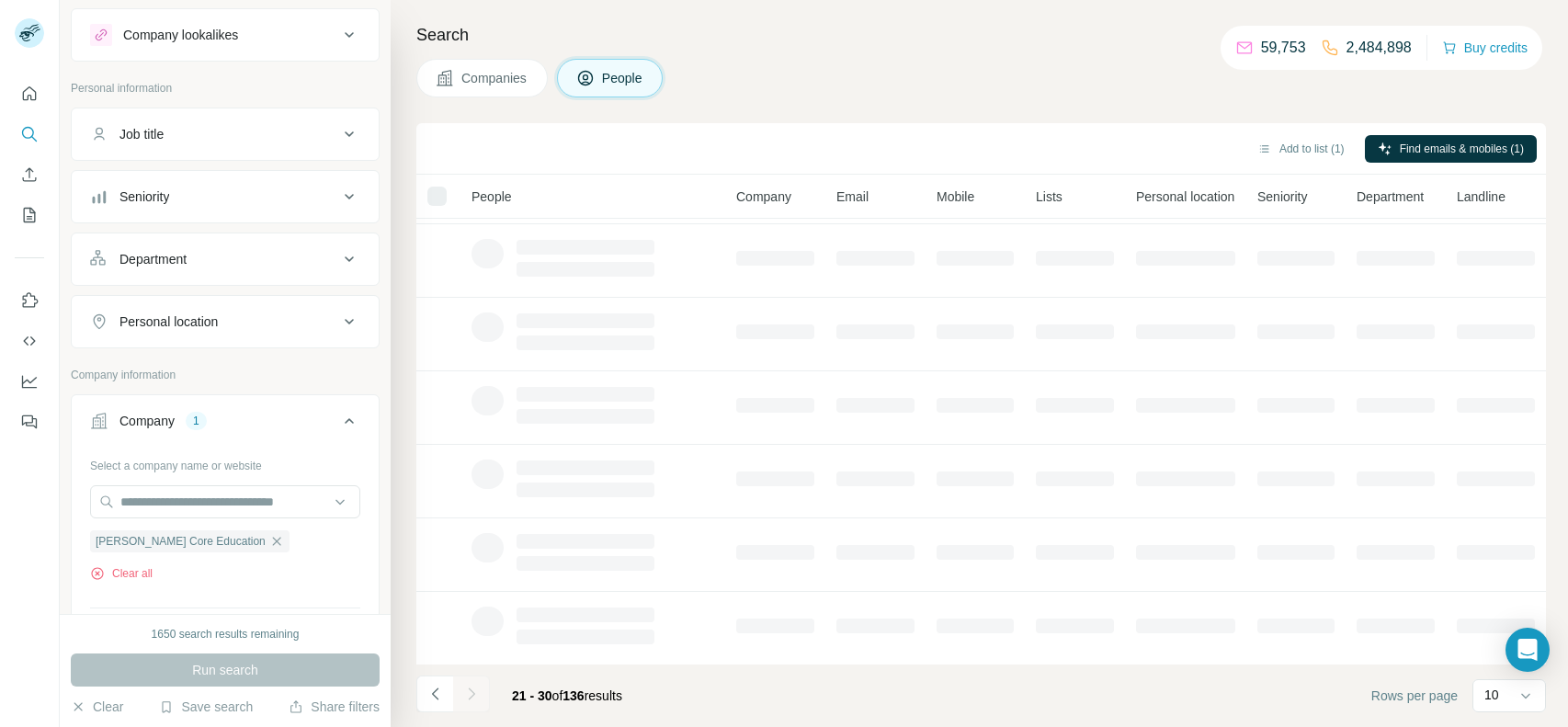
scroll to position [289, 0]
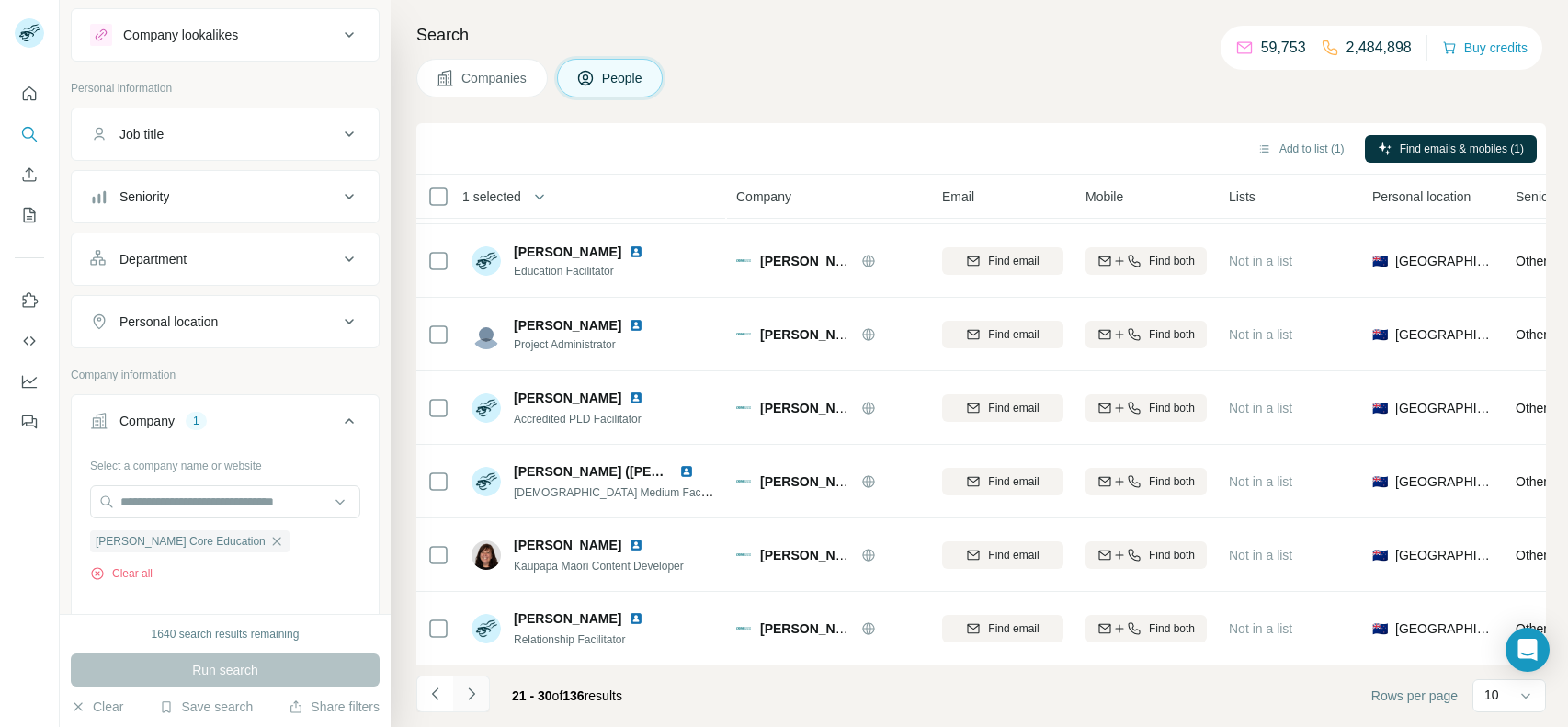
click at [475, 702] on icon "Navigate to next page" at bounding box center [472, 694] width 19 height 19
click at [471, 696] on icon "Navigate to next page" at bounding box center [470, 693] width 7 height 12
click at [474, 692] on icon "Navigate to next page" at bounding box center [472, 694] width 19 height 19
click at [467, 692] on icon "Navigate to next page" at bounding box center [472, 694] width 19 height 19
click at [469, 702] on icon "Navigate to next page" at bounding box center [472, 694] width 19 height 19
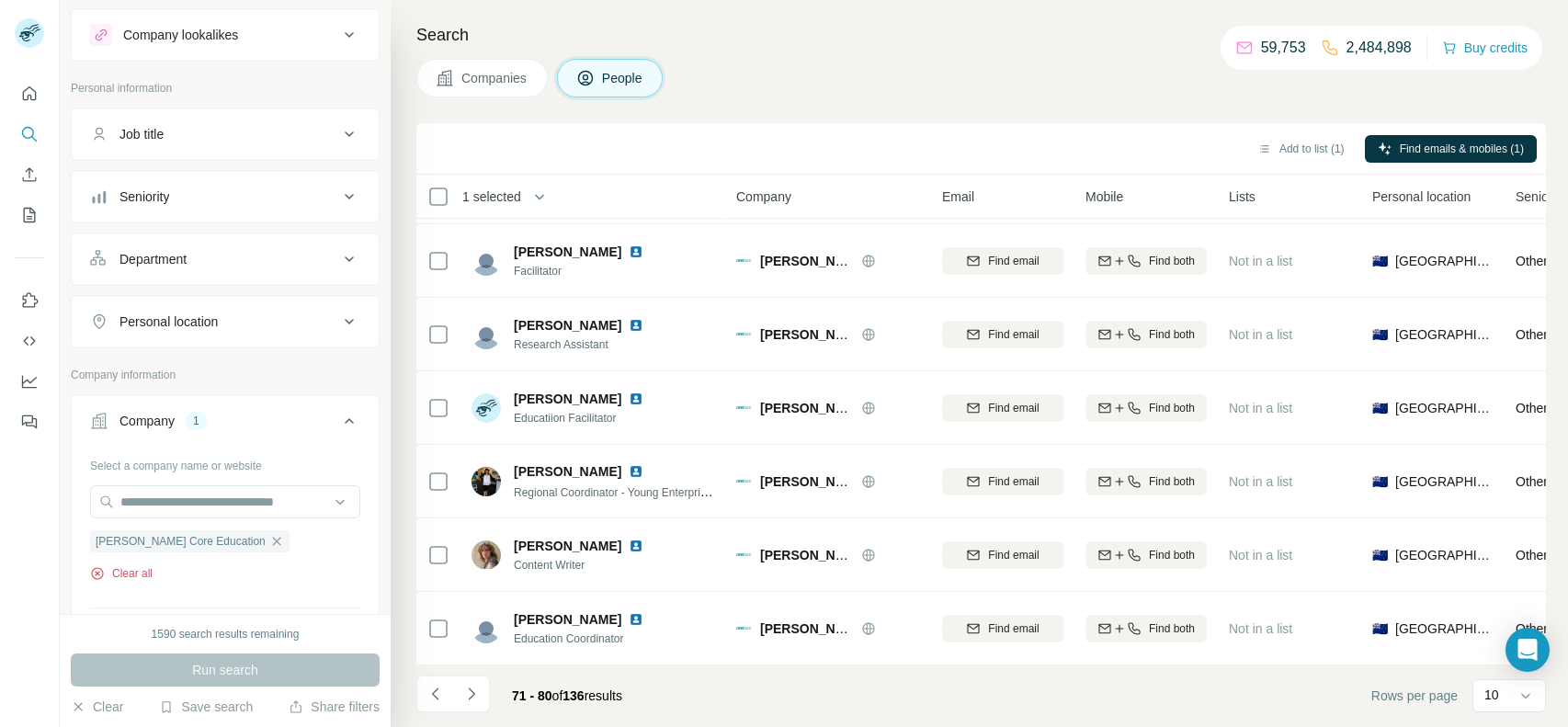
click at [145, 569] on button "Clear all" at bounding box center [121, 573] width 63 height 17
click at [223, 514] on input "text" at bounding box center [225, 501] width 271 height 33
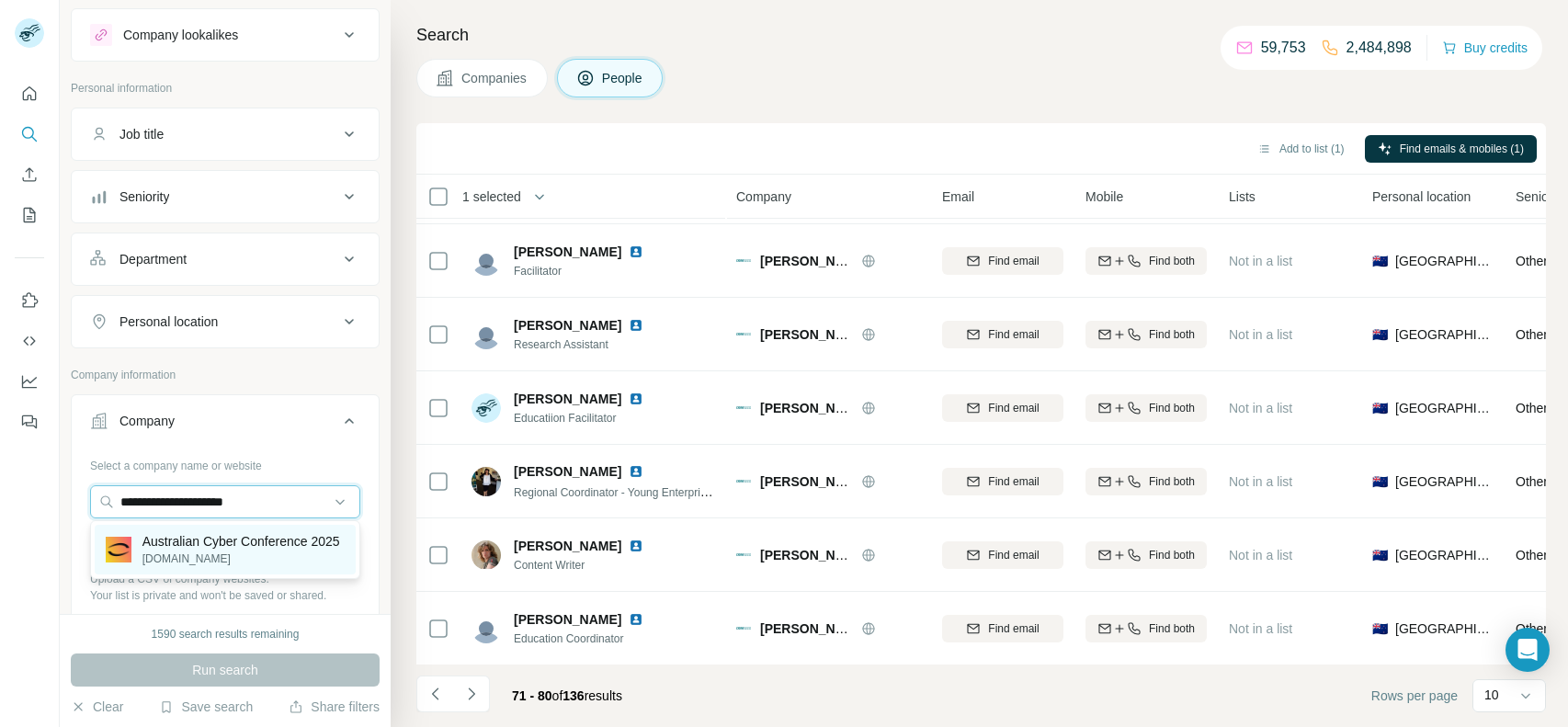
type input "**********"
click at [235, 541] on p "Australian Cyber Conference 2025" at bounding box center [241, 542] width 198 height 19
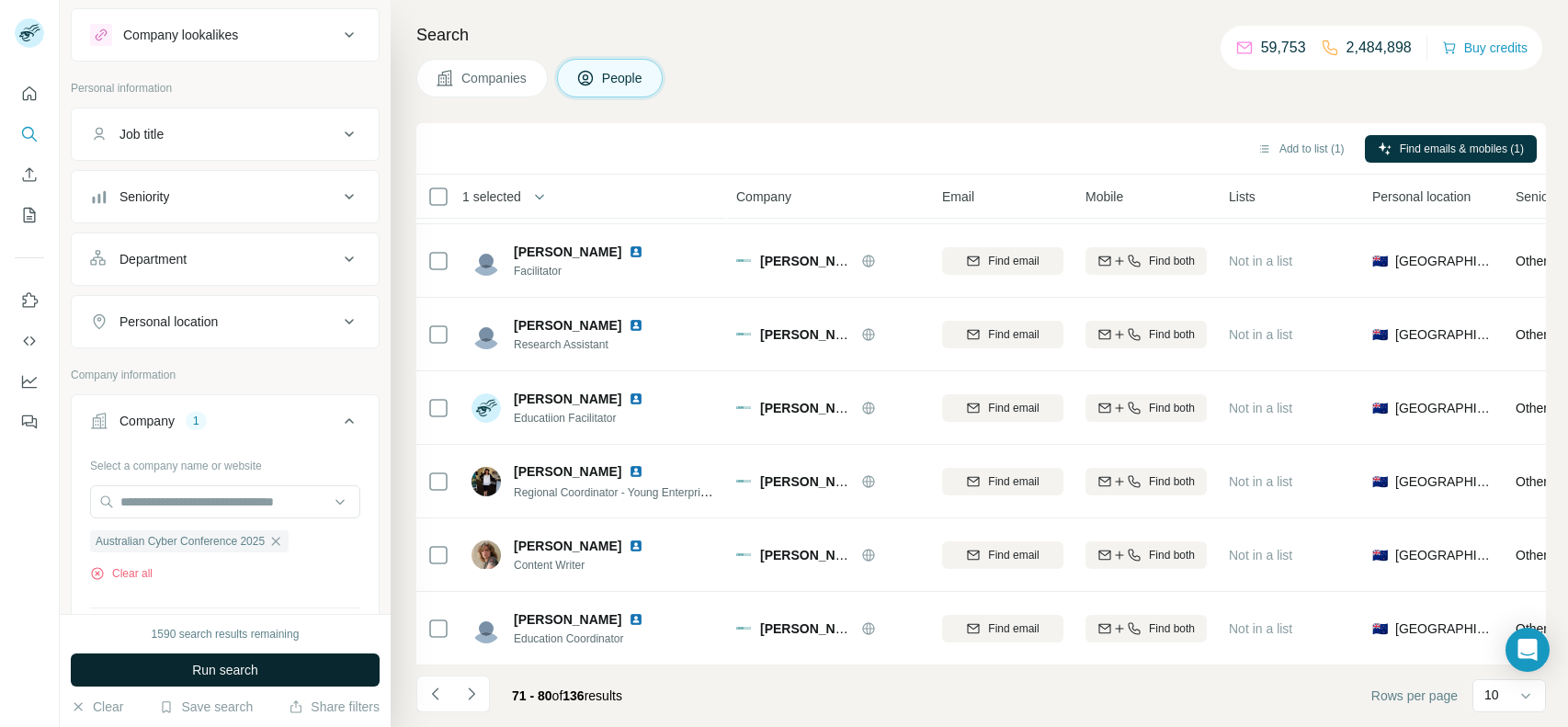
click at [217, 655] on button "Run search" at bounding box center [226, 670] width 309 height 33
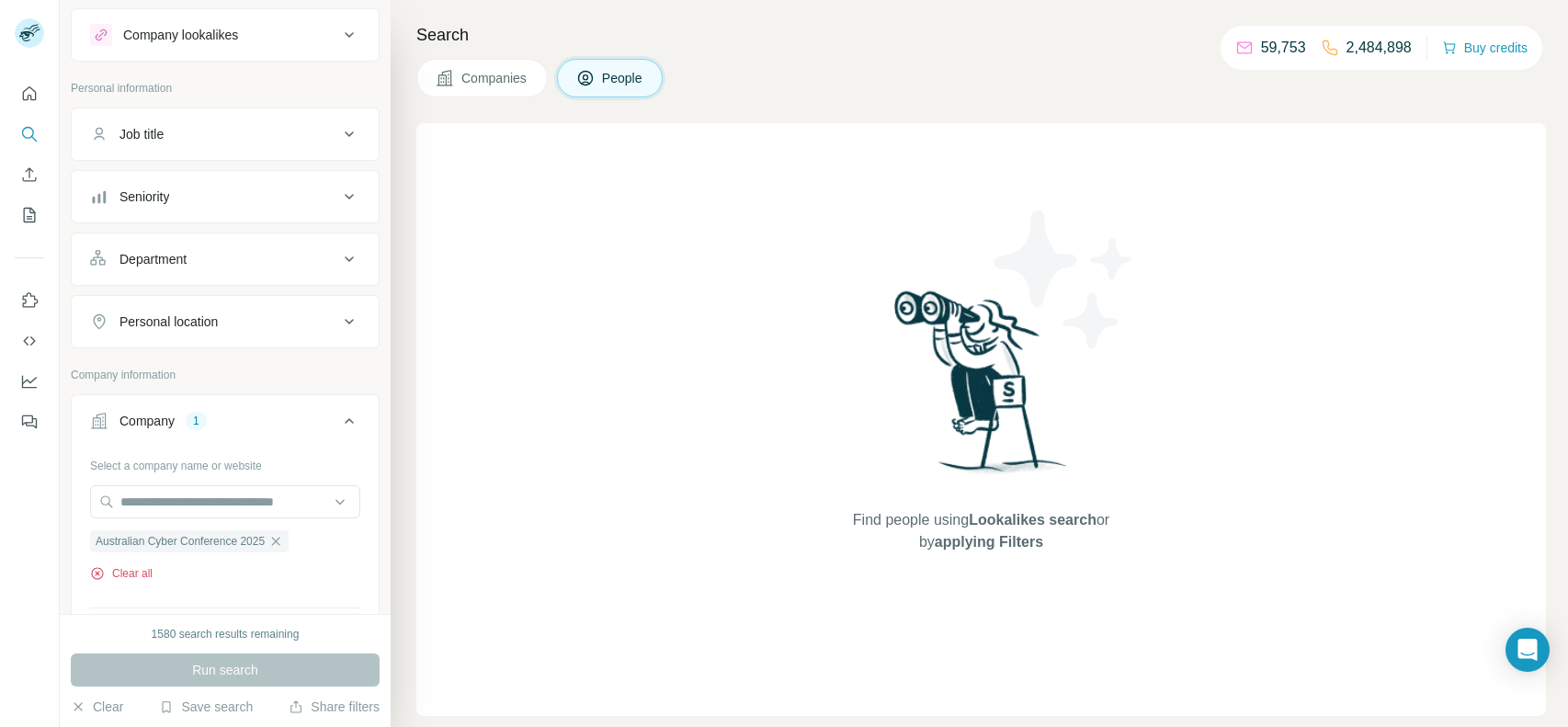
click at [128, 572] on button "Clear all" at bounding box center [121, 573] width 63 height 17
click at [200, 505] on input "text" at bounding box center [225, 501] width 271 height 33
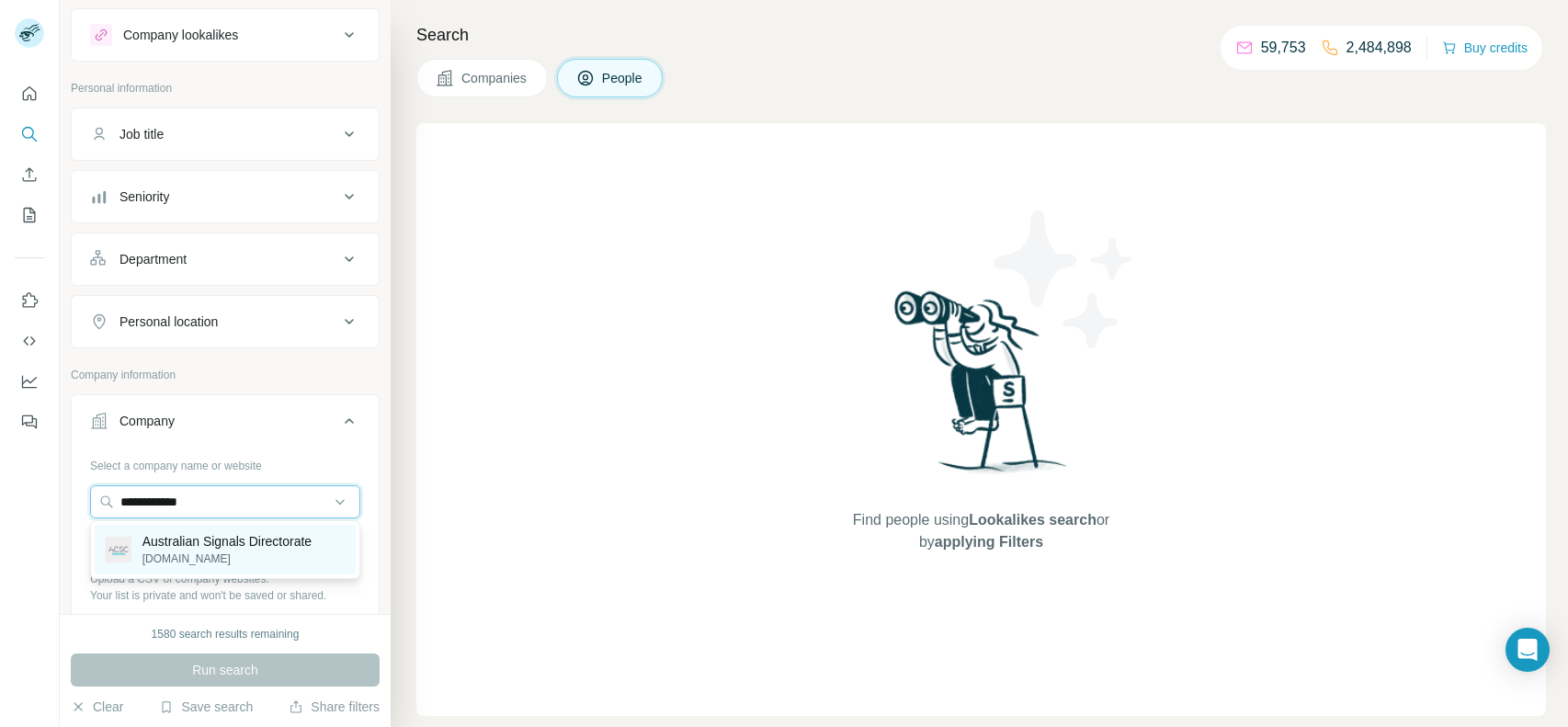
type input "**********"
click at [234, 543] on p "Australian Signals Directorate" at bounding box center [227, 542] width 170 height 19
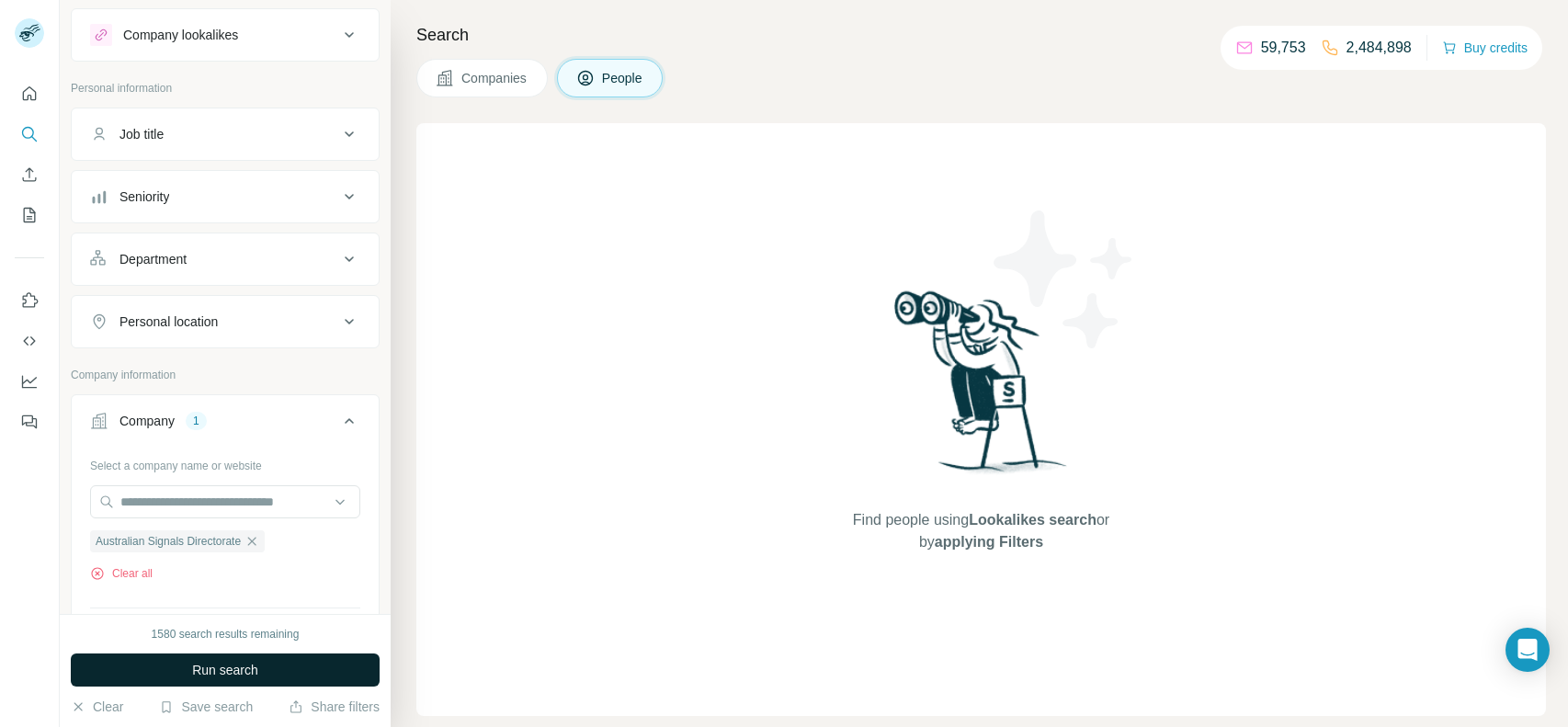
click at [224, 669] on span "Run search" at bounding box center [225, 671] width 67 height 19
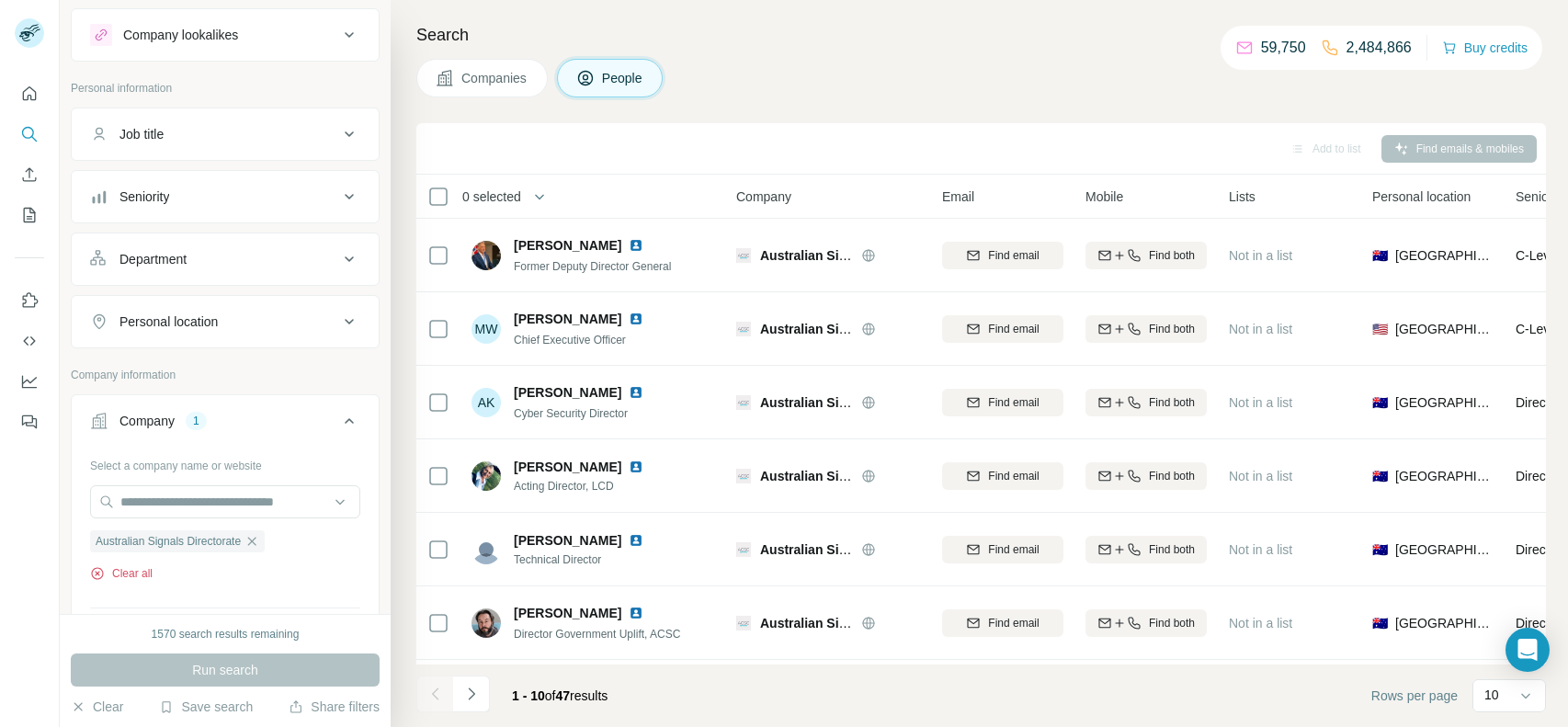
click at [133, 572] on button "Clear all" at bounding box center [121, 573] width 63 height 17
click at [189, 495] on input "text" at bounding box center [225, 501] width 271 height 33
paste input "**********"
type input "**********"
click at [214, 551] on p "[DOMAIN_NAME]" at bounding box center [209, 559] width 134 height 17
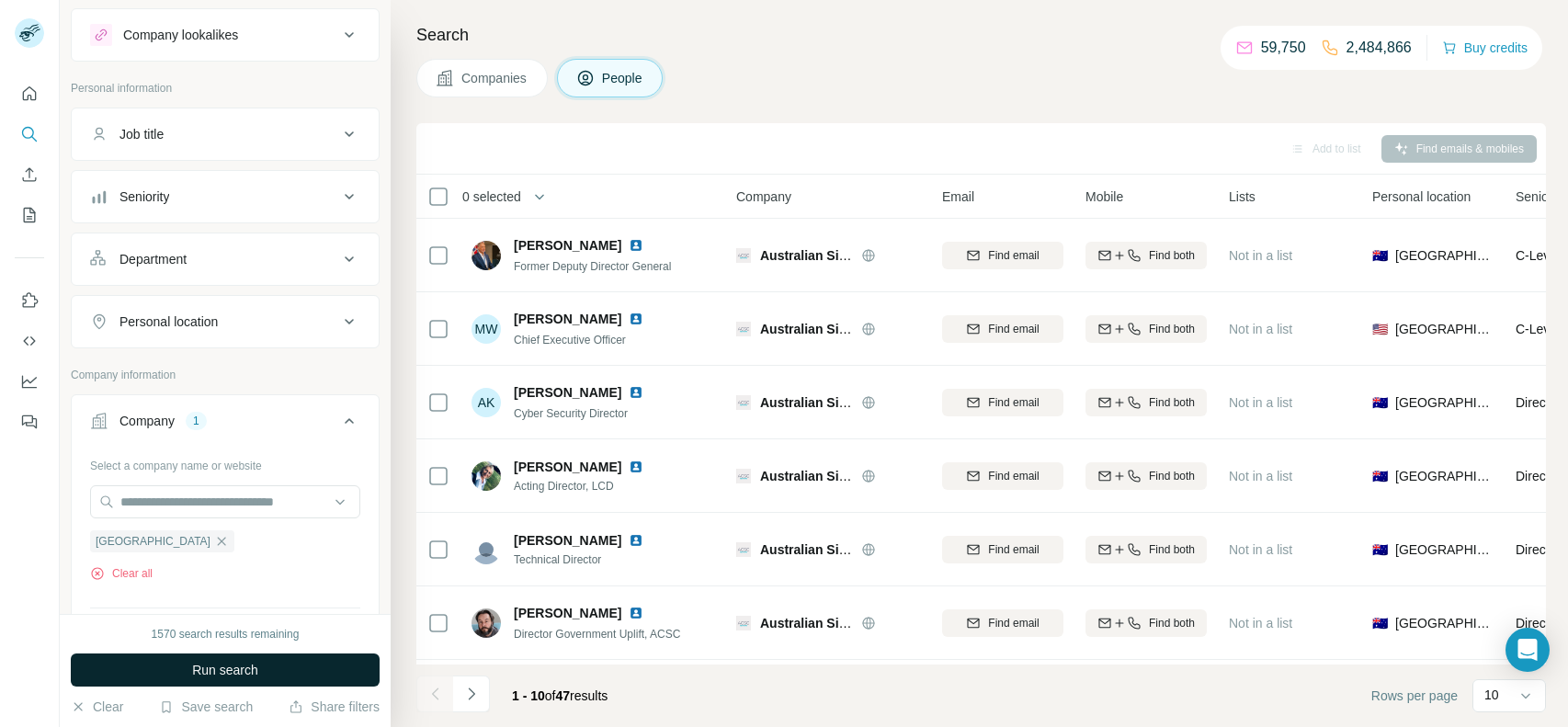
click at [198, 668] on span "Run search" at bounding box center [225, 671] width 67 height 19
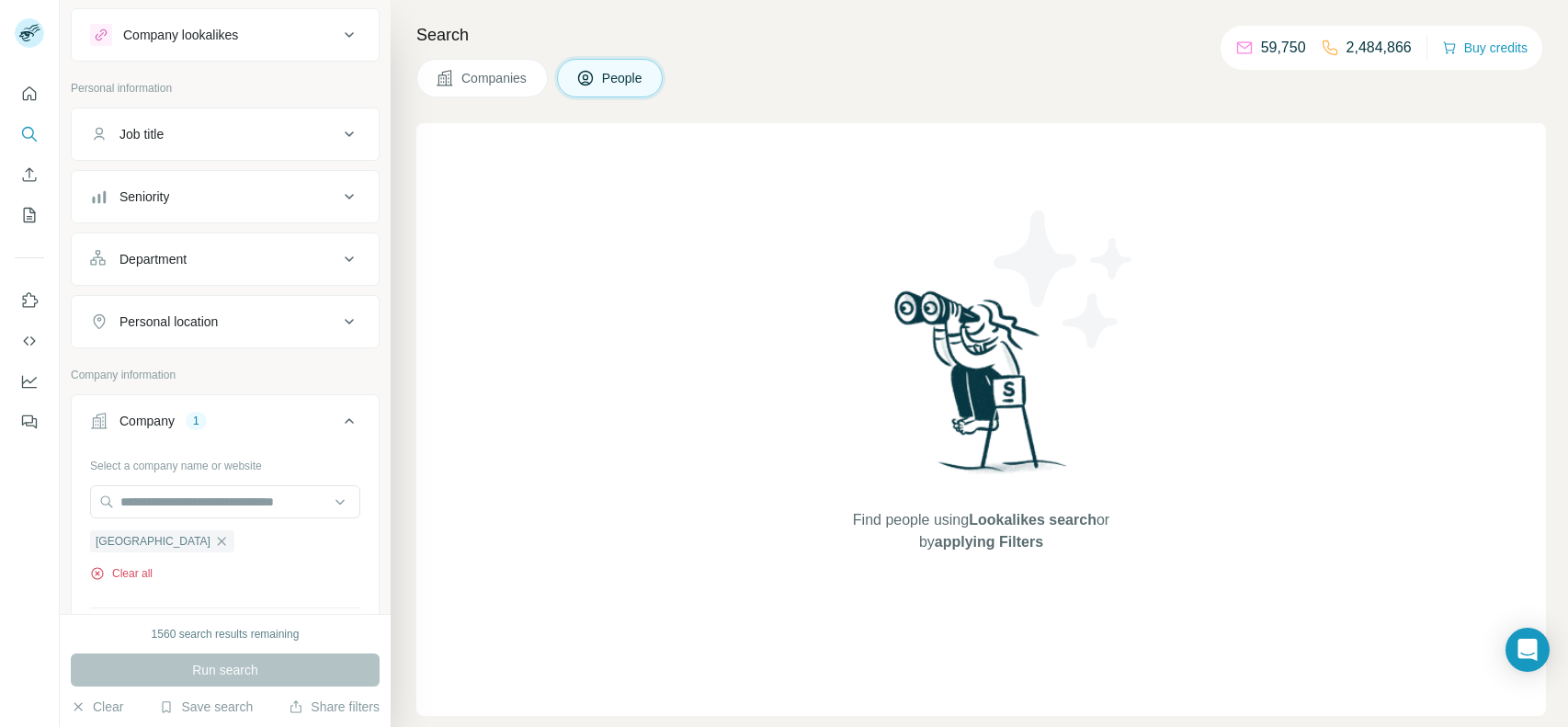
click at [134, 571] on button "Clear all" at bounding box center [121, 573] width 63 height 17
click at [255, 490] on input "text" at bounding box center [225, 501] width 271 height 33
type input "**********"
drag, startPoint x: 281, startPoint y: 502, endPoint x: 74, endPoint y: 514, distance: 207.3
click at [74, 514] on div "**********" at bounding box center [226, 558] width 307 height 216
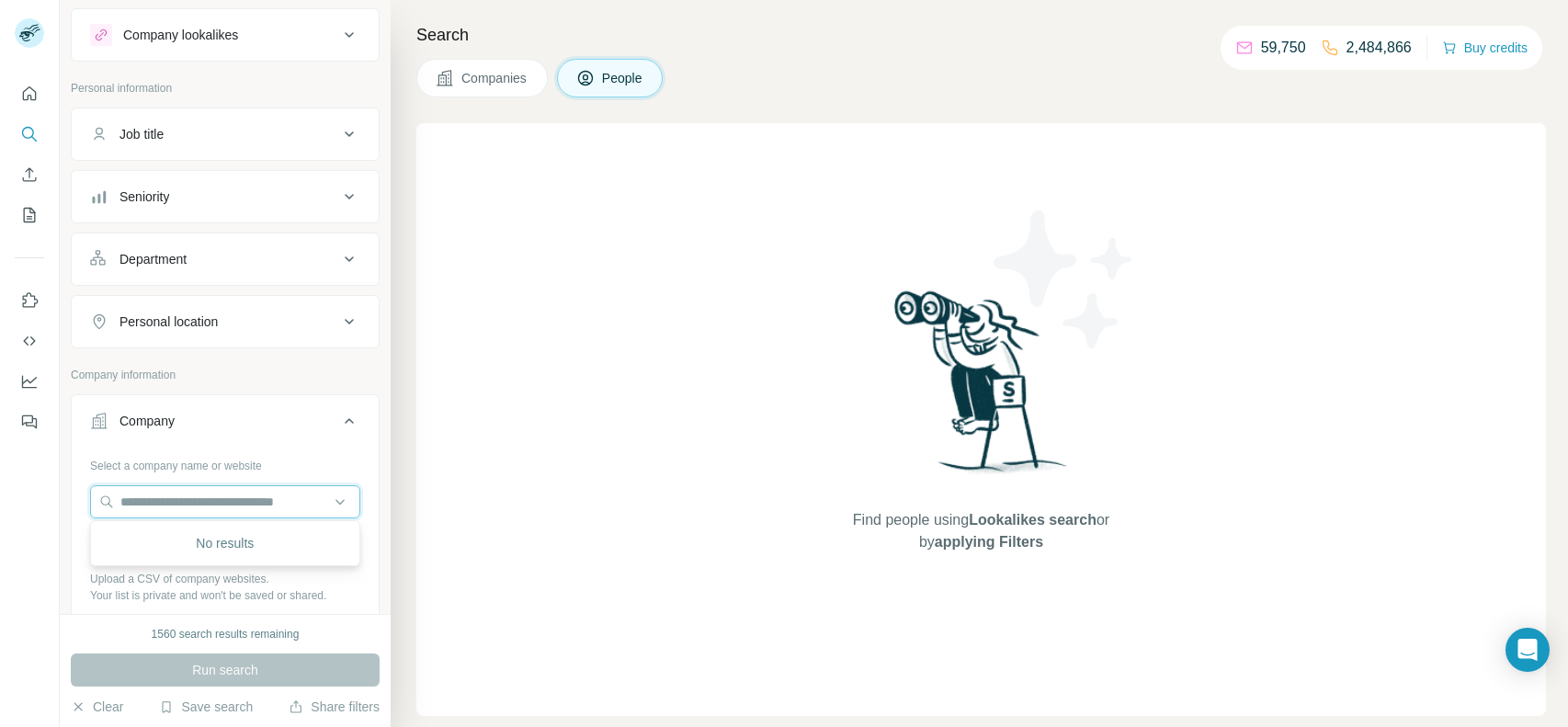
paste input "**********"
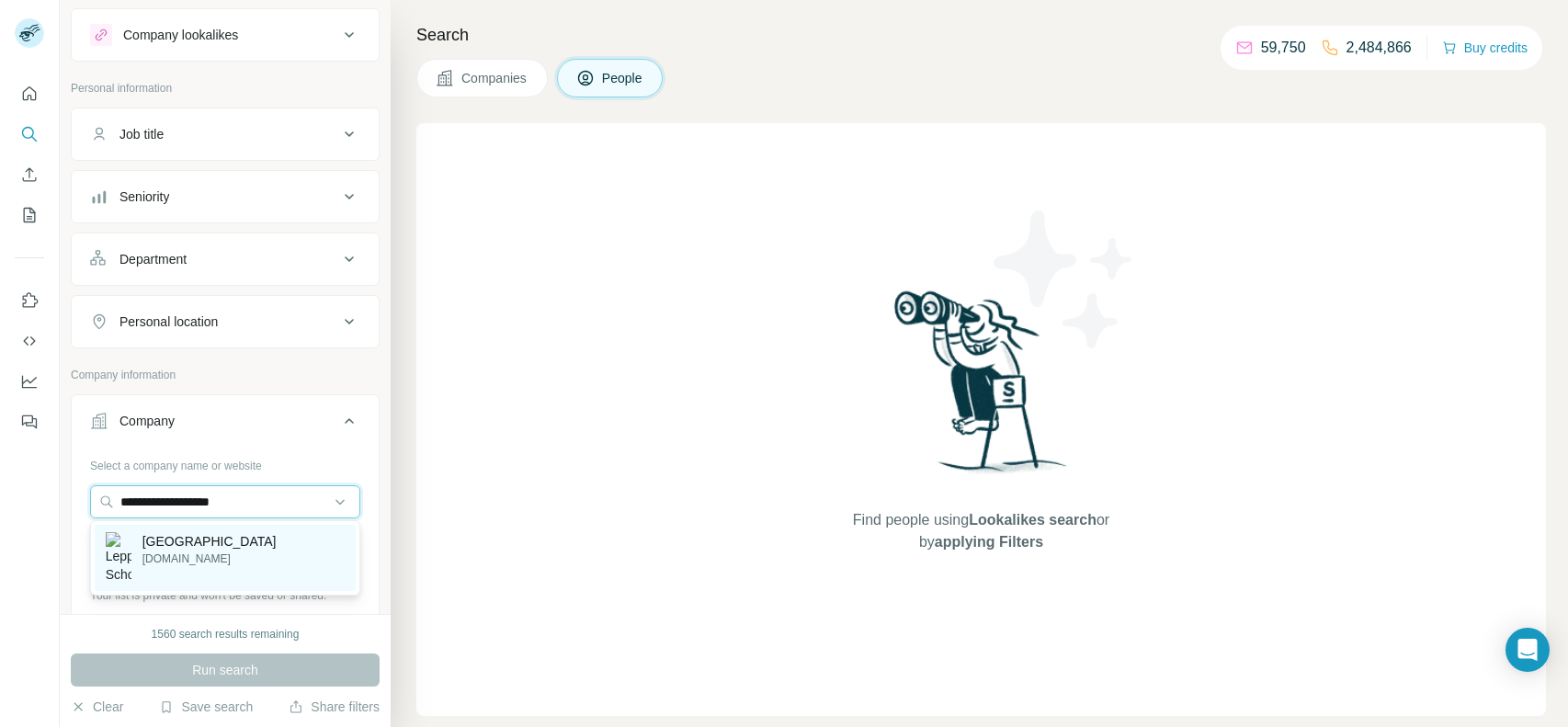
type input "**********"
click at [206, 555] on p "[DOMAIN_NAME]" at bounding box center [209, 559] width 134 height 17
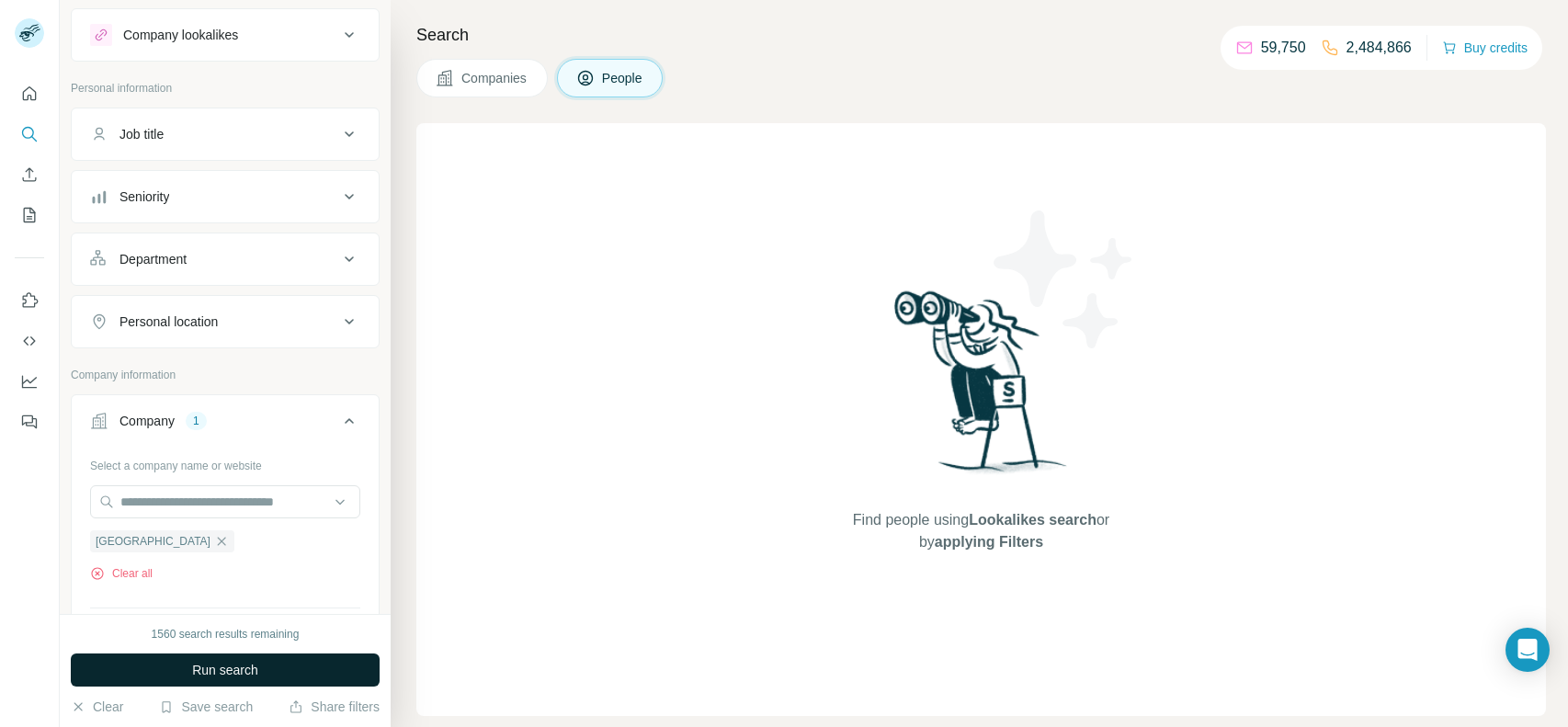
click at [215, 661] on span "Run search" at bounding box center [225, 671] width 67 height 19
click at [147, 570] on button "Clear all" at bounding box center [121, 573] width 63 height 17
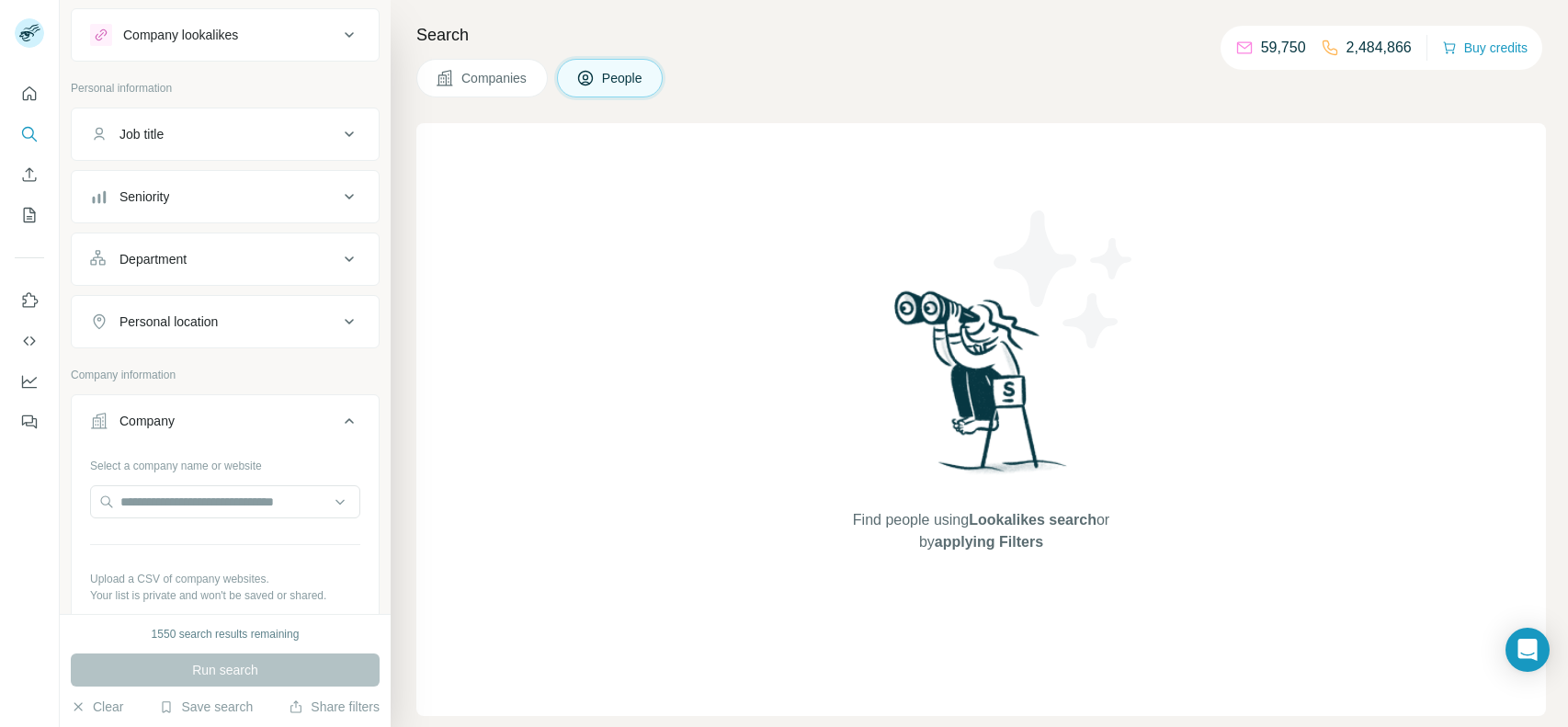
click at [205, 518] on div at bounding box center [225, 503] width 271 height 37
click at [196, 512] on input "text" at bounding box center [225, 501] width 271 height 33
paste input "**********"
type input "**********"
click at [180, 542] on p "Central Coast [DEMOGRAPHIC_DATA] School" at bounding box center [240, 550] width 209 height 37
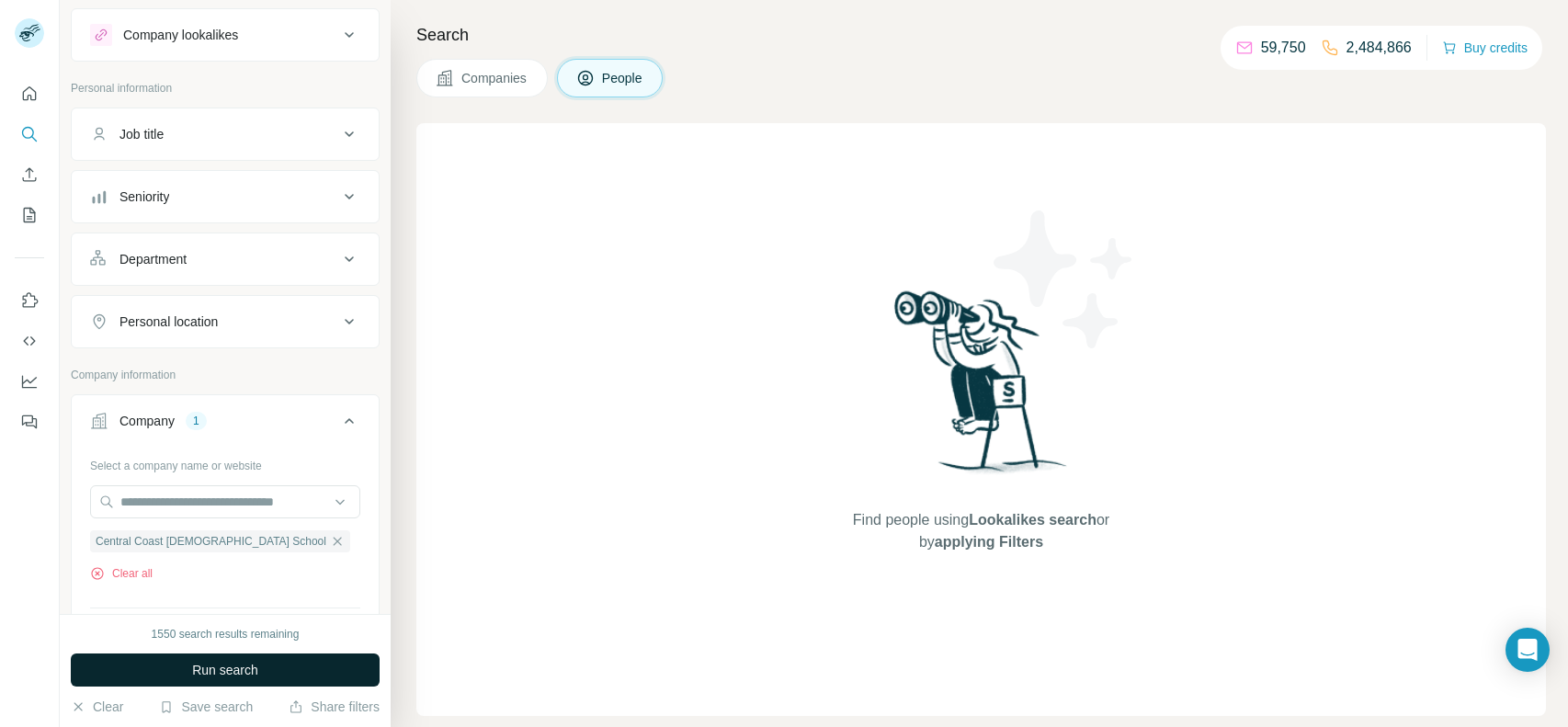
click at [255, 677] on span "Run search" at bounding box center [225, 671] width 67 height 19
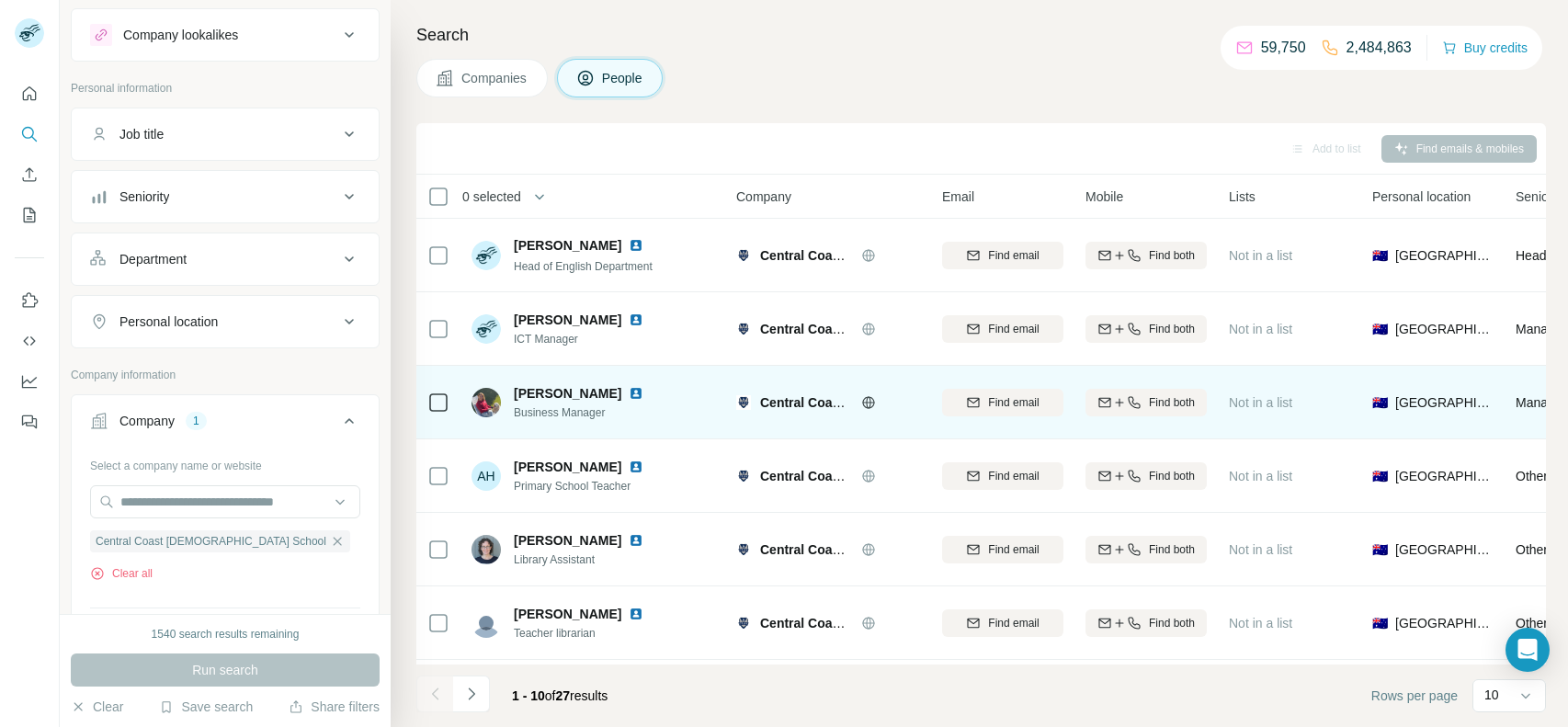
scroll to position [15, 0]
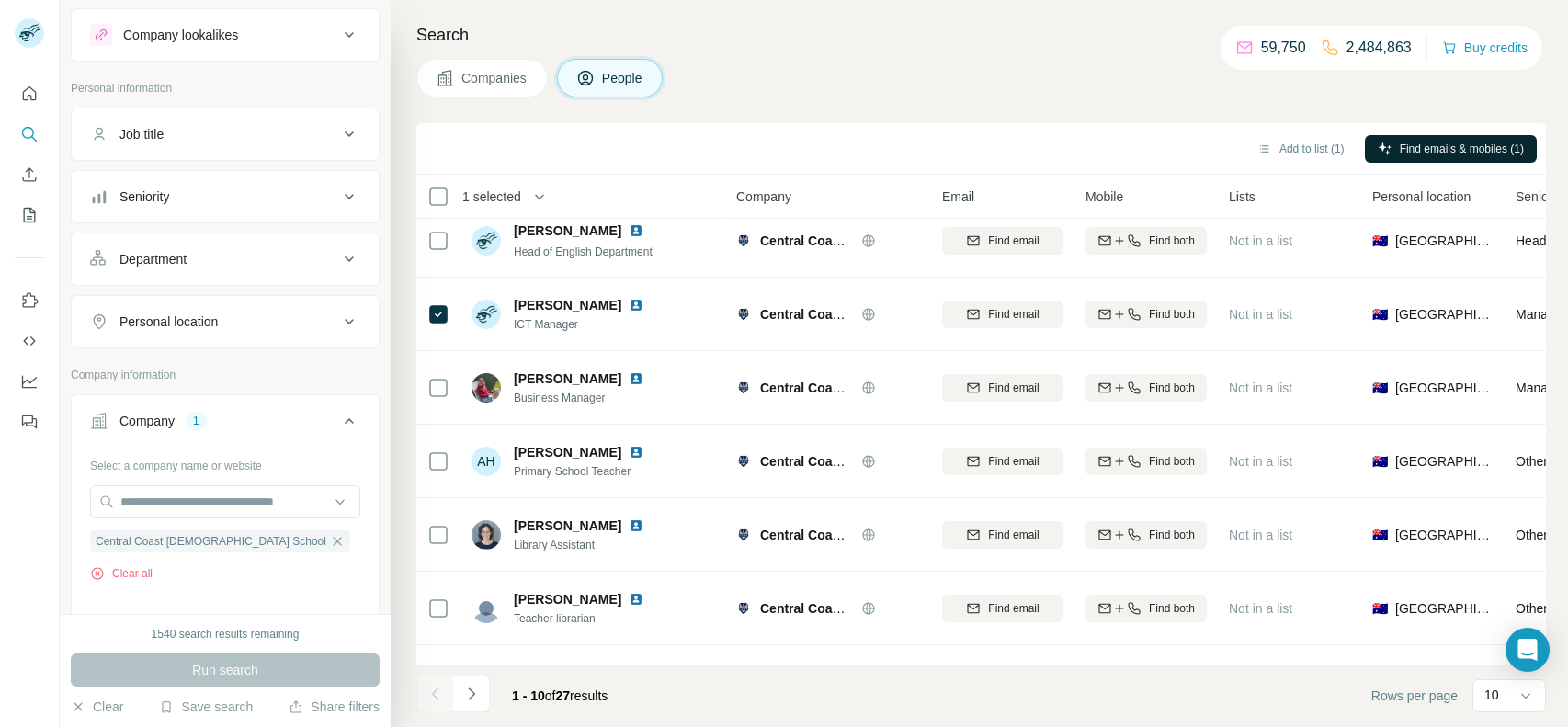
click at [1386, 154] on button "Find emails & mobiles (1)" at bounding box center [1451, 148] width 172 height 27
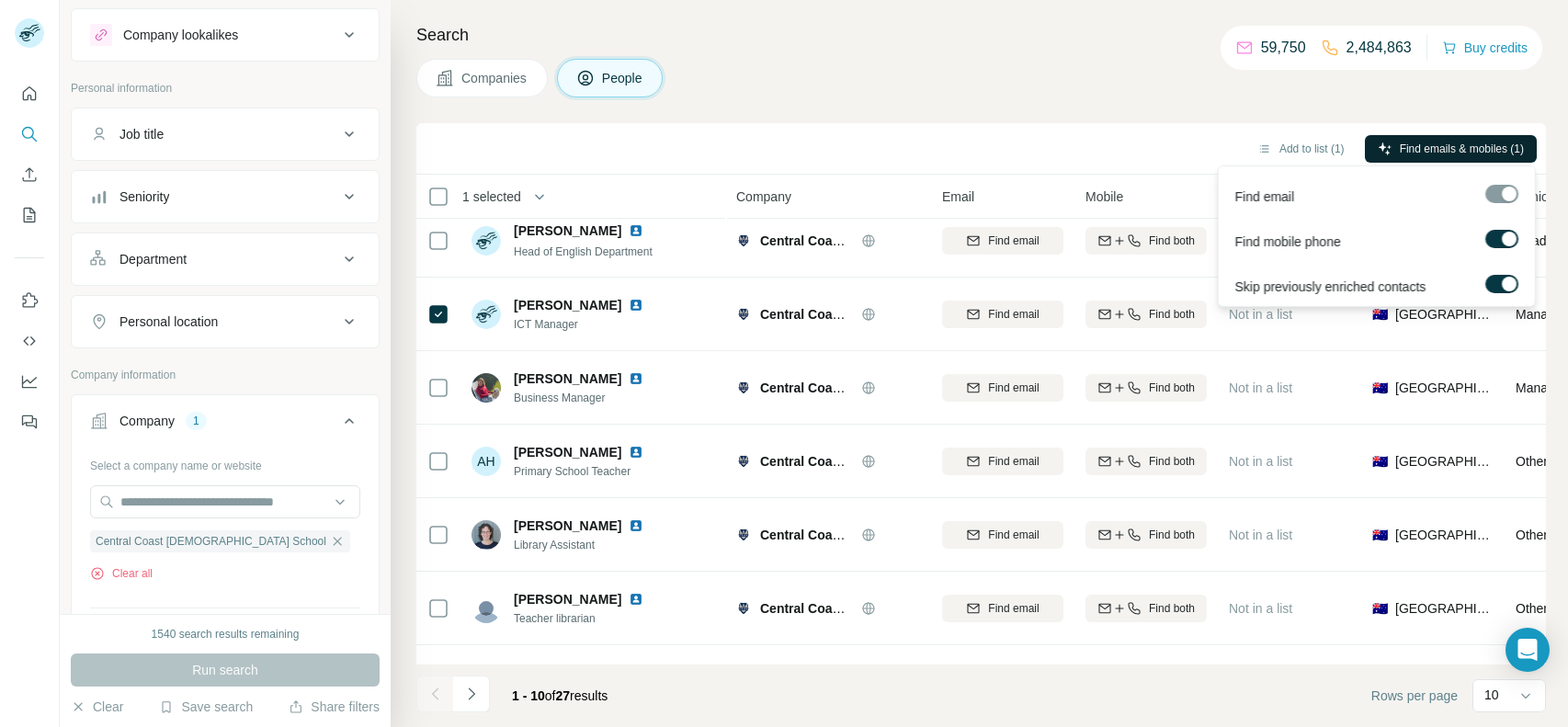
click at [1406, 145] on span "Find emails & mobiles (1)" at bounding box center [1462, 149] width 124 height 17
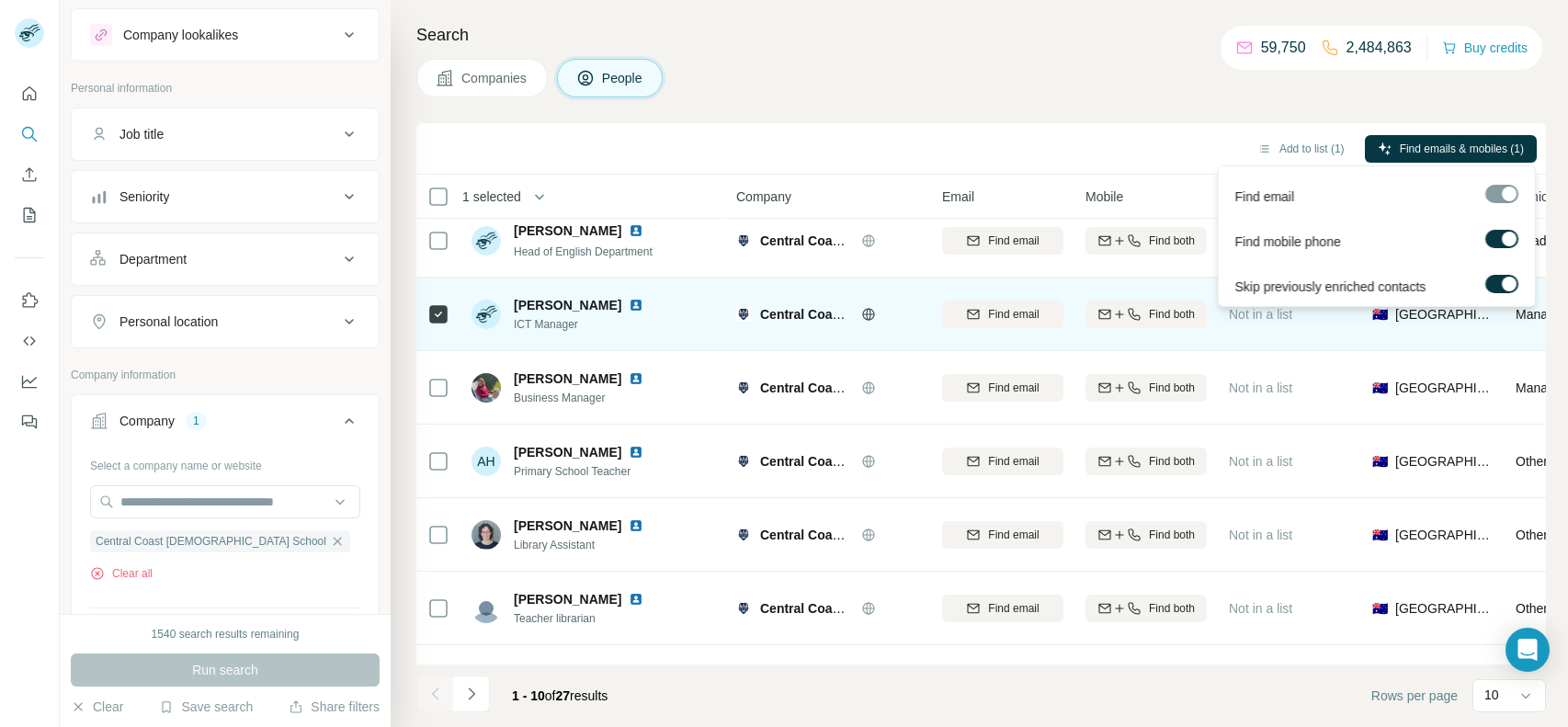
click at [1023, 379] on span "Find email" at bounding box center [1013, 388] width 51 height 17
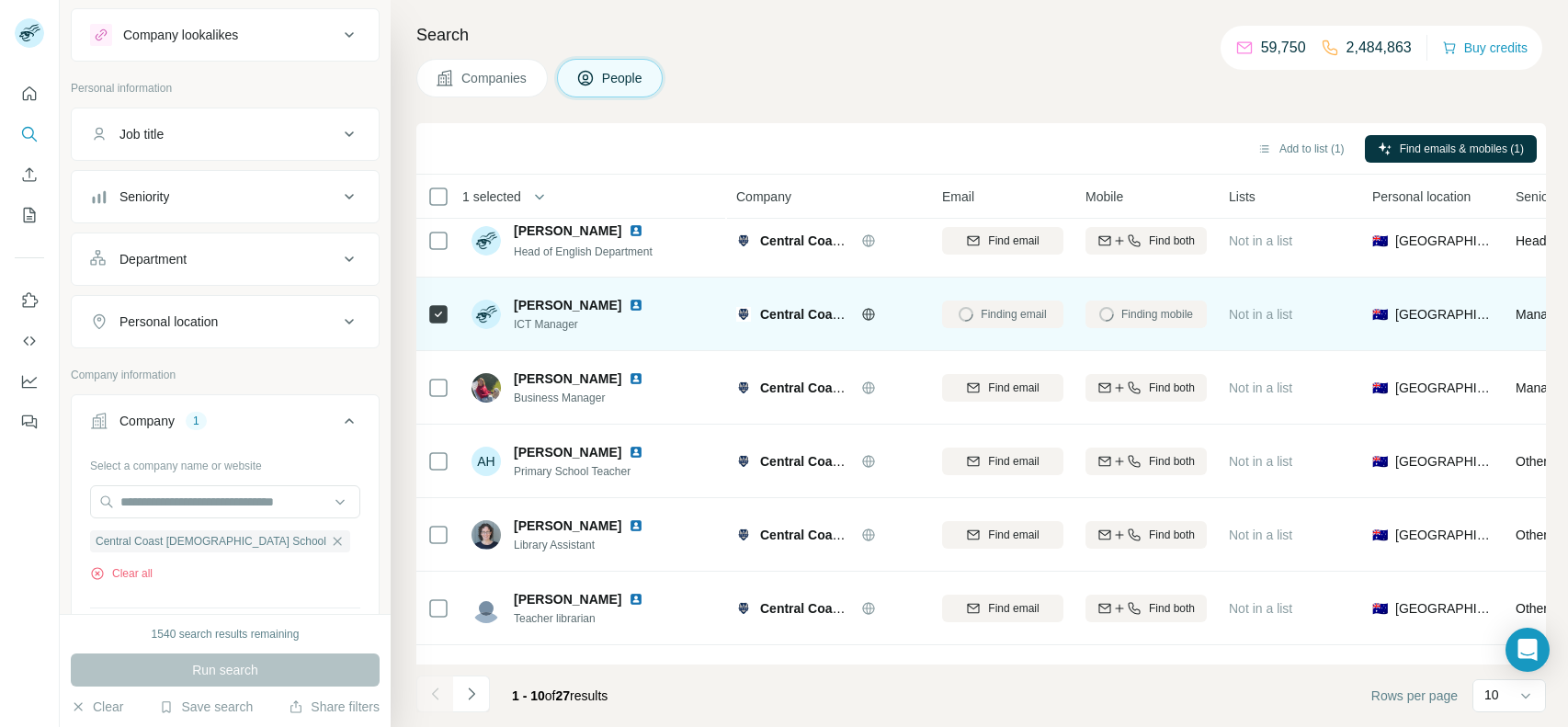
click at [997, 307] on div "Finding email" at bounding box center [1003, 314] width 122 height 51
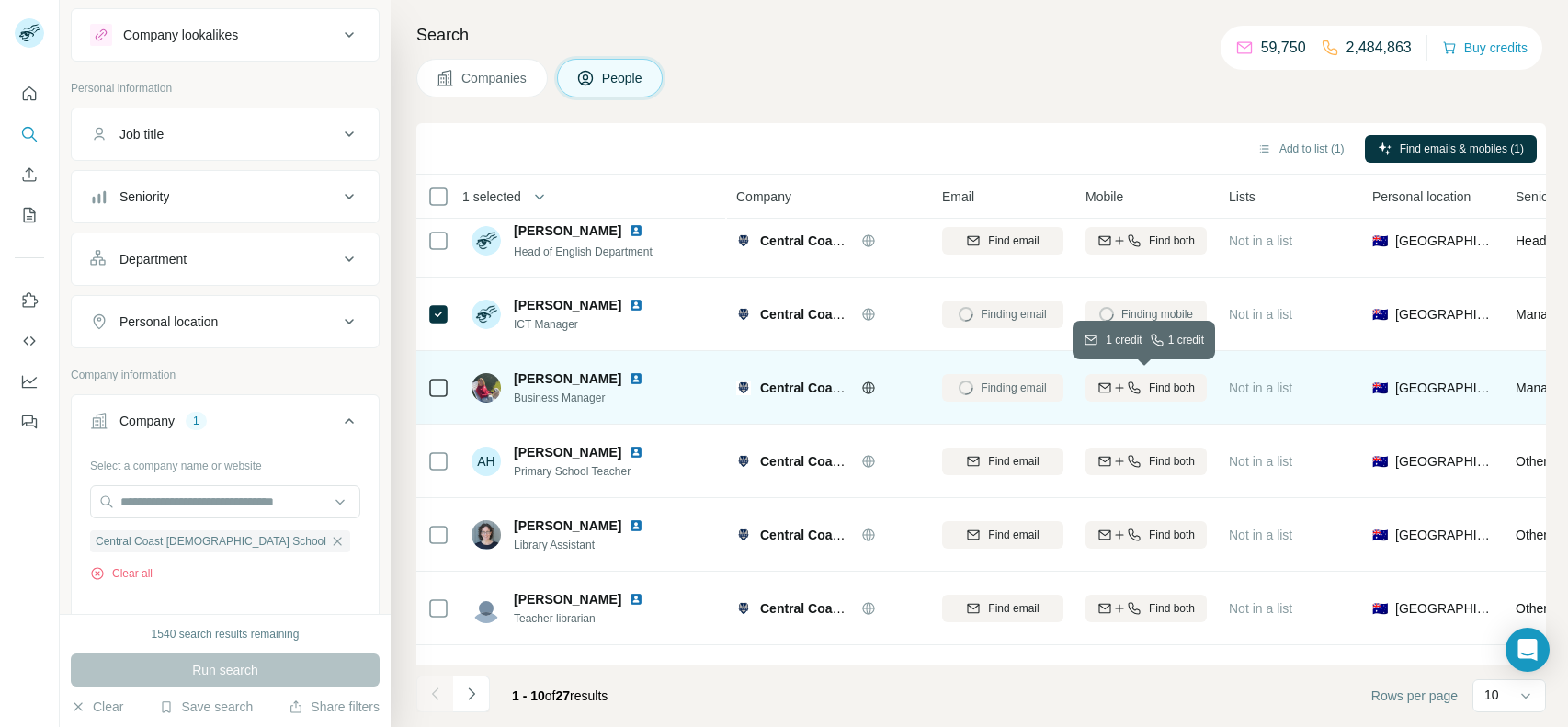
click at [1152, 386] on span "Find both" at bounding box center [1172, 388] width 46 height 17
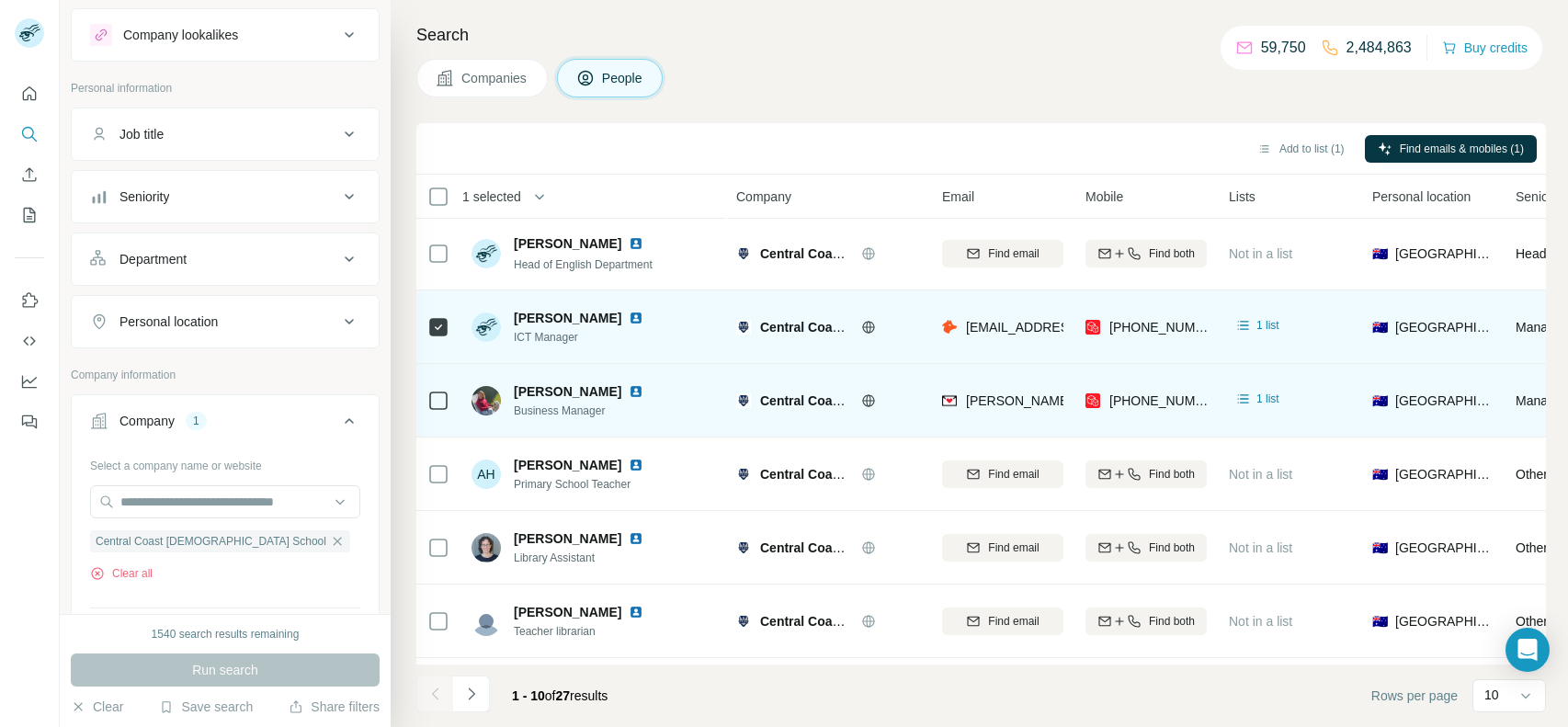
scroll to position [1, 0]
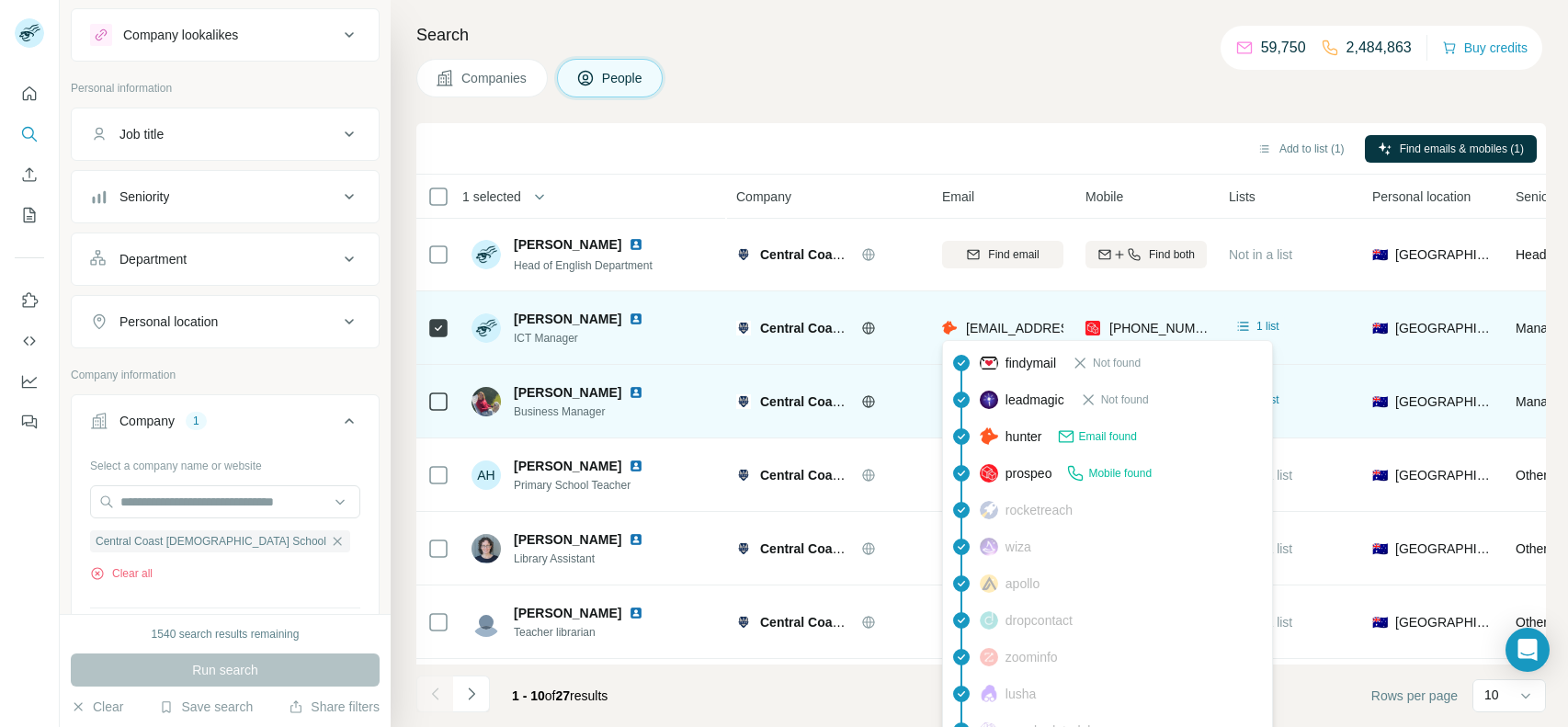
click at [1018, 327] on span "[EMAIL_ADDRESS][PERSON_NAME][DOMAIN_NAME]" at bounding box center [1127, 328] width 323 height 15
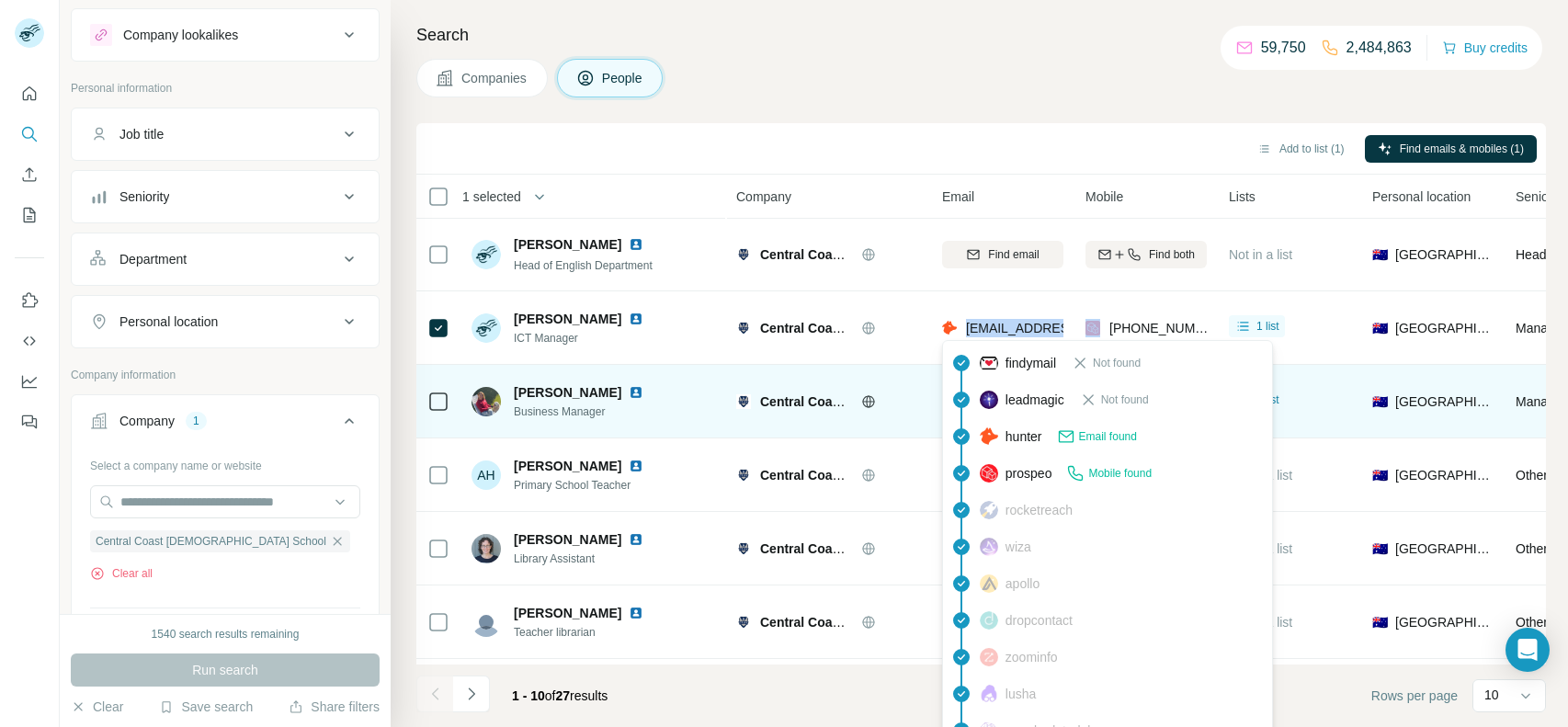
copy span "[EMAIL_ADDRESS][PERSON_NAME][DOMAIN_NAME]"
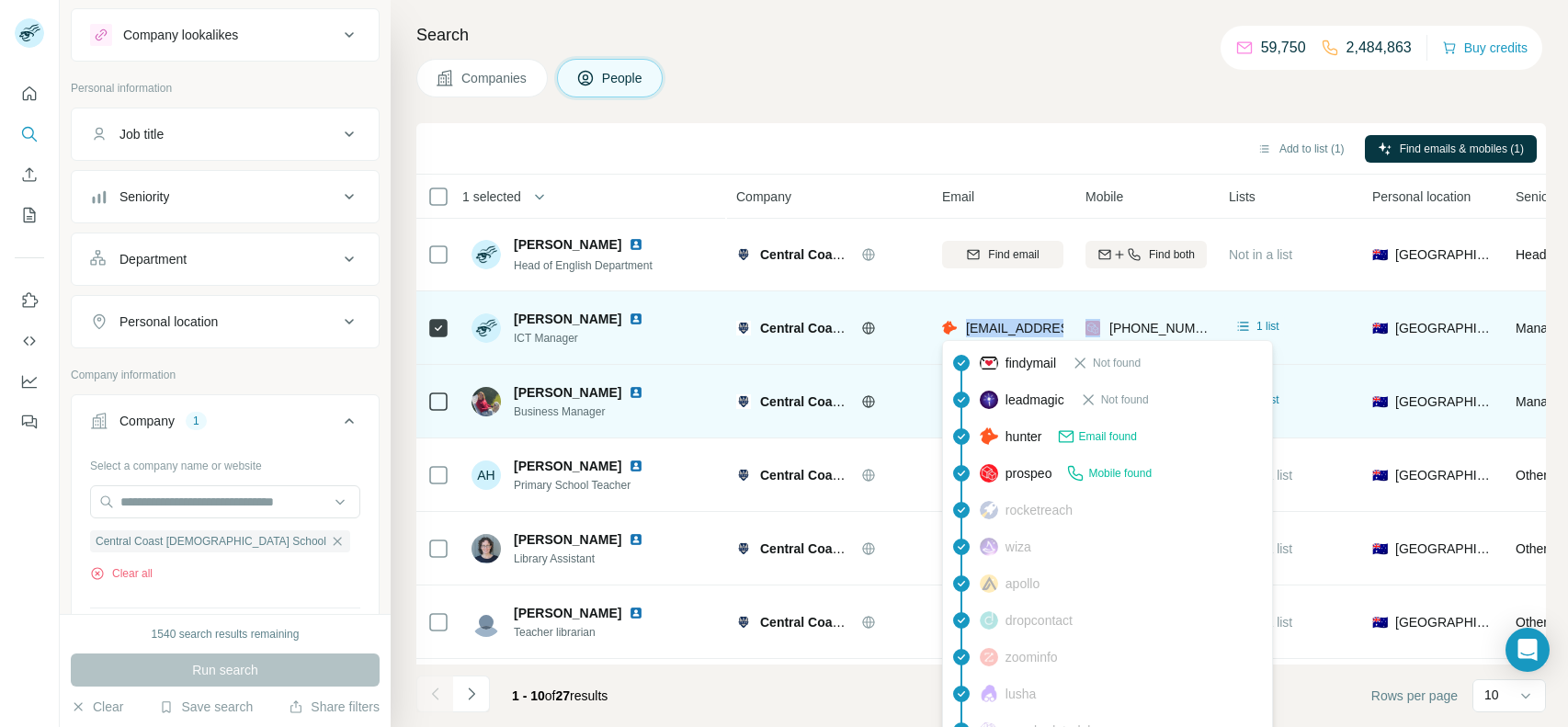
click at [1022, 320] on span "[EMAIL_ADDRESS][PERSON_NAME][DOMAIN_NAME]" at bounding box center [1127, 328] width 323 height 15
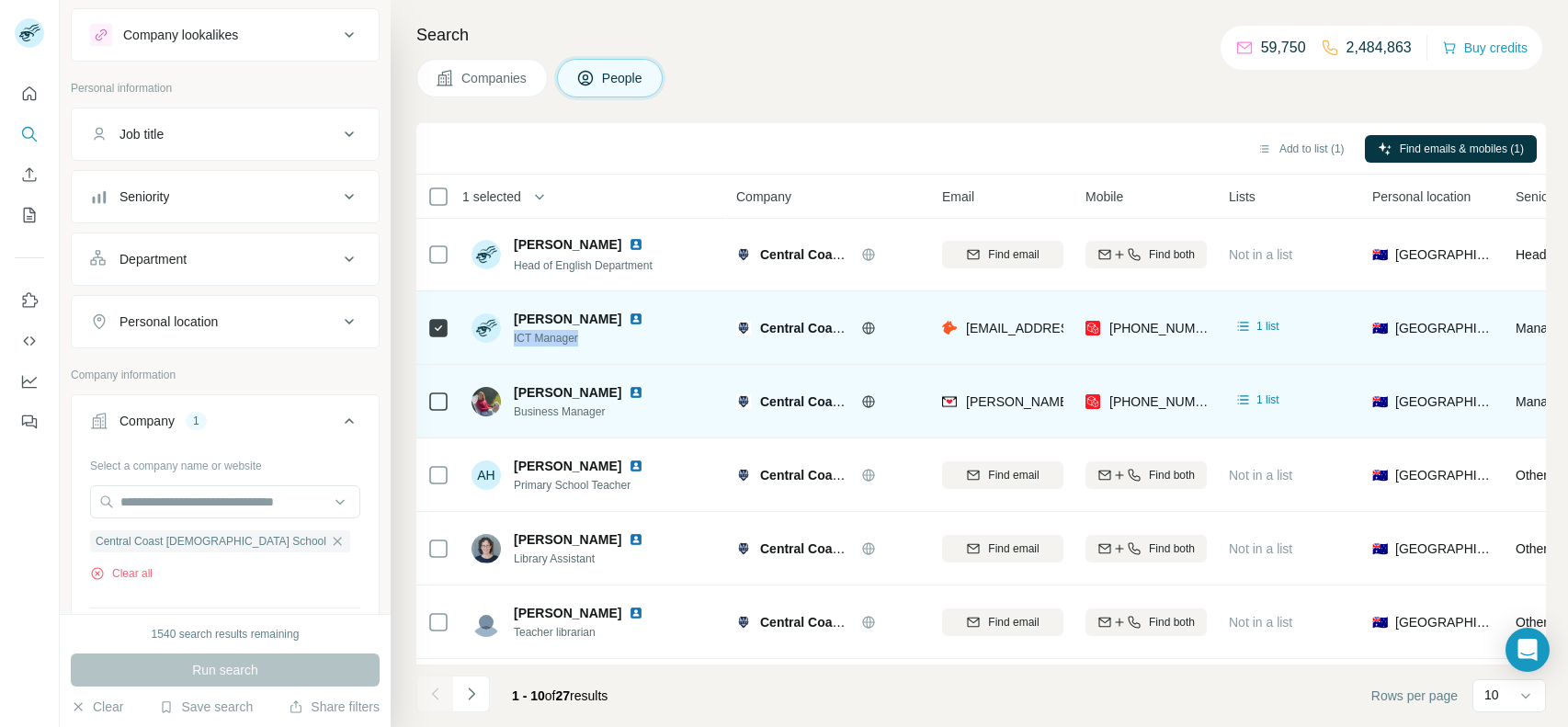
drag, startPoint x: 585, startPoint y: 337, endPoint x: 510, endPoint y: 341, distance: 75.1
click at [510, 341] on div "[PERSON_NAME] ICT Manager" at bounding box center [568, 328] width 194 height 37
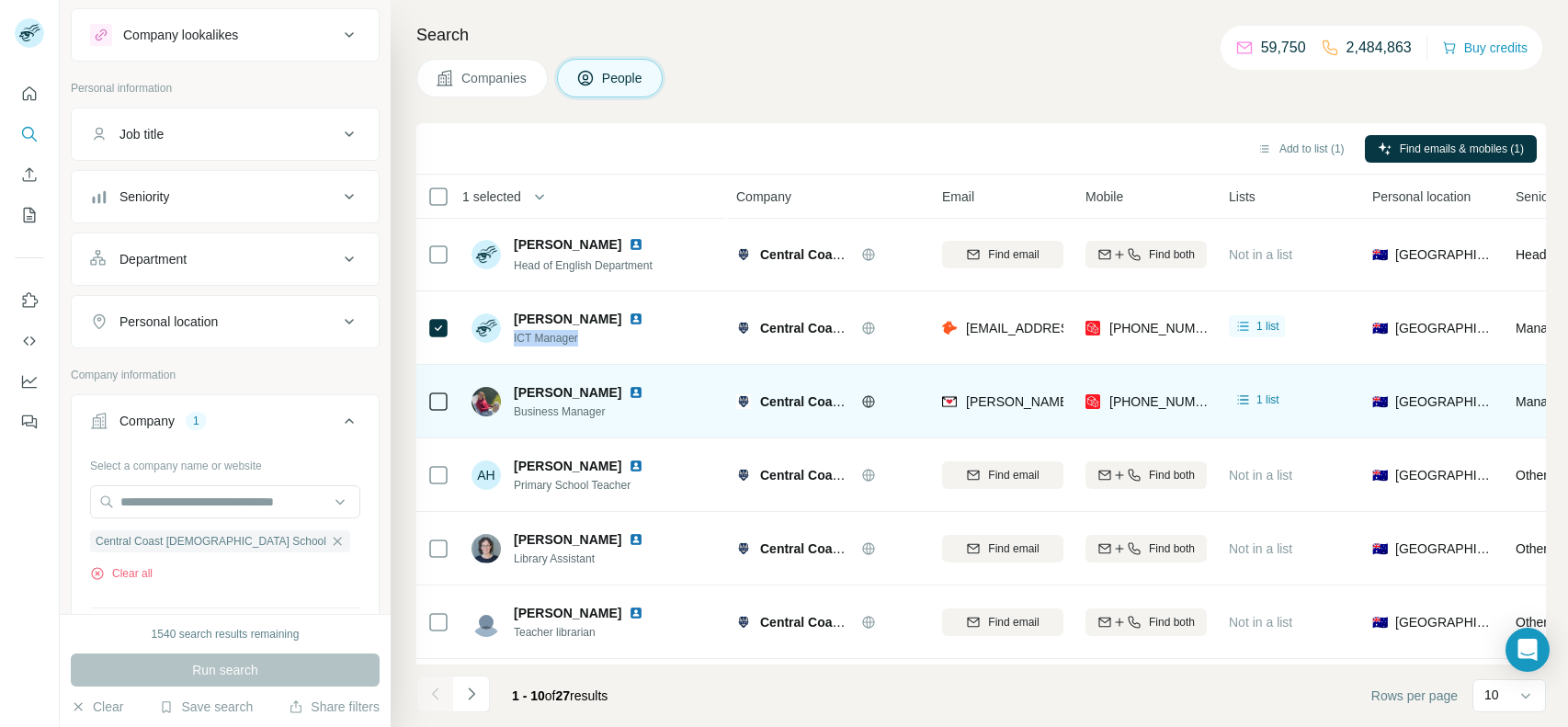
copy span "ICT Manager"
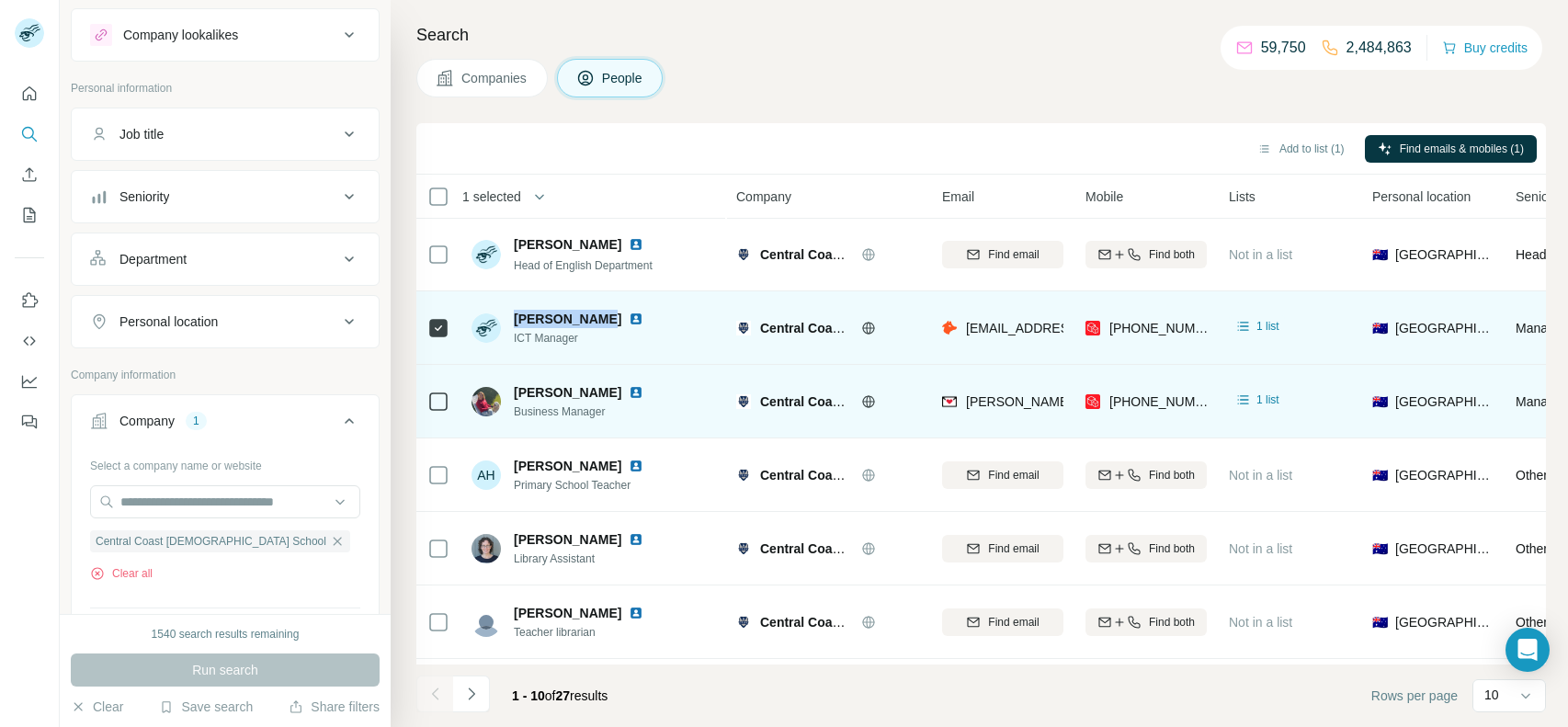
drag, startPoint x: 512, startPoint y: 317, endPoint x: 587, endPoint y: 316, distance: 75.0
click at [587, 316] on div "[PERSON_NAME] ICT Manager" at bounding box center [568, 328] width 194 height 37
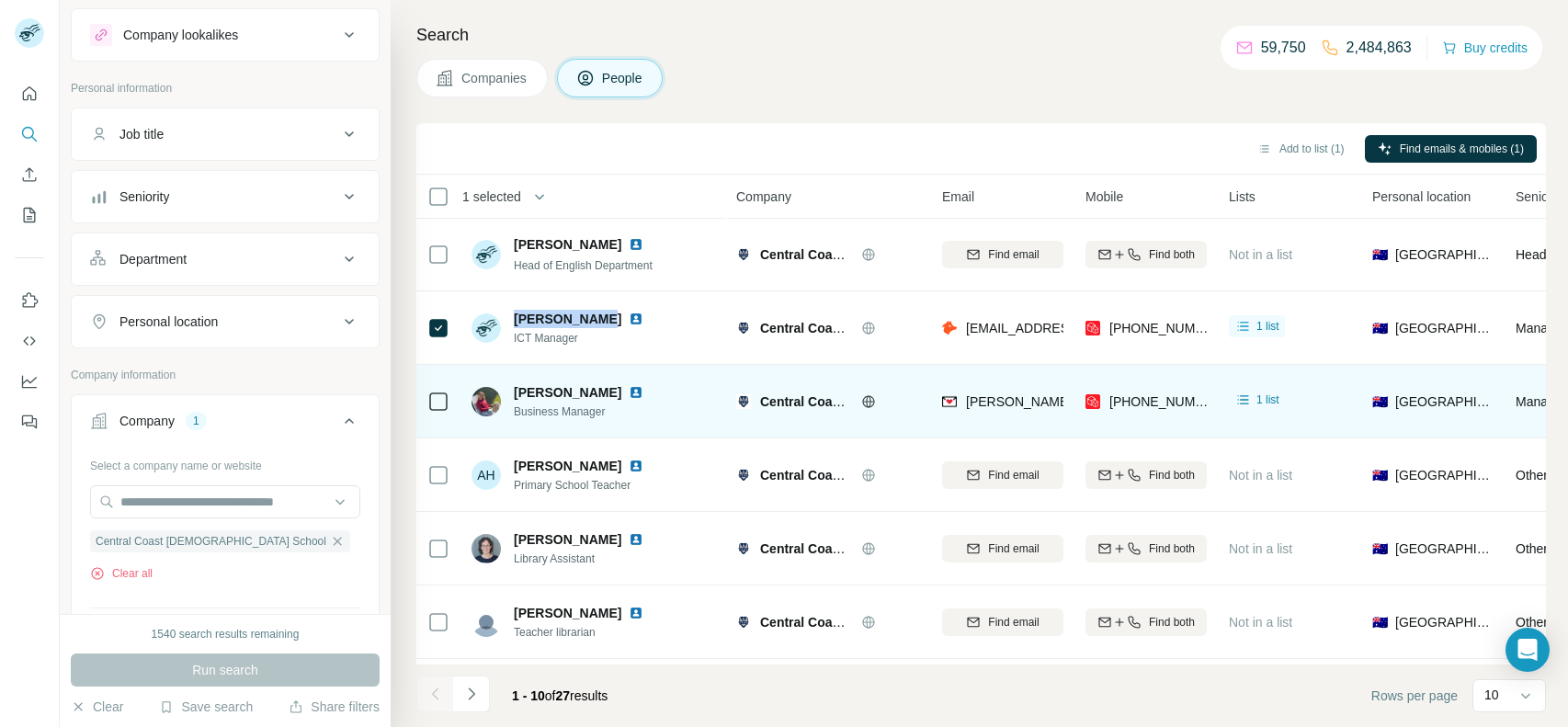
copy span "[PERSON_NAME]"
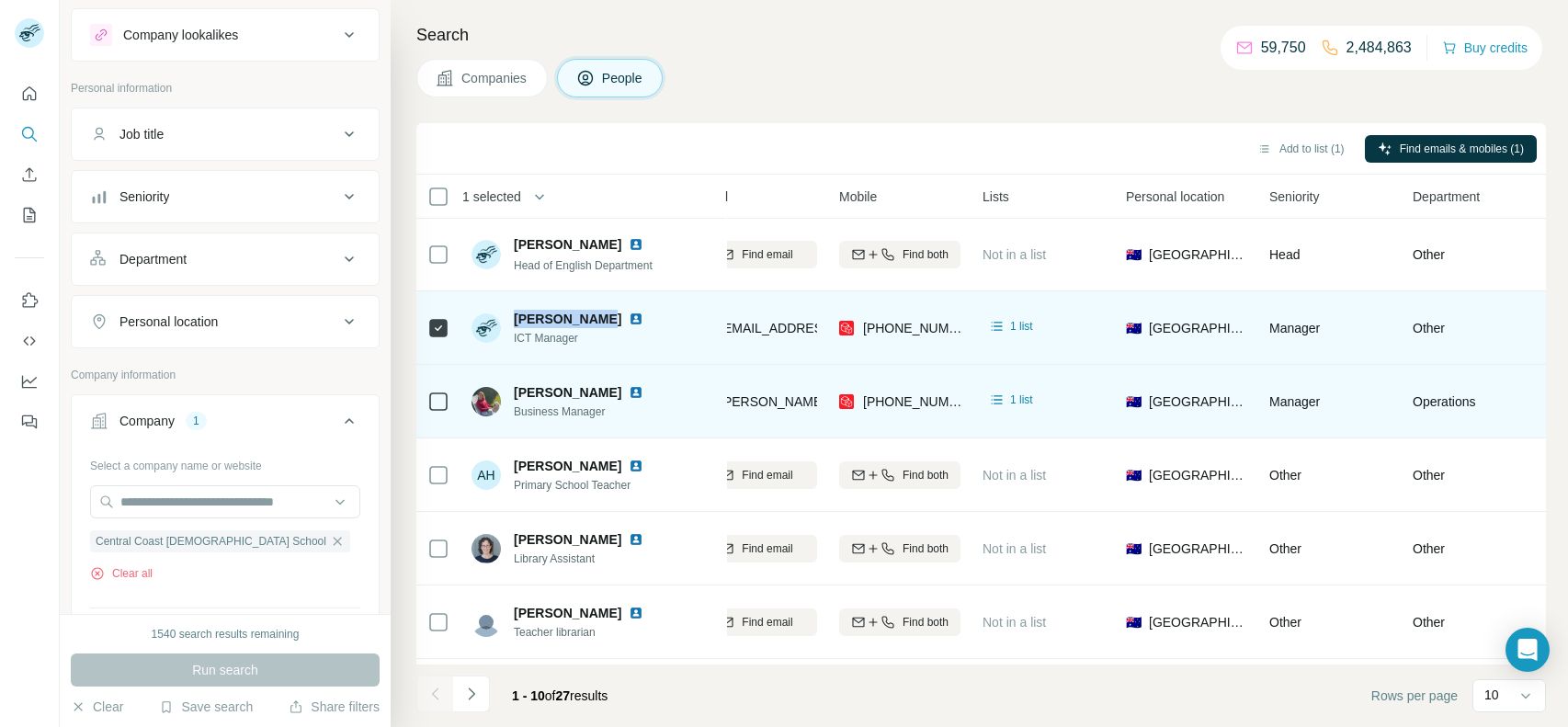
scroll to position [1, 247]
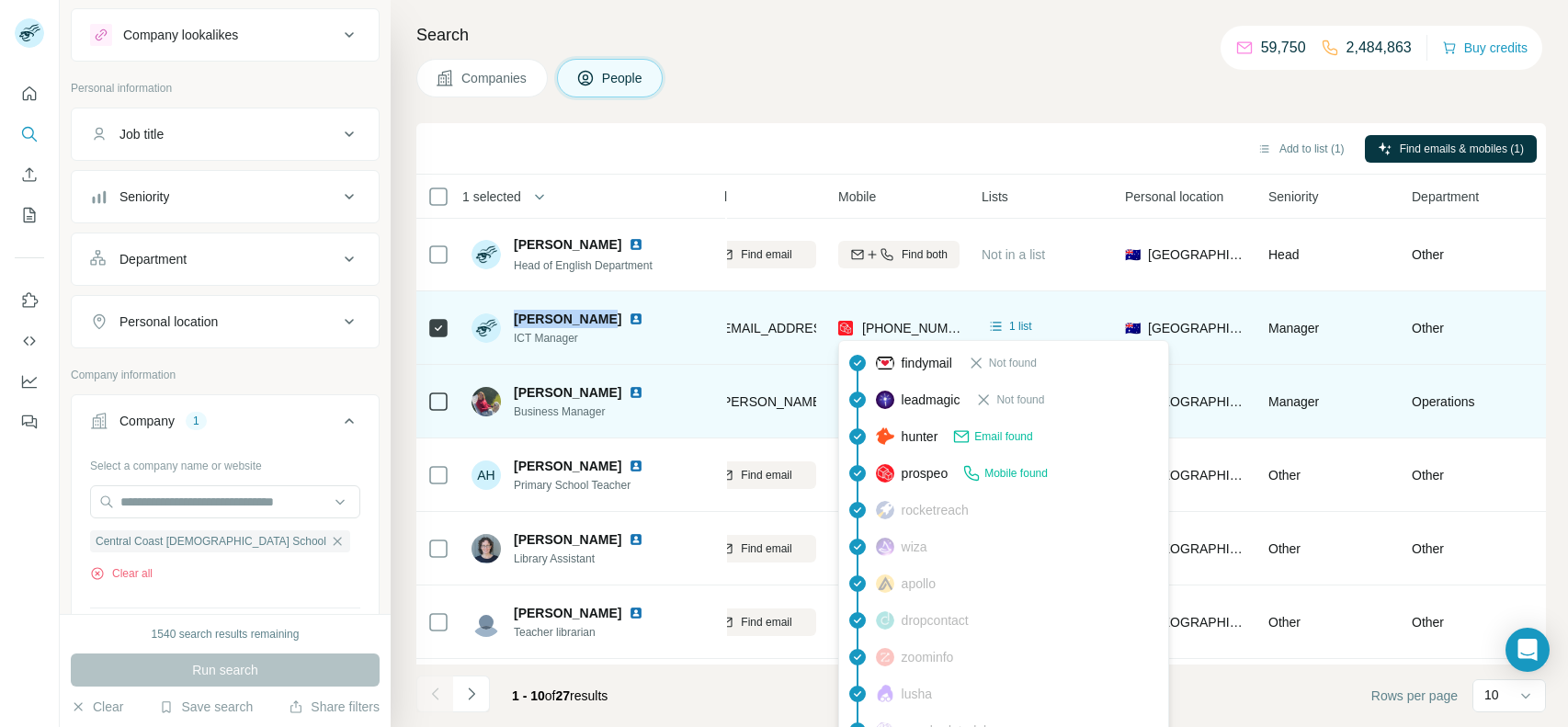
click at [945, 323] on span "[PHONE_NUMBER]" at bounding box center [920, 328] width 116 height 15
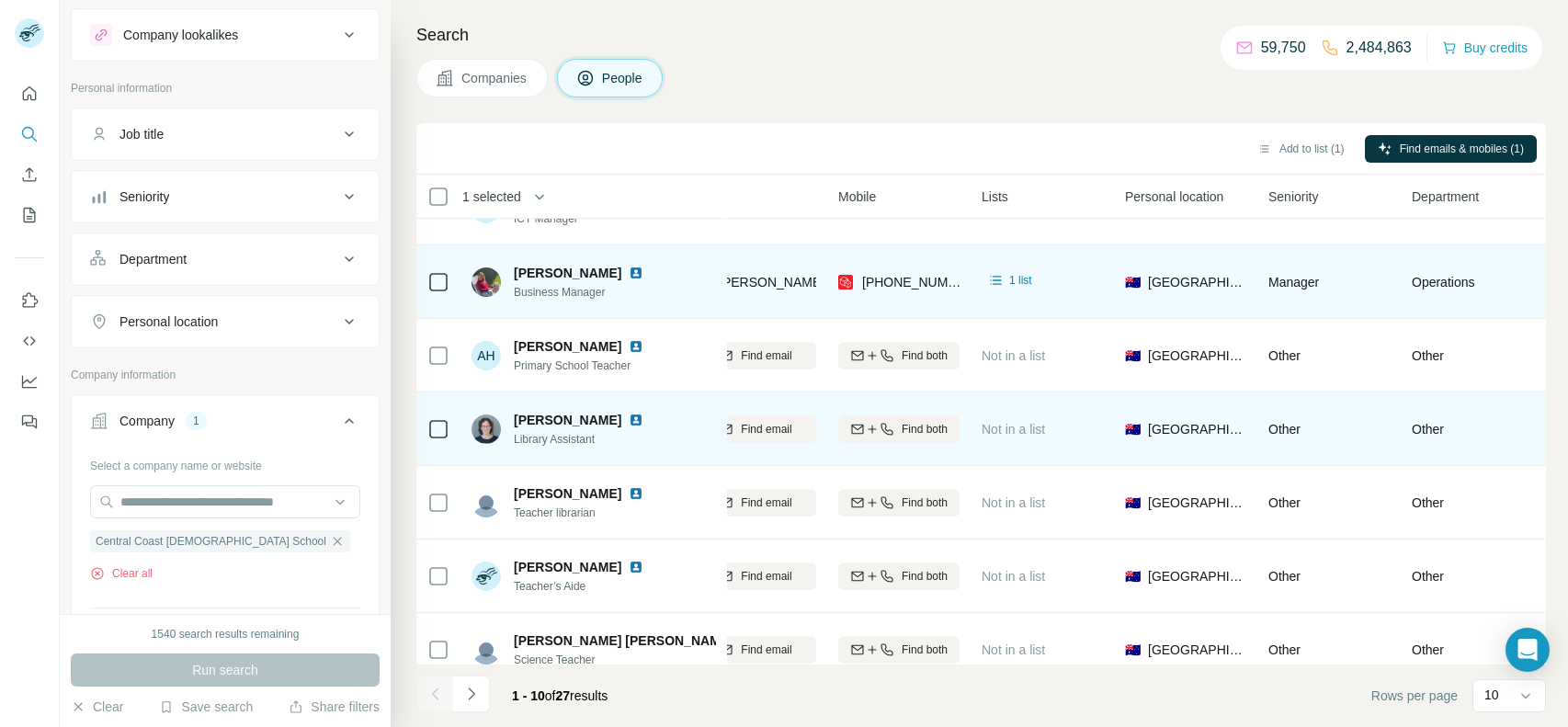
scroll to position [289, 247]
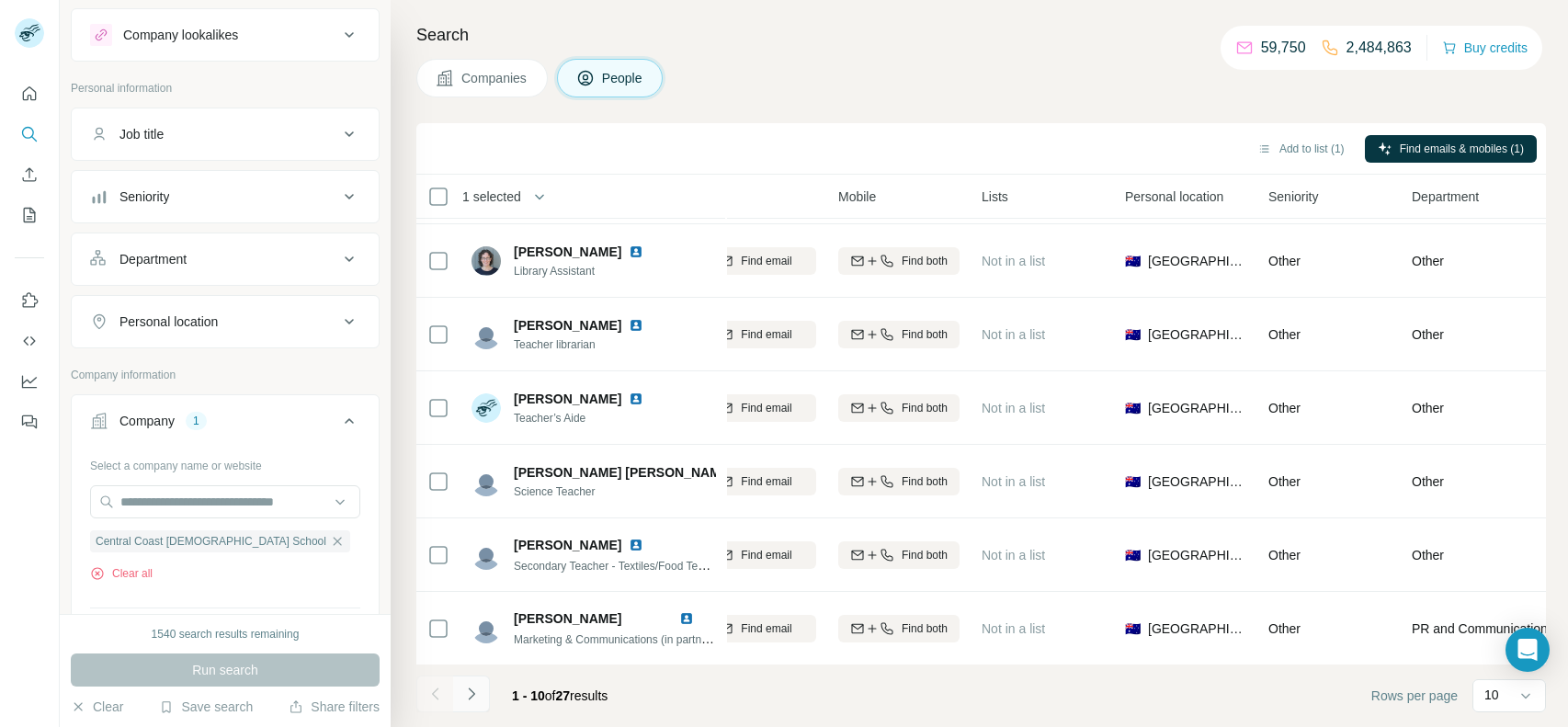
click at [481, 698] on button "Navigate to next page" at bounding box center [471, 693] width 37 height 37
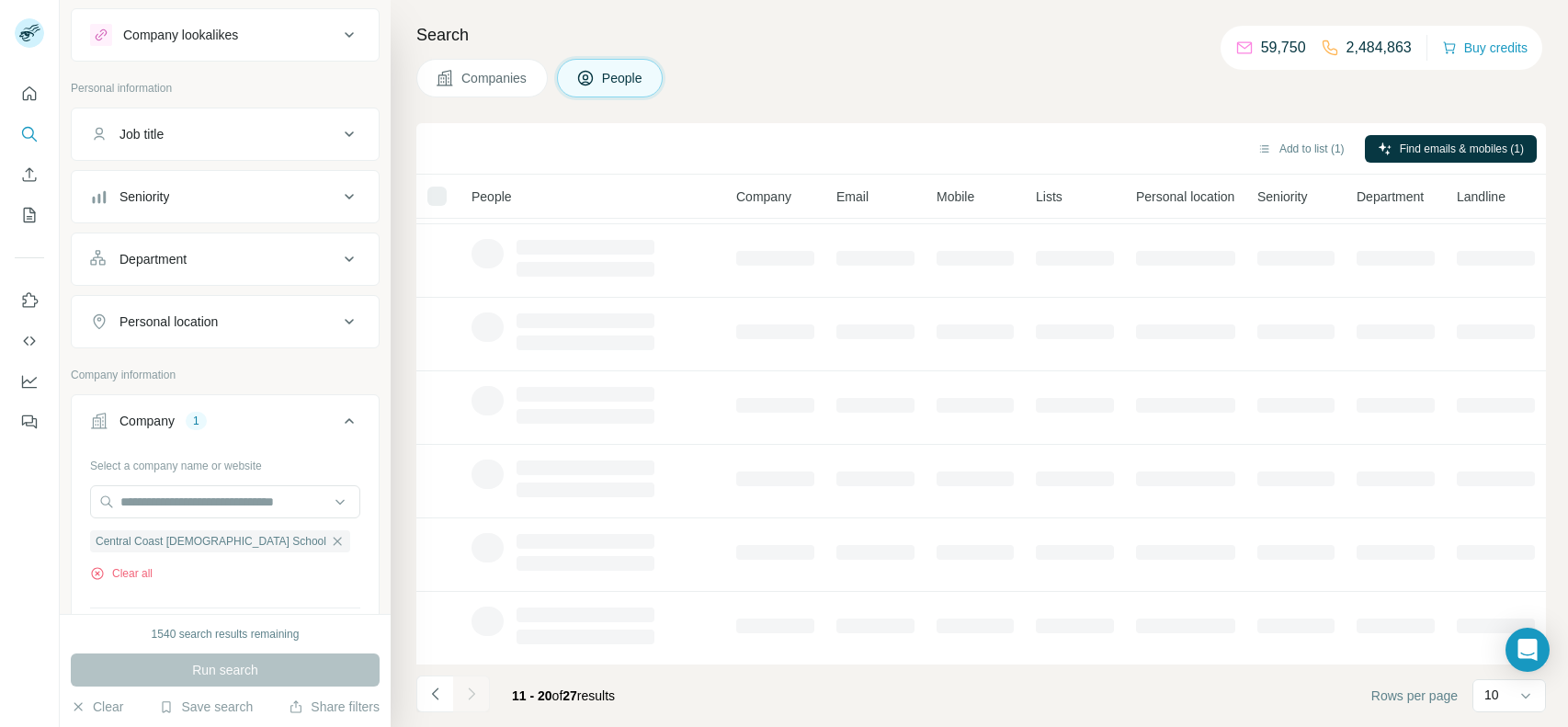
scroll to position [289, 0]
click at [481, 698] on div at bounding box center [471, 693] width 37 height 37
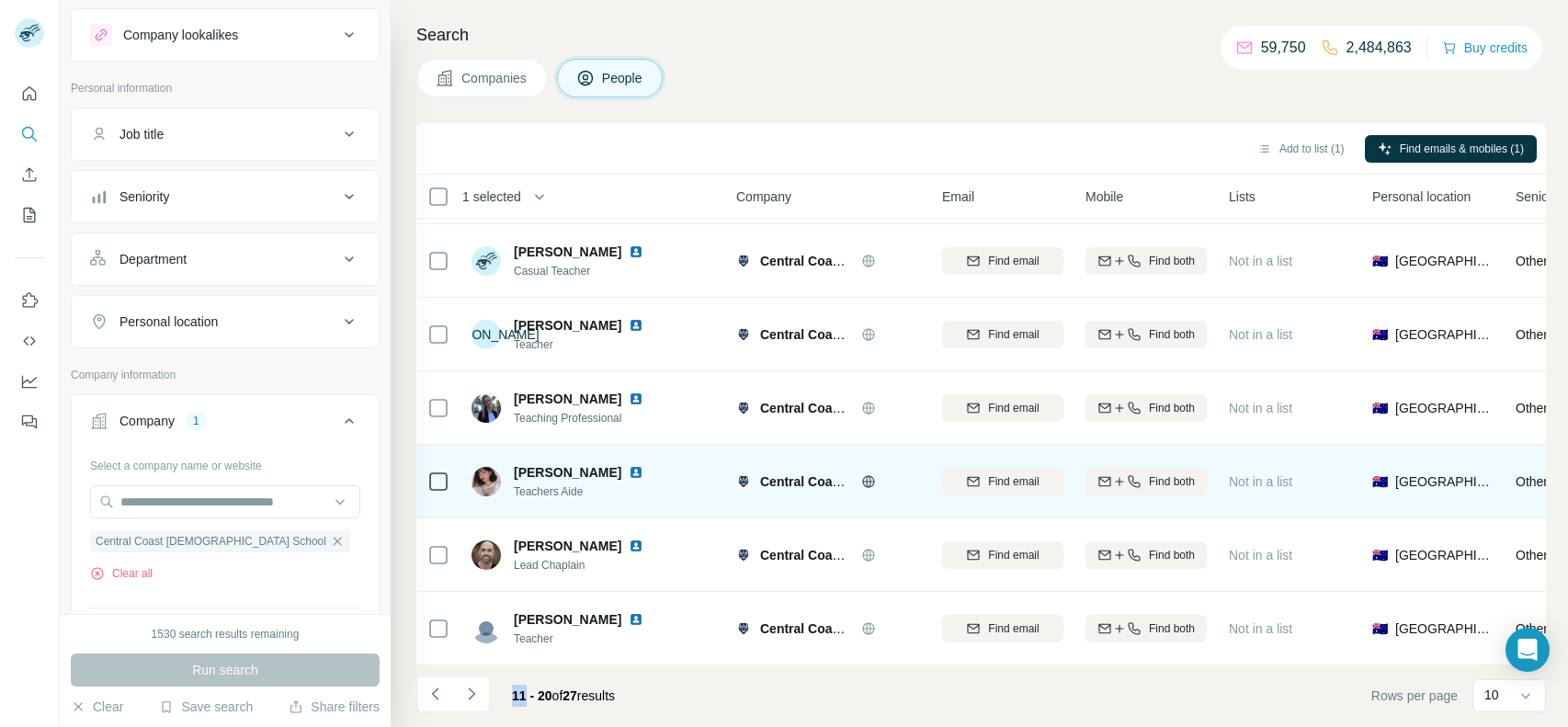
scroll to position [0, 0]
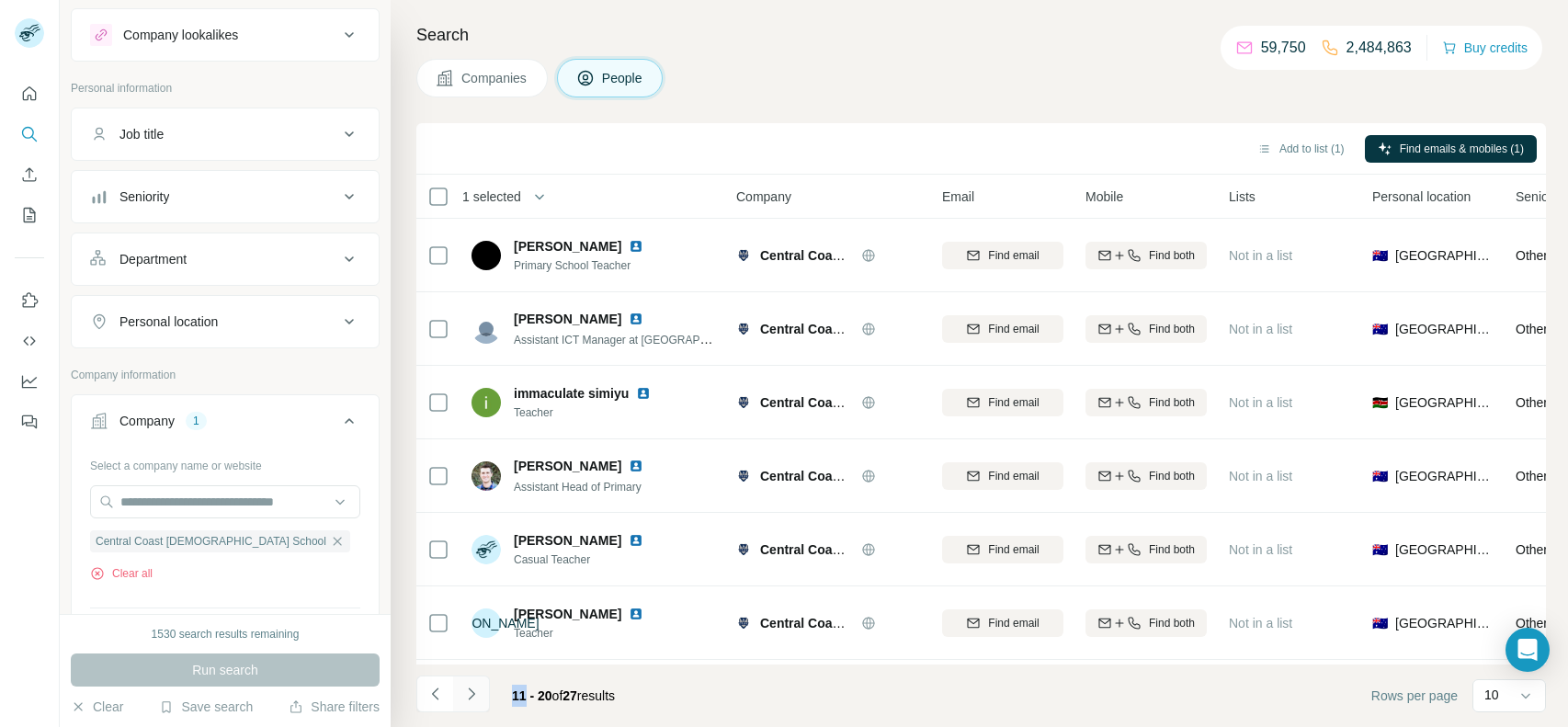
click at [464, 689] on icon "Navigate to next page" at bounding box center [472, 694] width 19 height 19
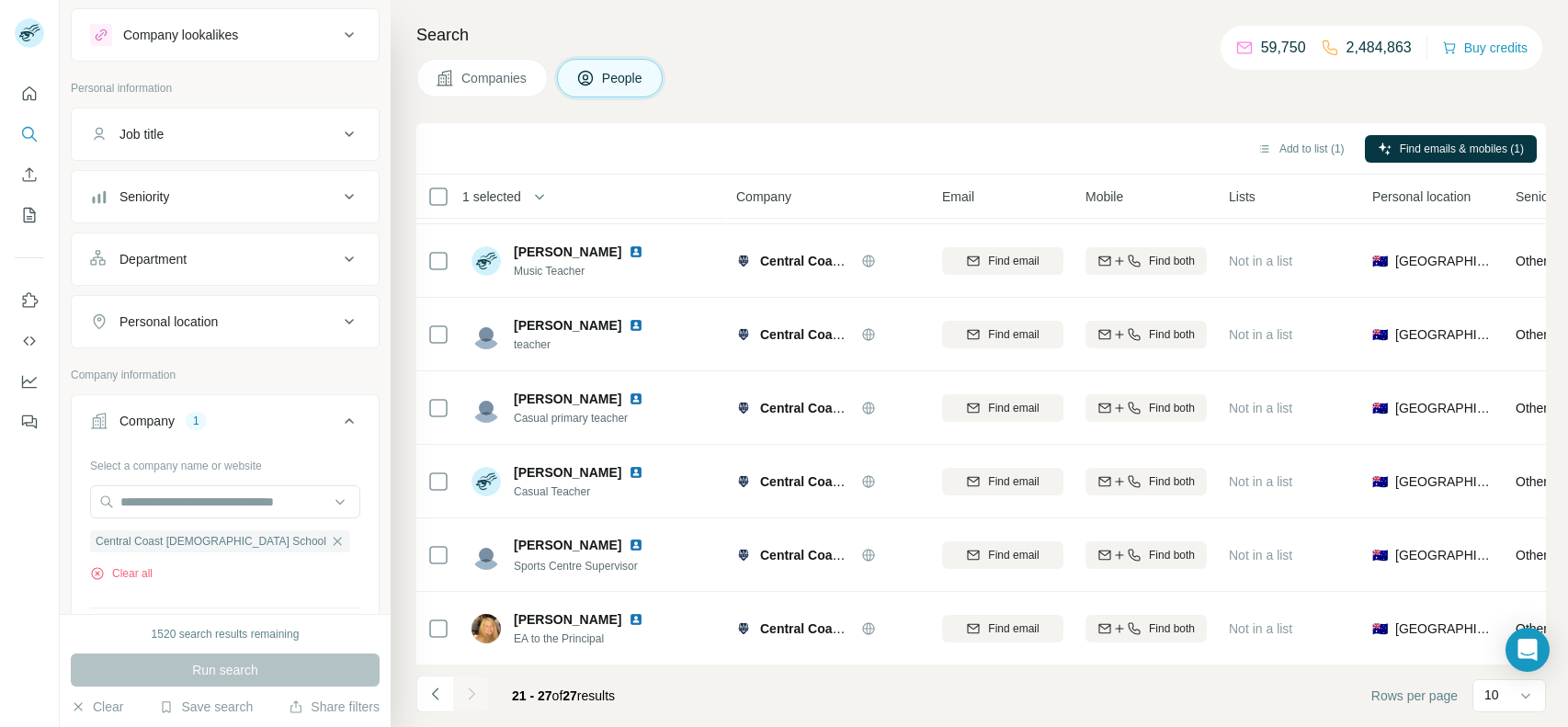
click at [120, 557] on div "Central Coast [DEMOGRAPHIC_DATA] School Clear all" at bounding box center [225, 550] width 271 height 64
click at [119, 562] on div "Central Coast [DEMOGRAPHIC_DATA] School Clear all" at bounding box center [225, 550] width 271 height 64
click at [118, 566] on button "Clear all" at bounding box center [121, 573] width 63 height 17
click at [232, 498] on input "text" at bounding box center [225, 501] width 271 height 33
paste input "**********"
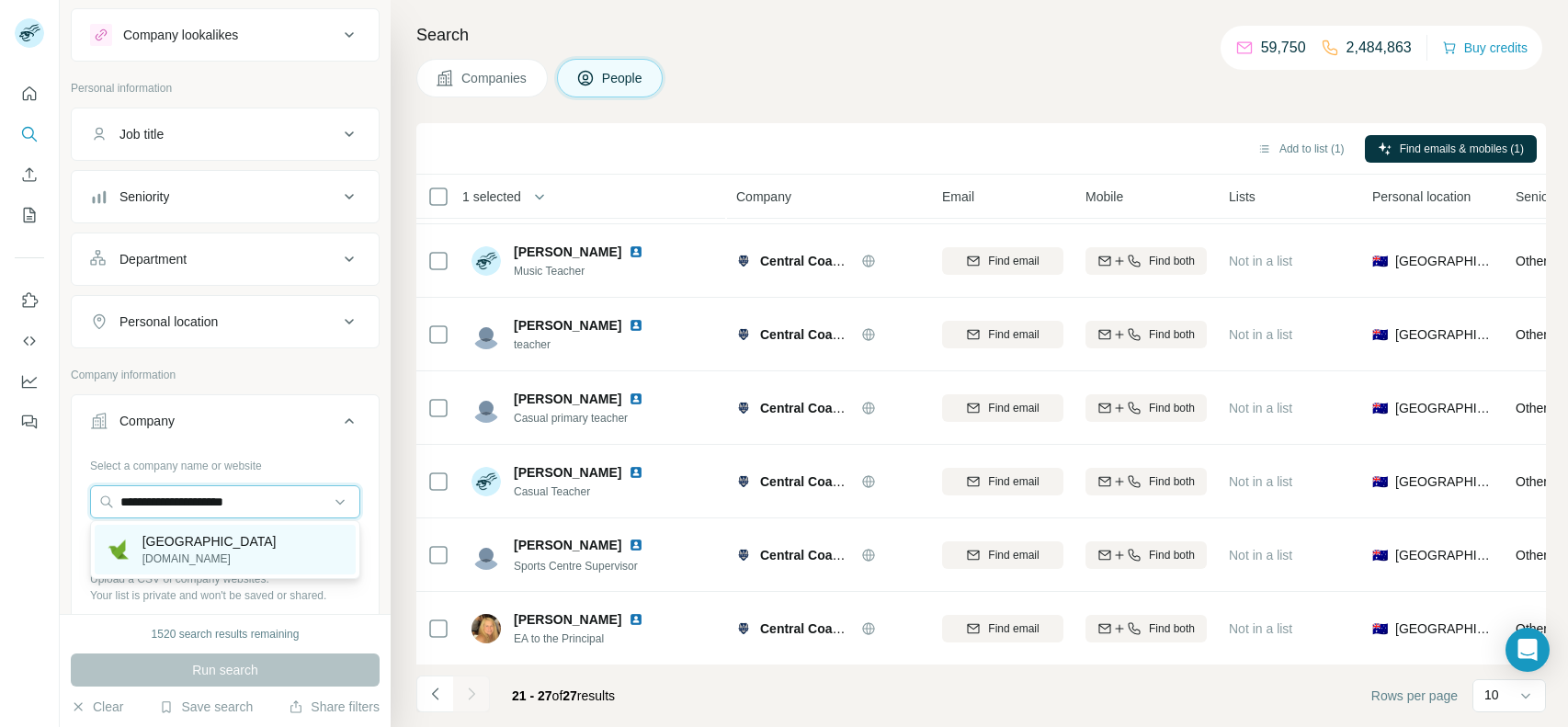
type input "**********"
click at [262, 542] on p "[GEOGRAPHIC_DATA]" at bounding box center [209, 542] width 134 height 19
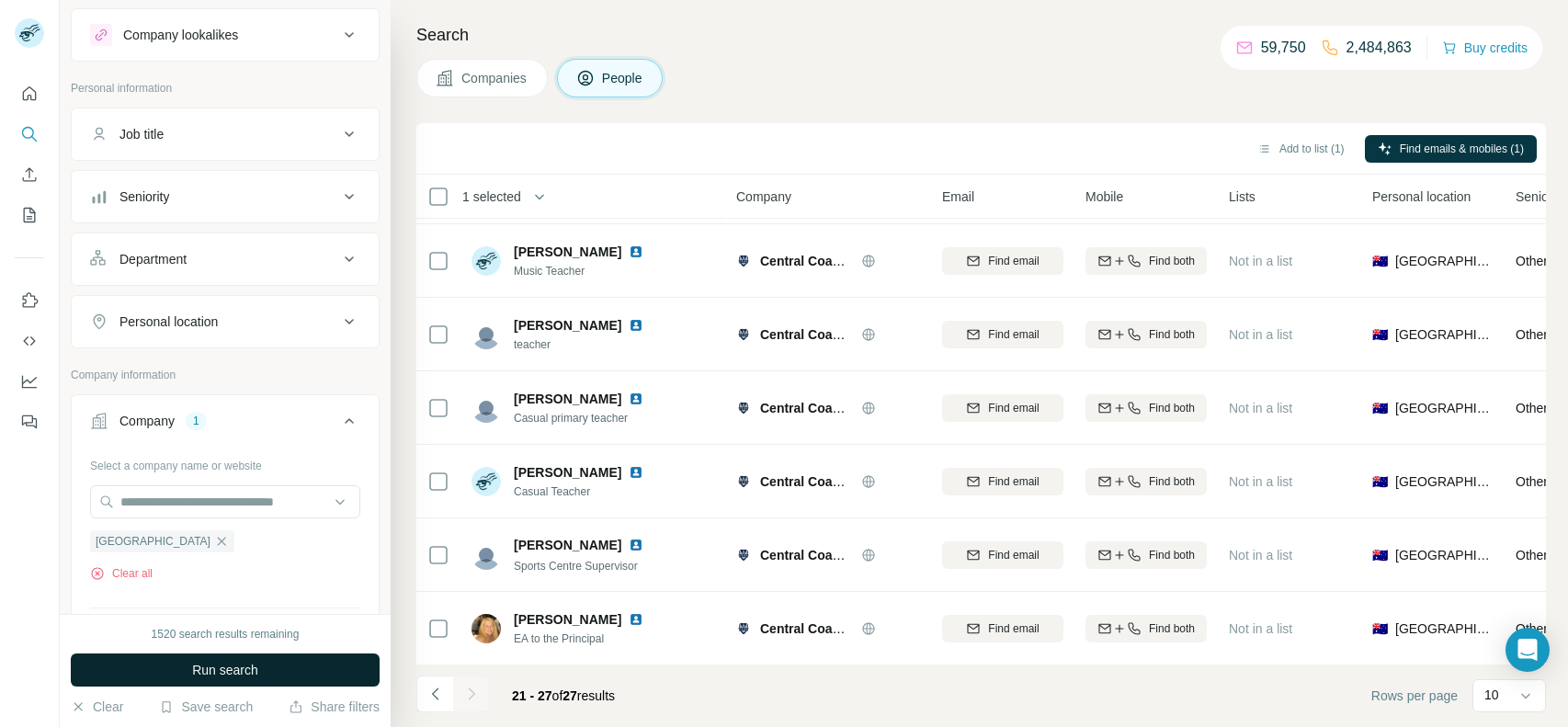
click at [238, 668] on span "Run search" at bounding box center [225, 671] width 67 height 19
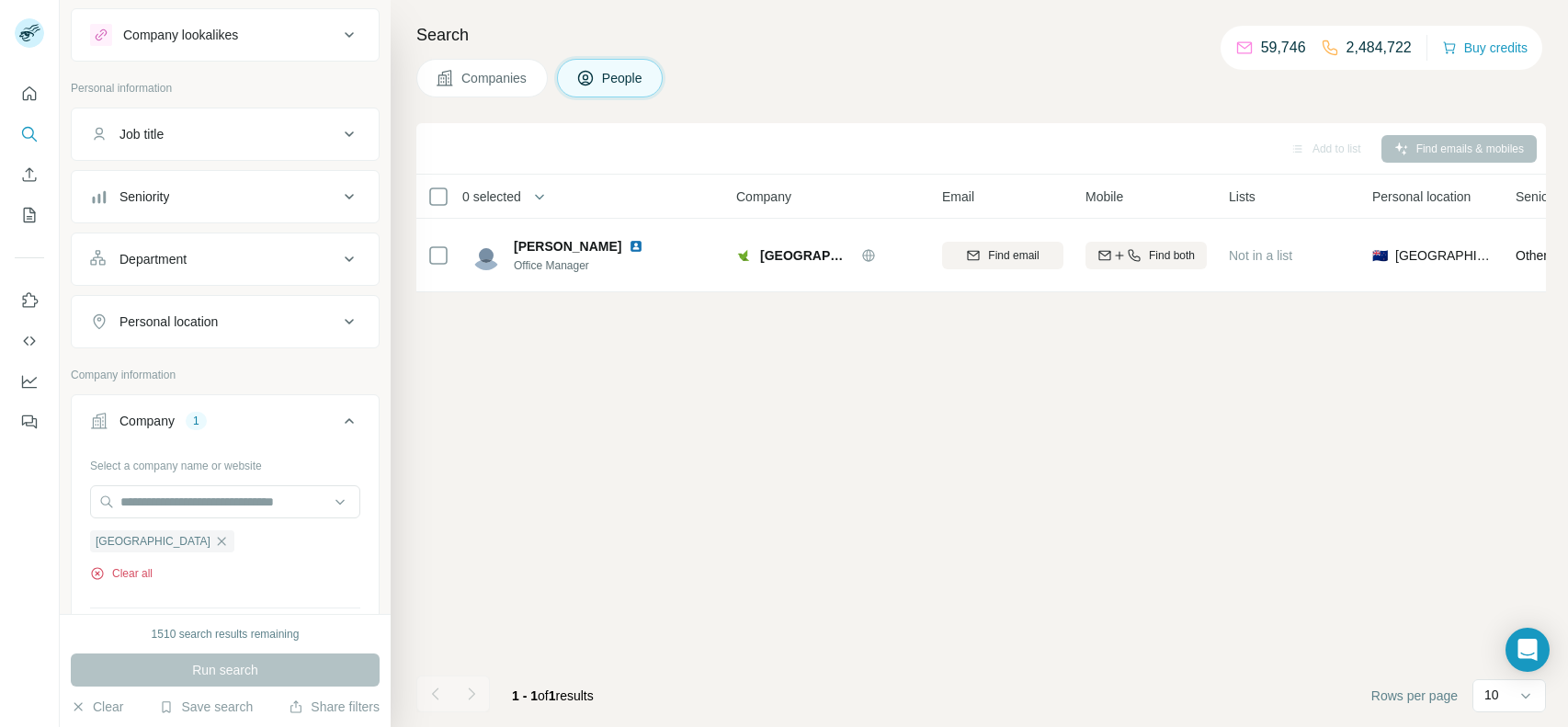
click at [147, 565] on button "Clear all" at bounding box center [121, 573] width 63 height 17
click at [247, 512] on input "text" at bounding box center [225, 501] width 271 height 33
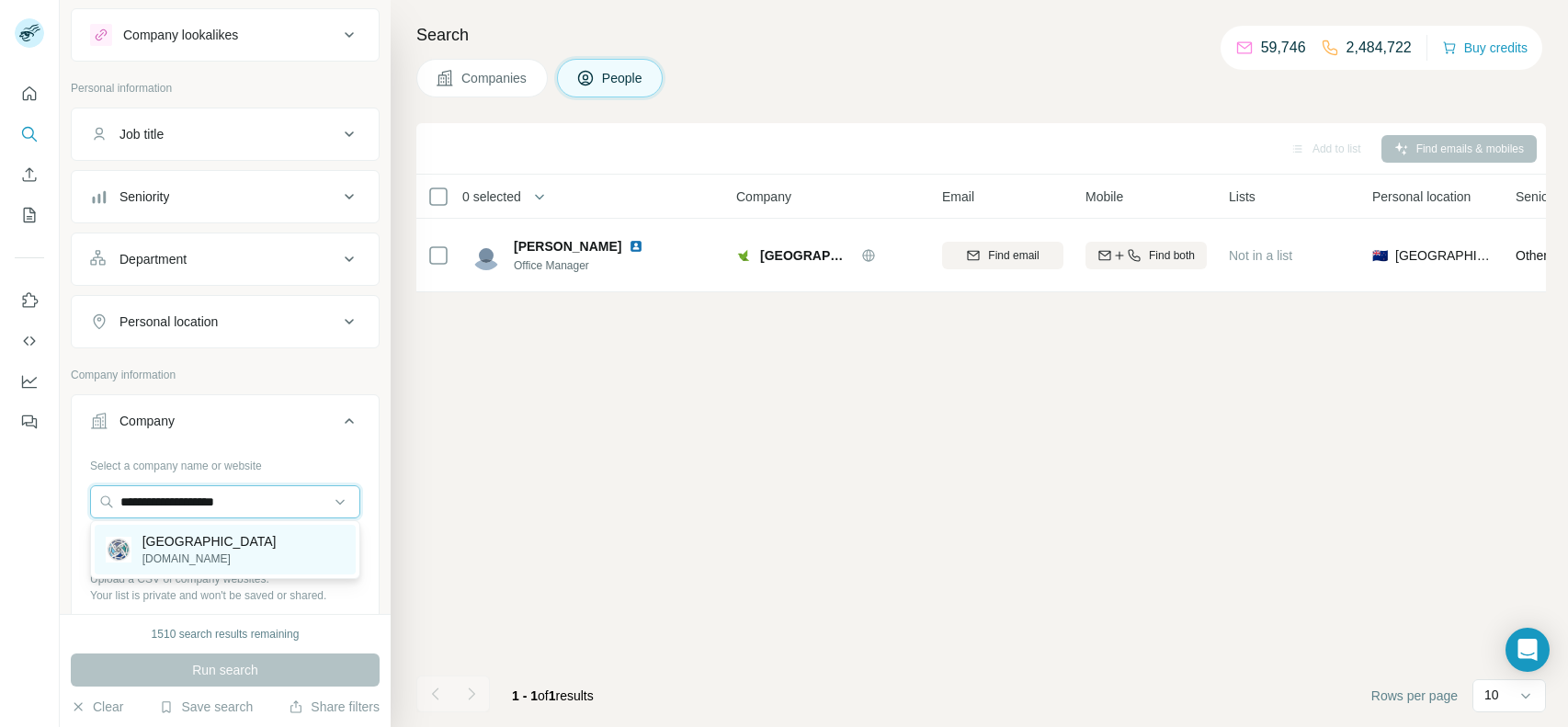
type input "**********"
click at [188, 557] on p "[DOMAIN_NAME]" at bounding box center [209, 559] width 134 height 17
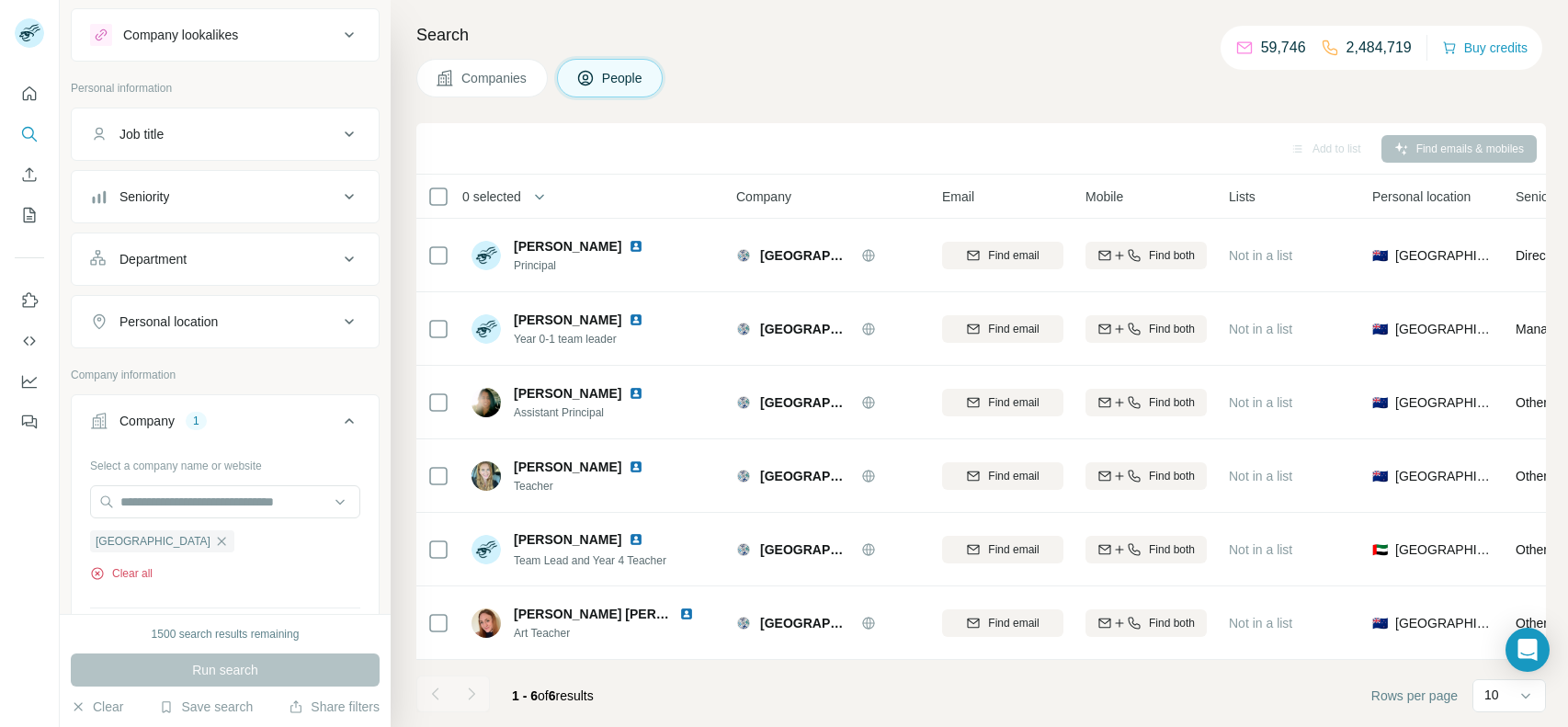
click at [153, 568] on button "Clear all" at bounding box center [121, 573] width 63 height 17
click at [231, 507] on input "text" at bounding box center [225, 501] width 271 height 33
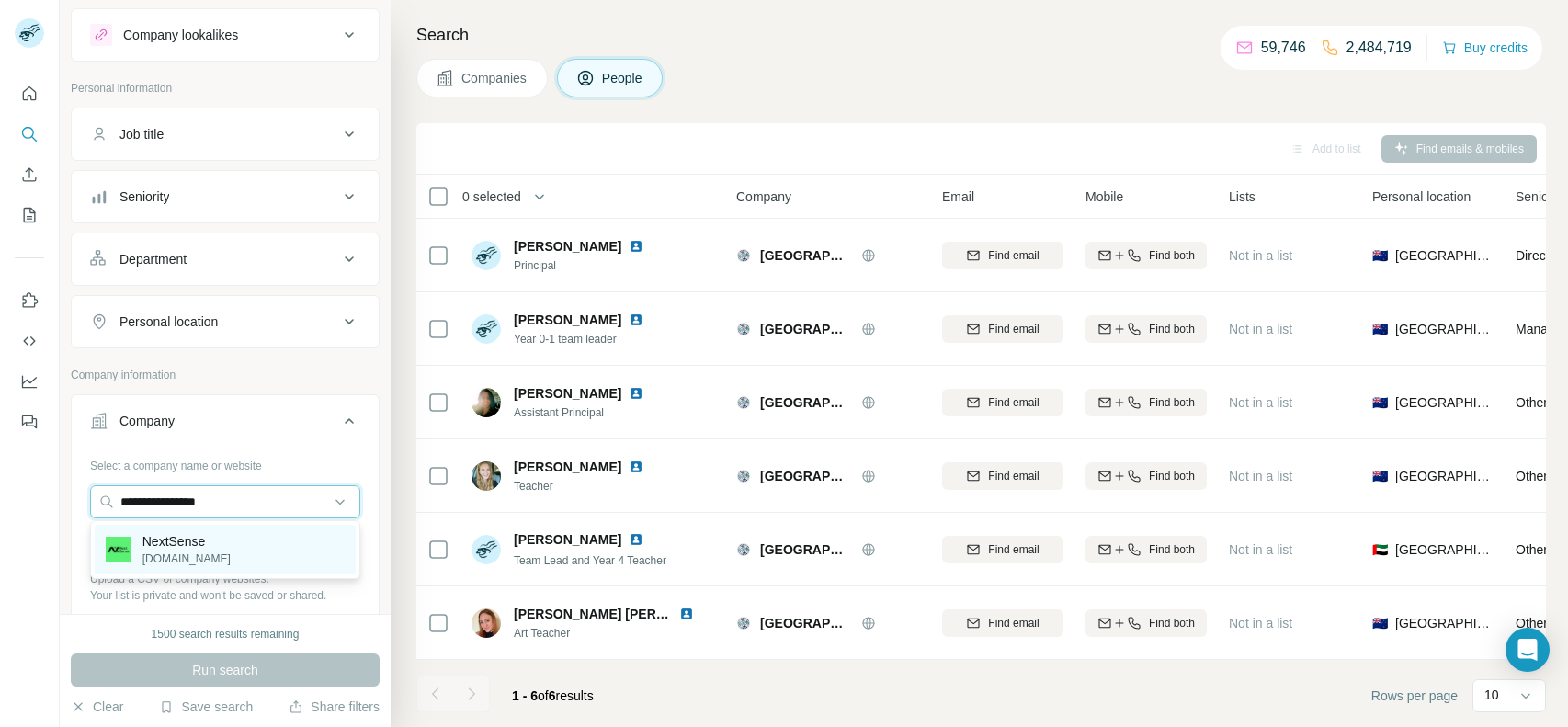
type input "**********"
click at [182, 552] on p "[DOMAIN_NAME]" at bounding box center [186, 559] width 88 height 17
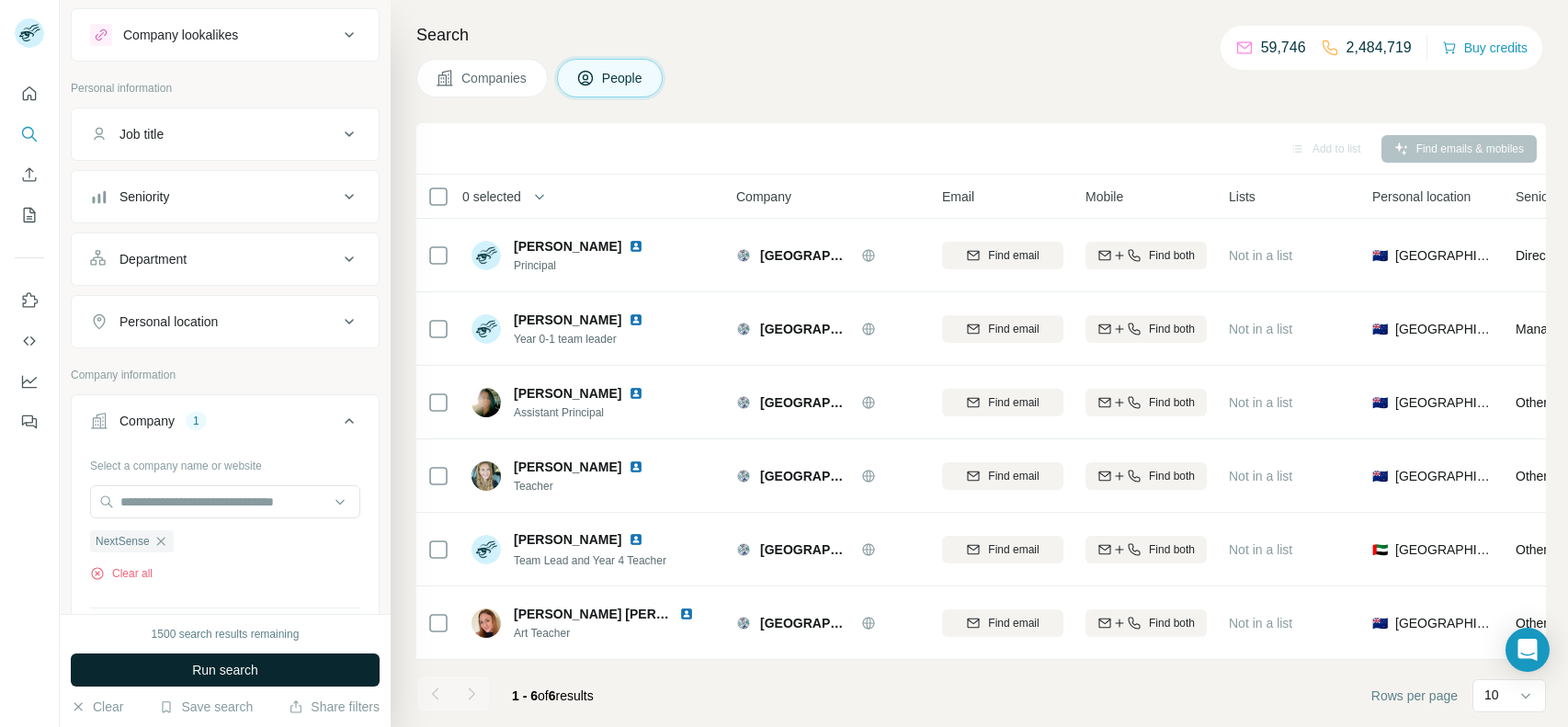
click at [185, 659] on button "Run search" at bounding box center [226, 670] width 309 height 33
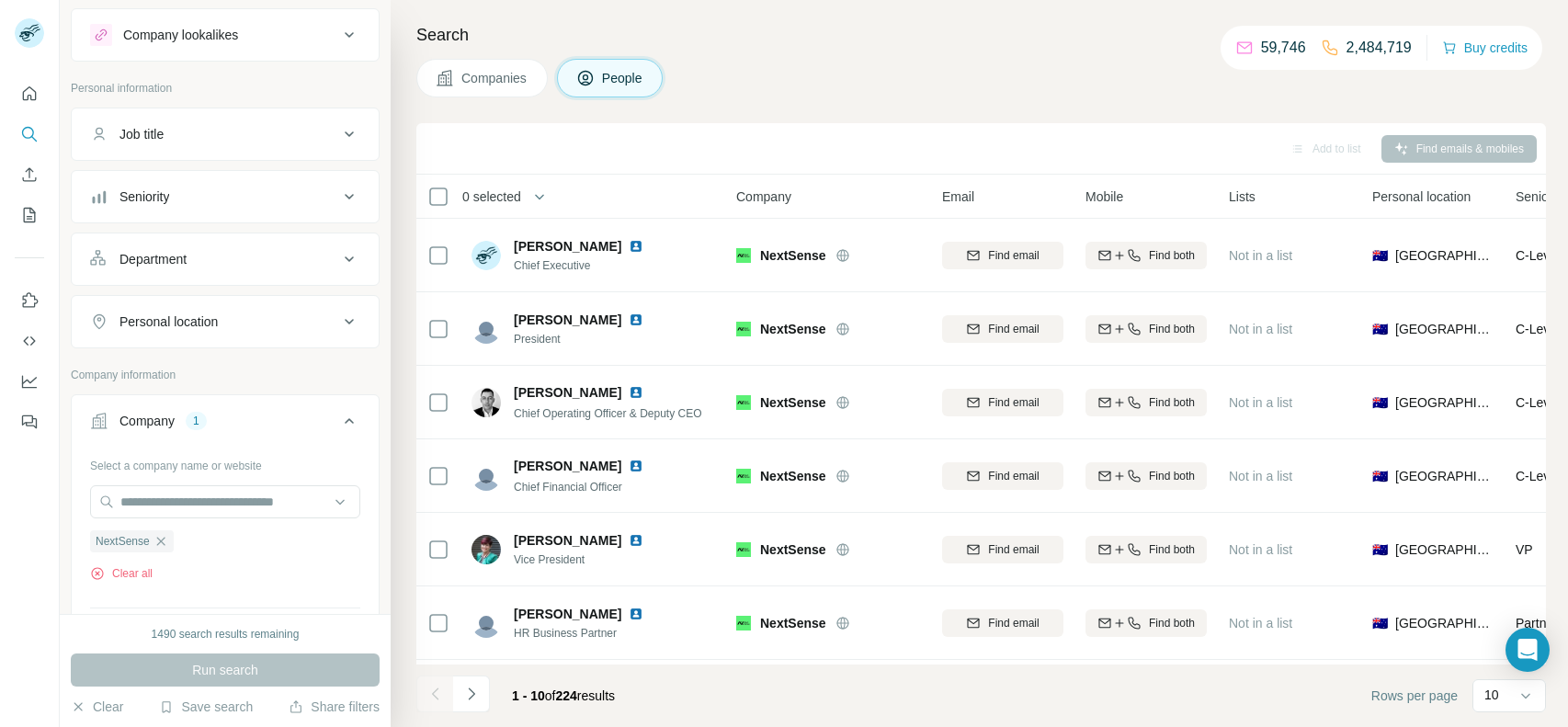
click at [123, 562] on div "NextSense Clear all" at bounding box center [225, 550] width 271 height 64
click at [122, 565] on button "Clear all" at bounding box center [121, 573] width 63 height 17
click at [259, 492] on input "text" at bounding box center [225, 501] width 271 height 33
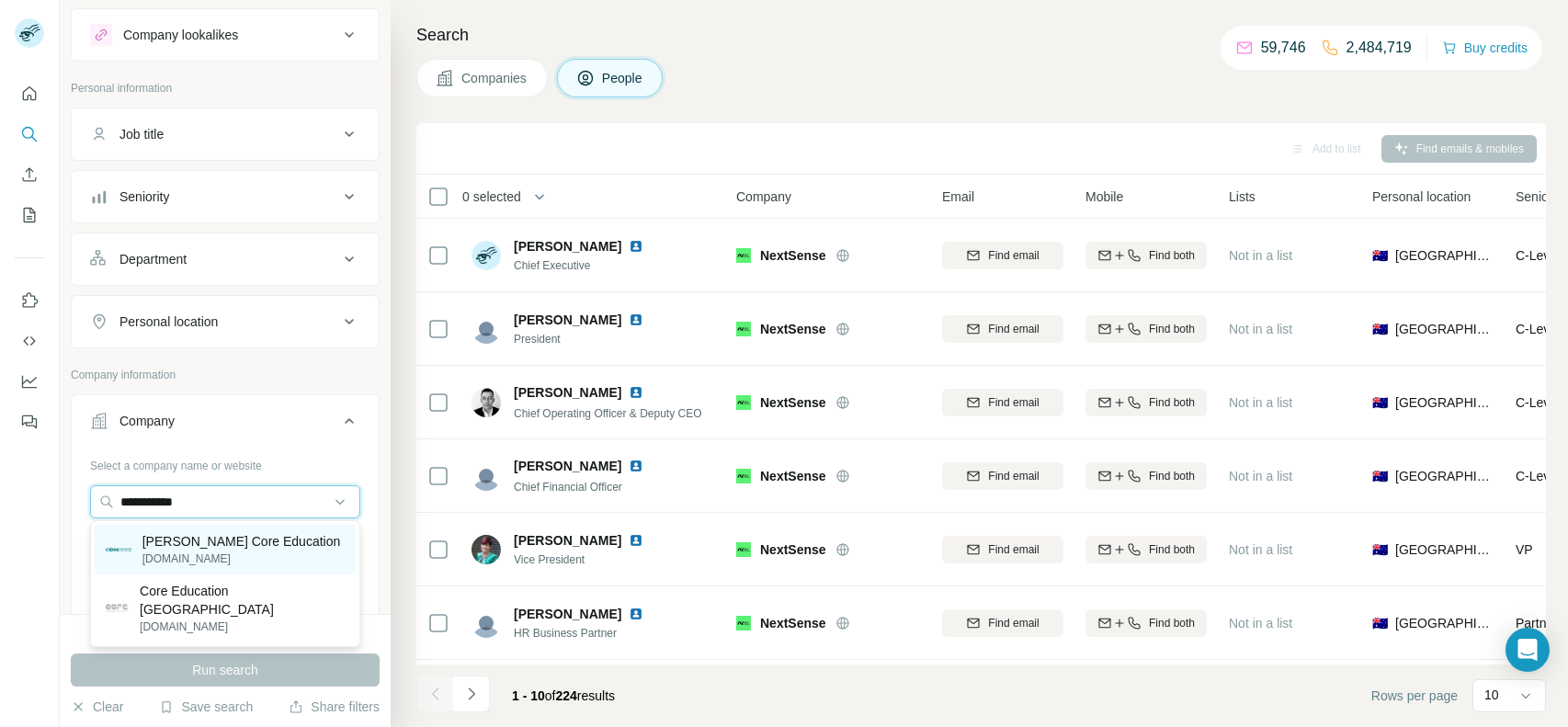
type input "**********"
click at [196, 557] on p "[DOMAIN_NAME]" at bounding box center [242, 559] width 199 height 17
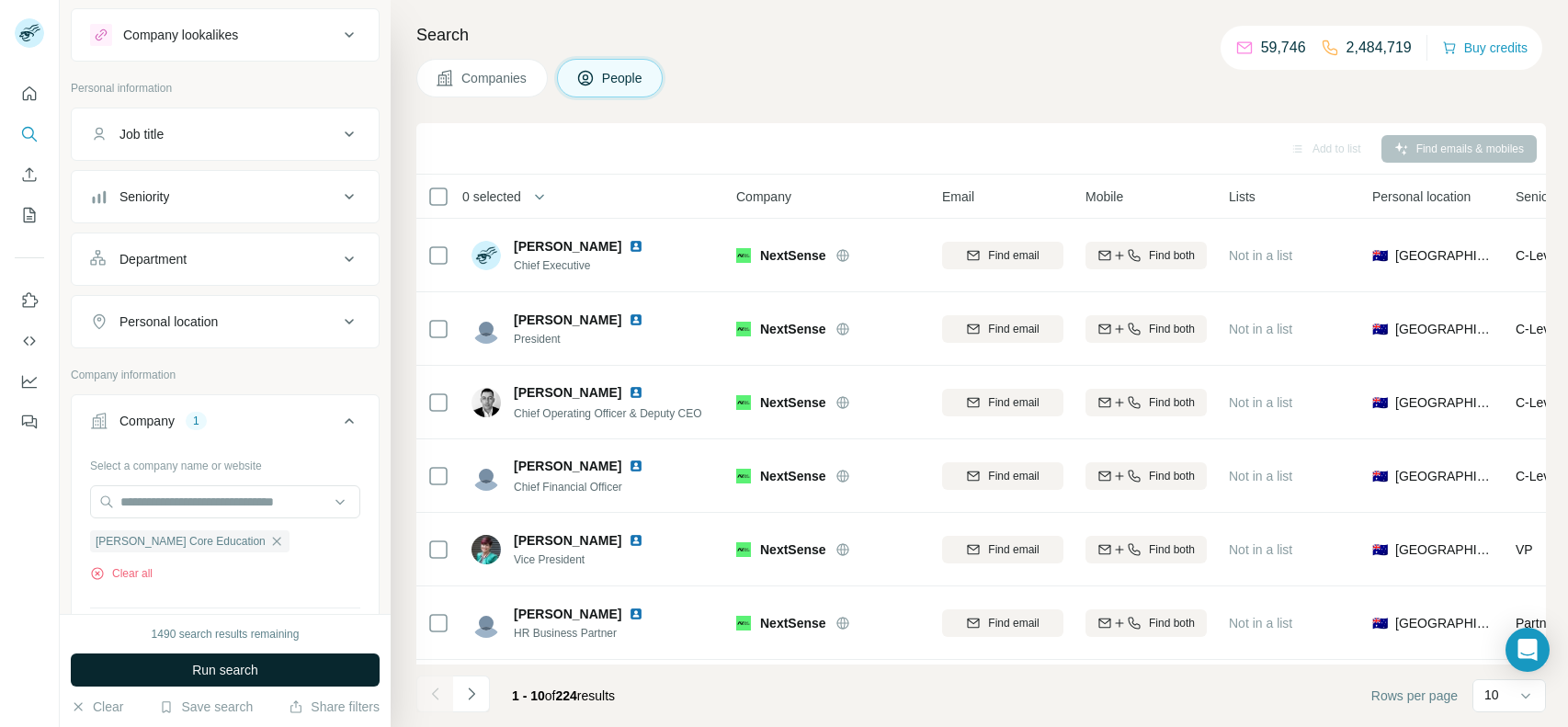
click at [185, 657] on button "Run search" at bounding box center [226, 670] width 309 height 33
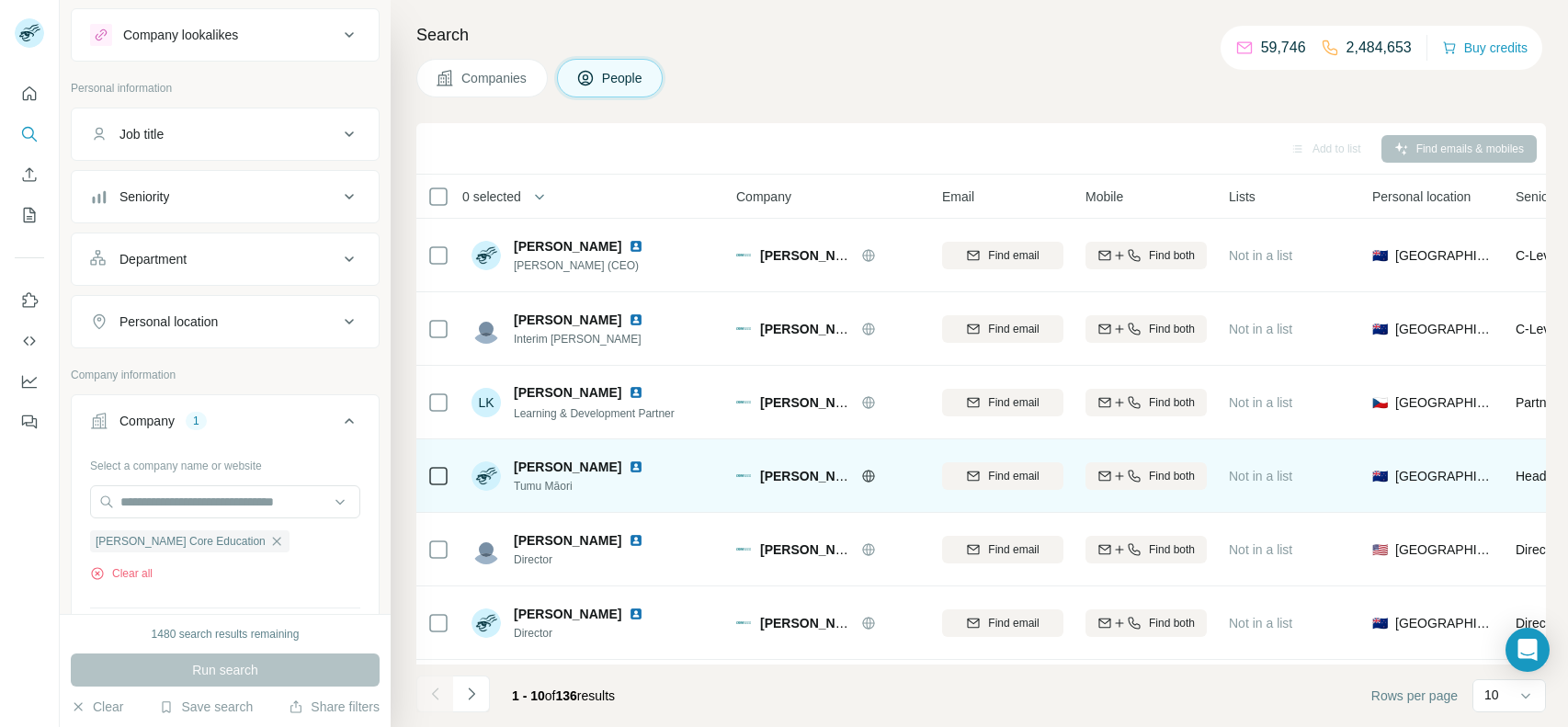
scroll to position [289, 0]
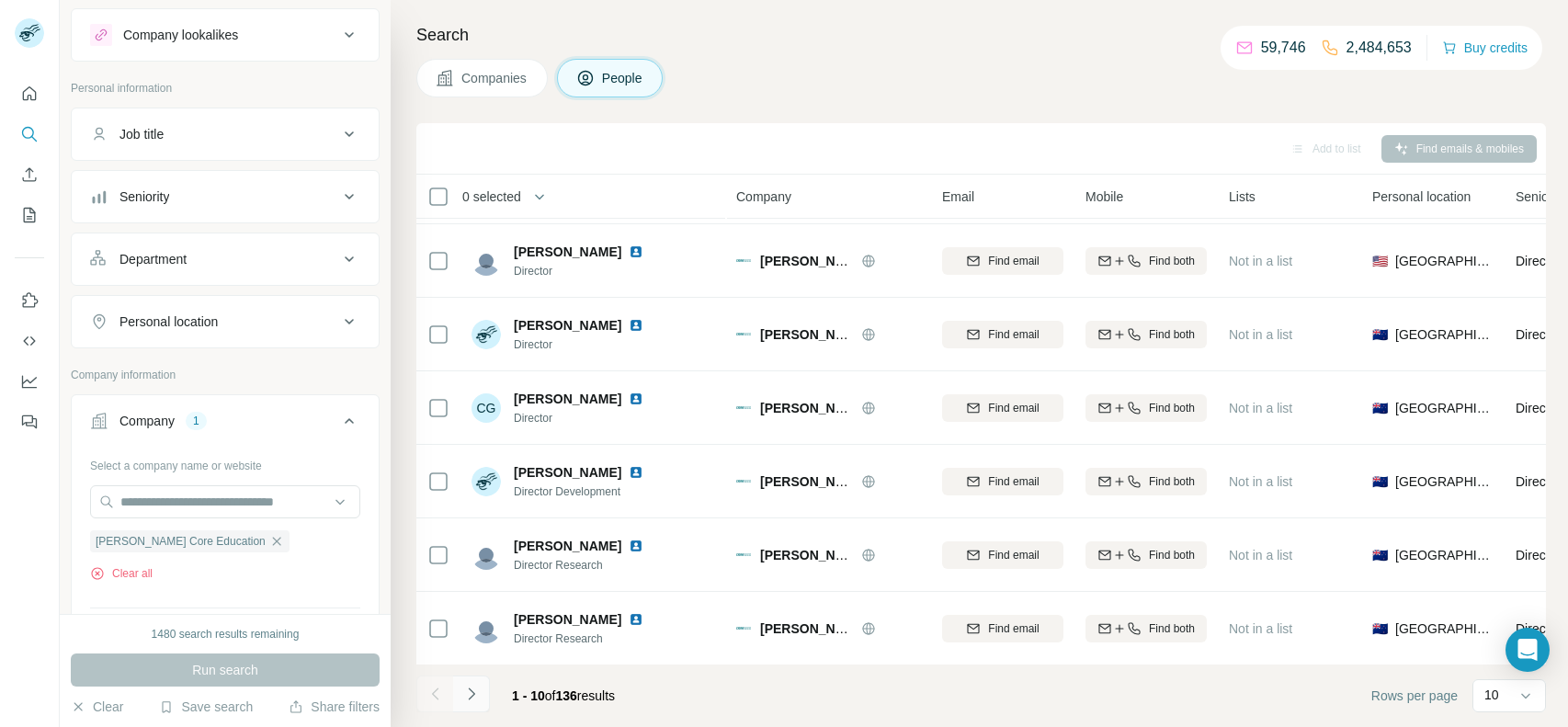
click at [466, 686] on icon "Navigate to next page" at bounding box center [472, 694] width 19 height 19
